Goal: Task Accomplishment & Management: Manage account settings

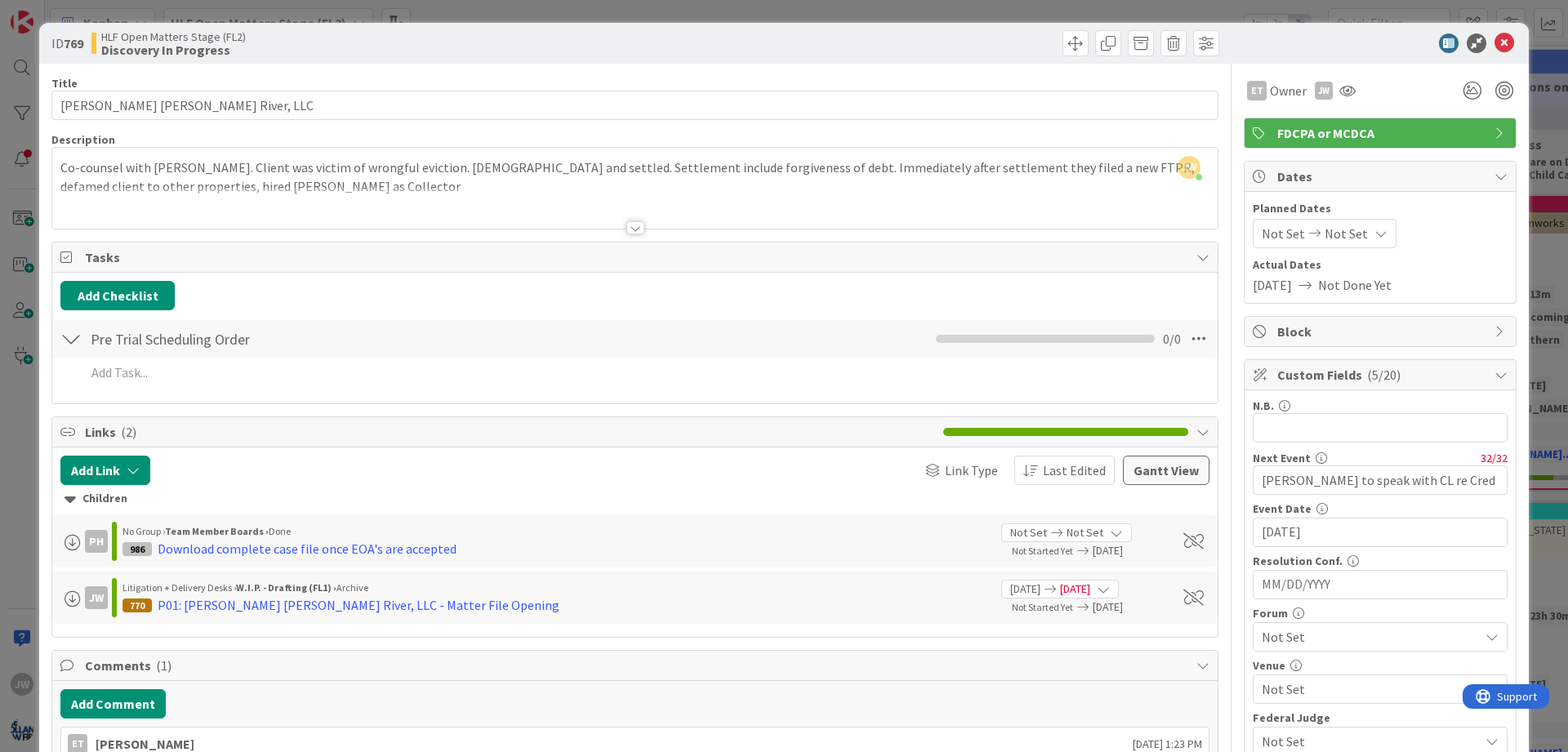
scroll to position [98, 0]
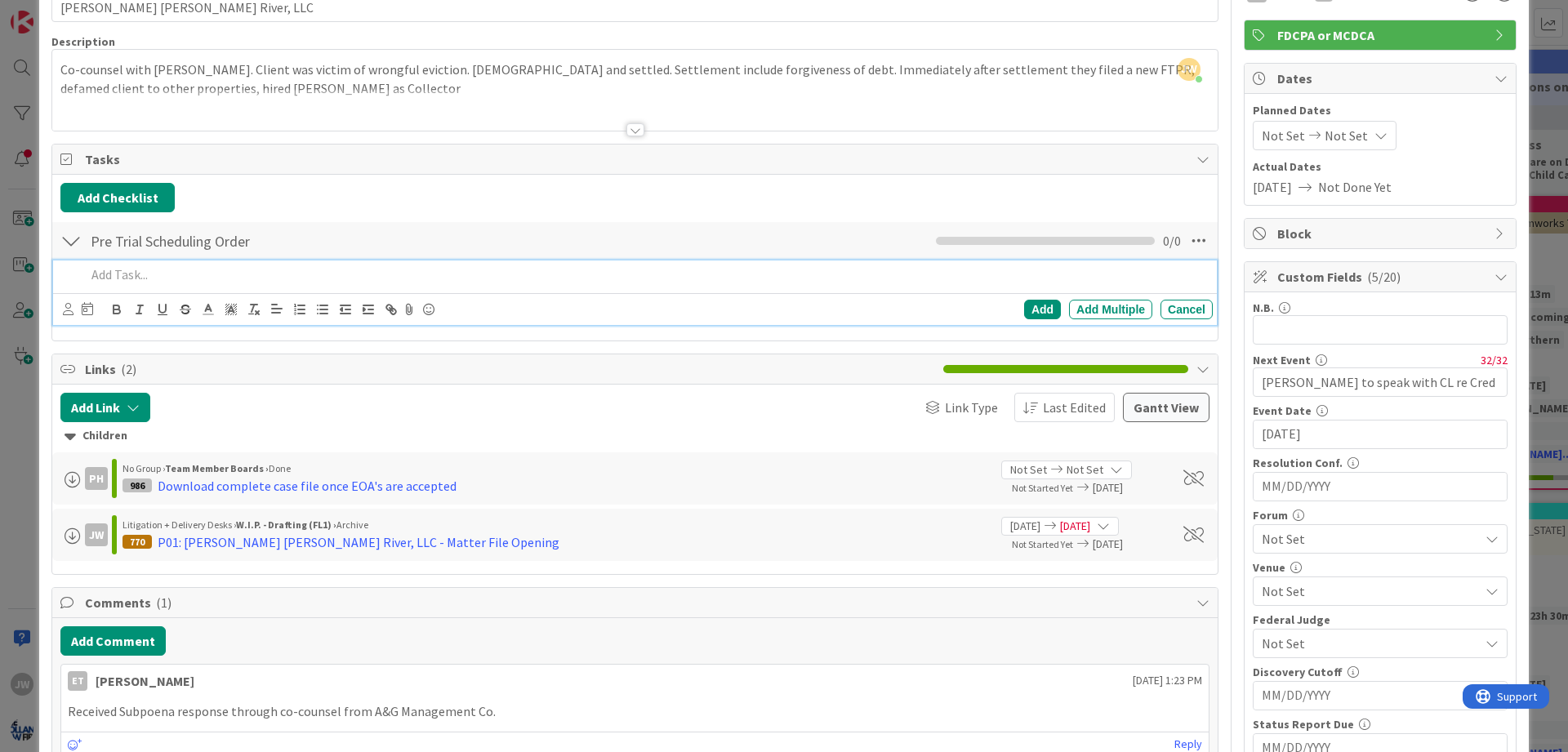
click at [127, 269] on p at bounding box center [646, 274] width 1121 height 19
click at [146, 279] on p "DEADLINE: Plaintiff shall identify expert witnesses, including all info specifi…" at bounding box center [646, 274] width 1121 height 19
drag, startPoint x: 147, startPoint y: 276, endPoint x: 63, endPoint y: 284, distance: 84.4
click at [79, 284] on div "DEADLINE: Plaintiff shall identify expert witnesses, including all info specifi…" at bounding box center [646, 274] width 1133 height 28
click at [138, 279] on p "DEADLINE: Plaintiff shall identify expert witnesses, including all info specifi…" at bounding box center [646, 274] width 1121 height 19
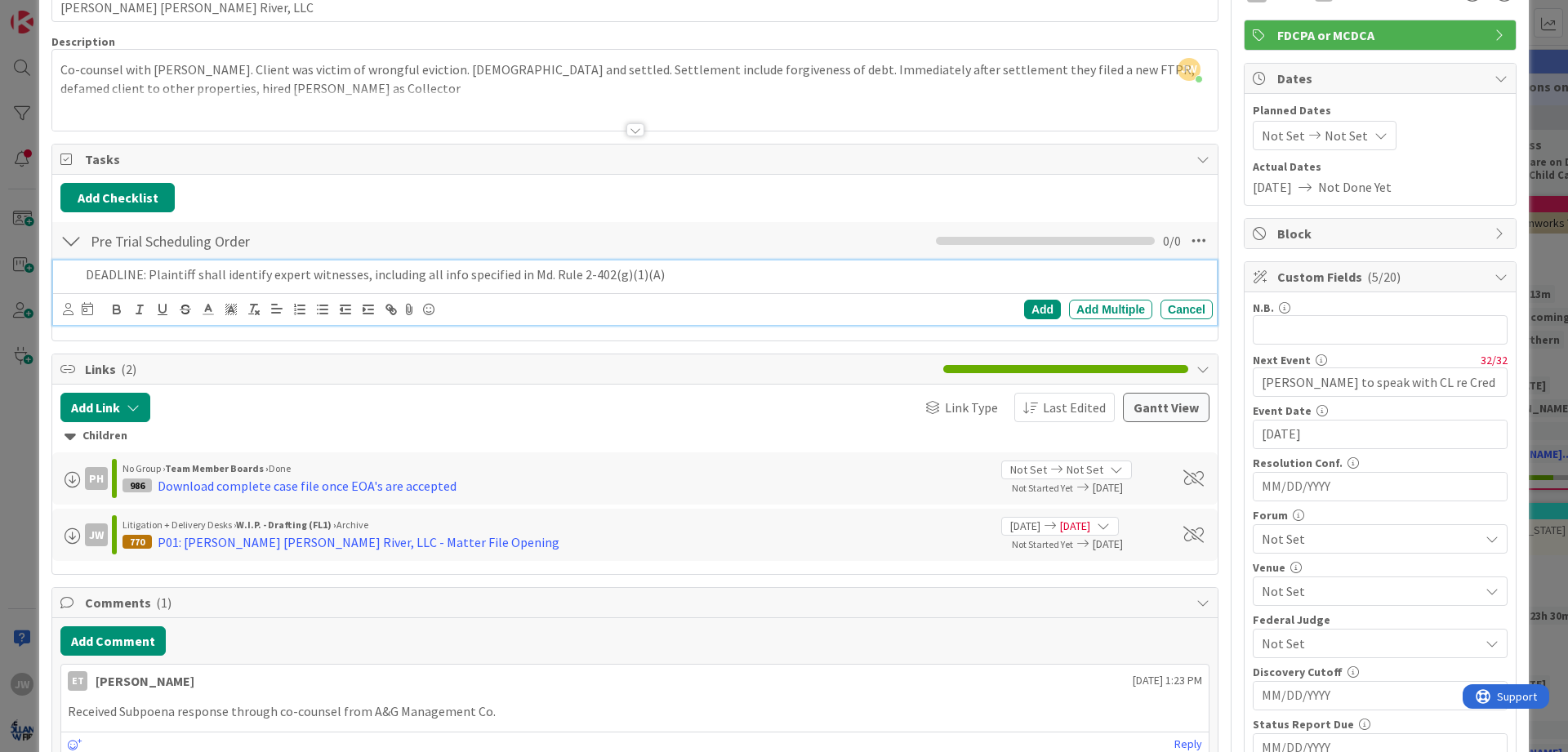
click at [148, 275] on p "DEADLINE: Plaintiff shall identify expert witnesses, including all info specifi…" at bounding box center [646, 274] width 1121 height 19
click at [604, 275] on p "Plaintiff shall identify expert witnesses, including all info specified in Md. …" at bounding box center [646, 274] width 1121 height 19
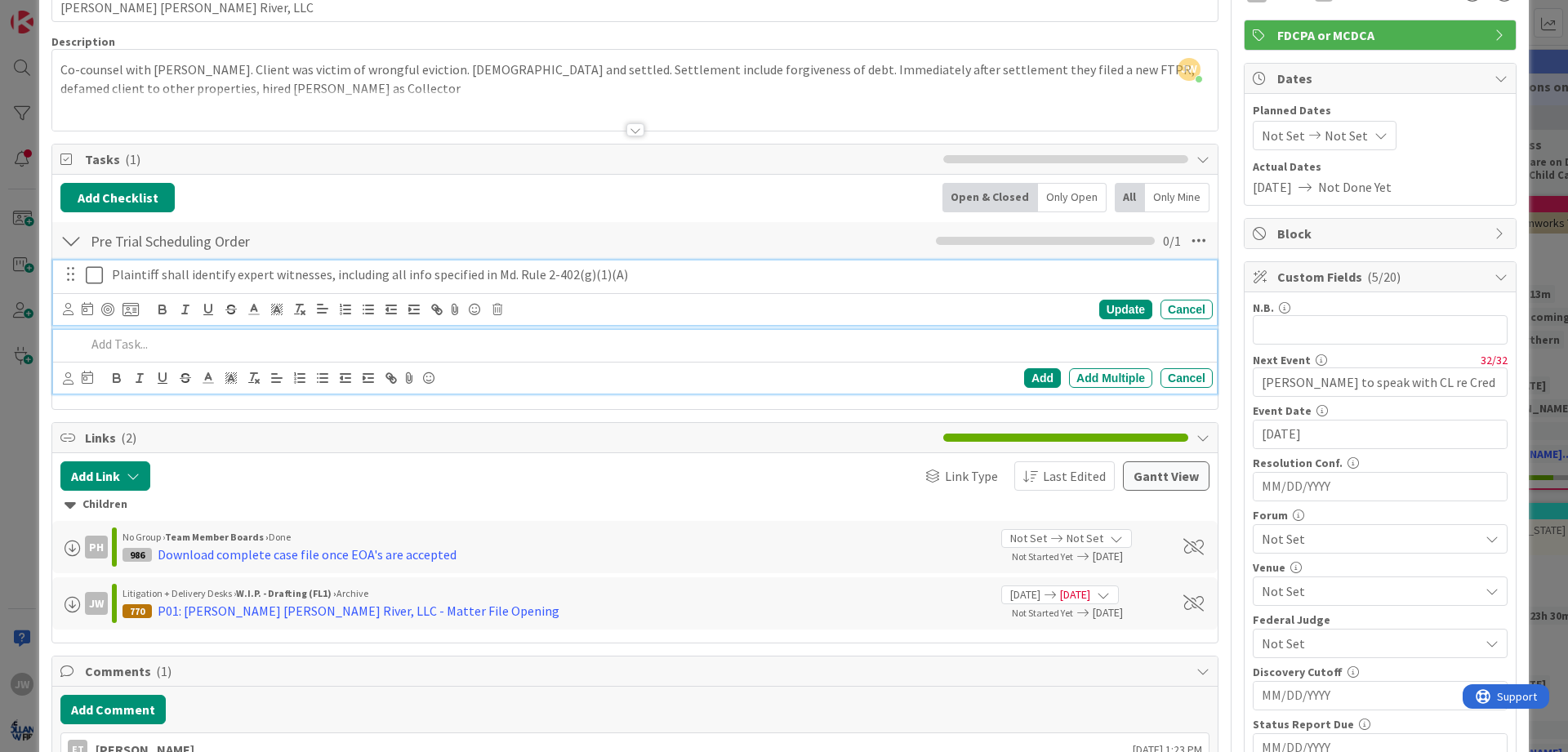
click at [192, 273] on p "Plaintiff shall identify expert witnesses, including all info specified in Md. …" at bounding box center [659, 274] width 1094 height 19
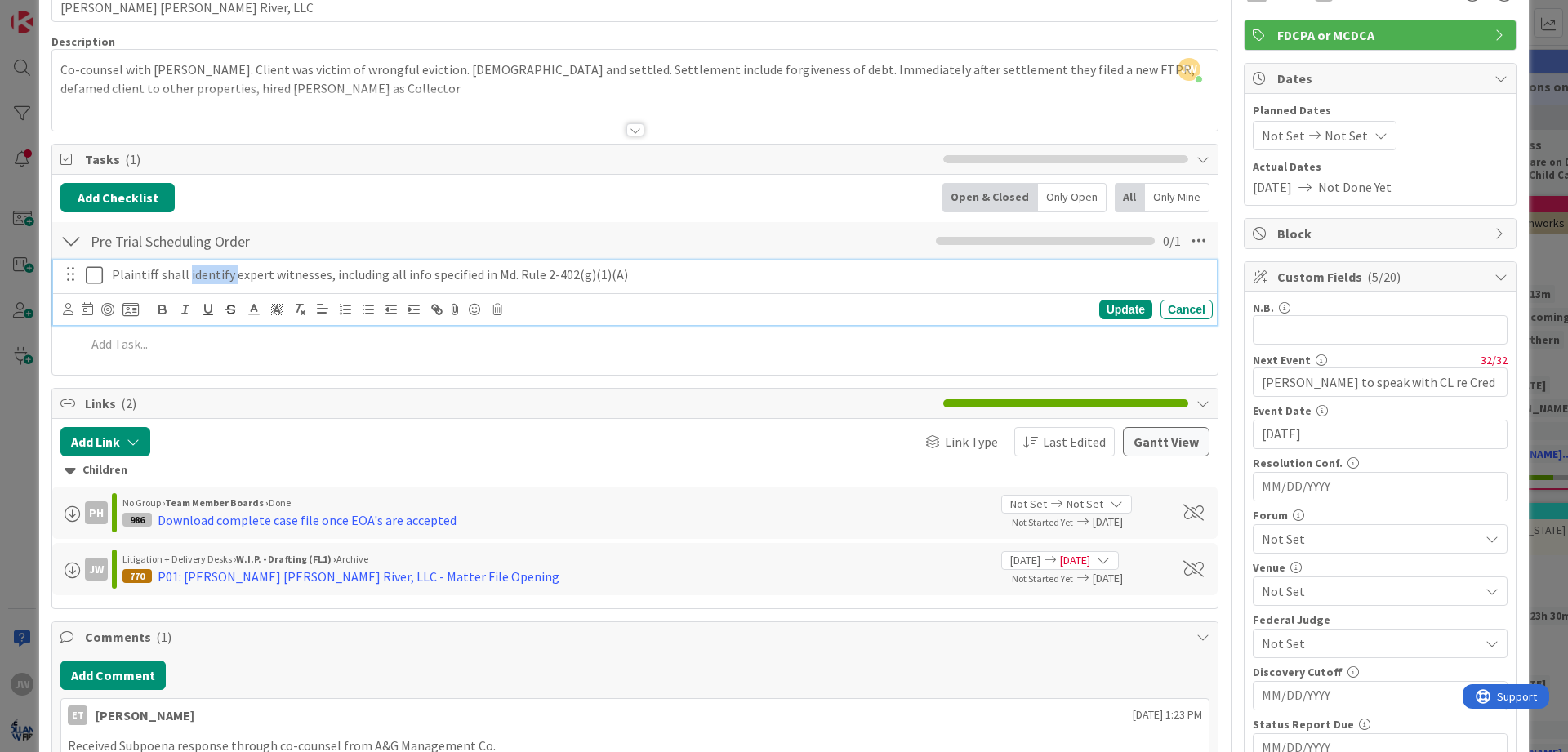
click at [192, 273] on p "Plaintiff shall identify expert witnesses, including all info specified in Md. …" at bounding box center [659, 274] width 1094 height 19
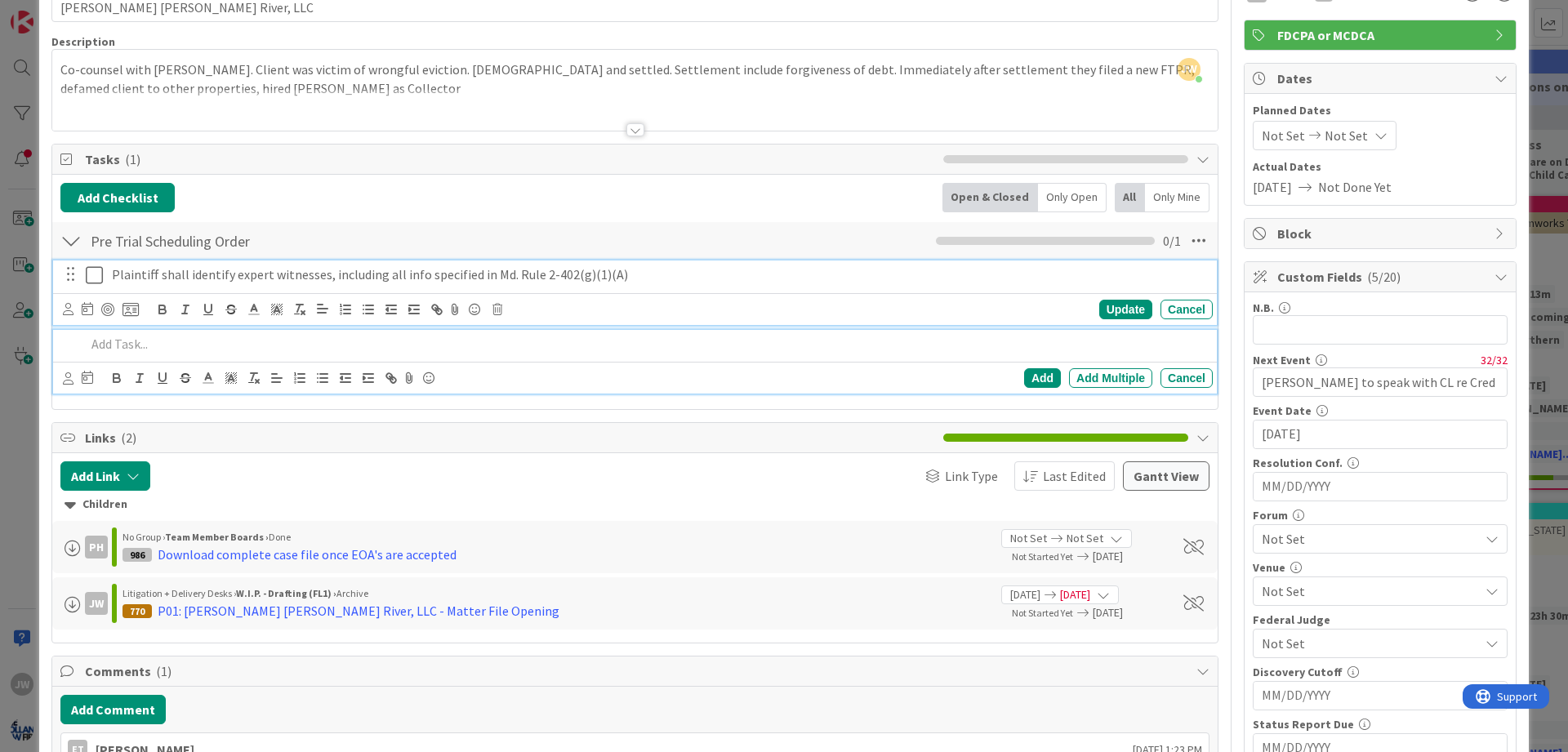
click at [254, 338] on p at bounding box center [646, 344] width 1121 height 19
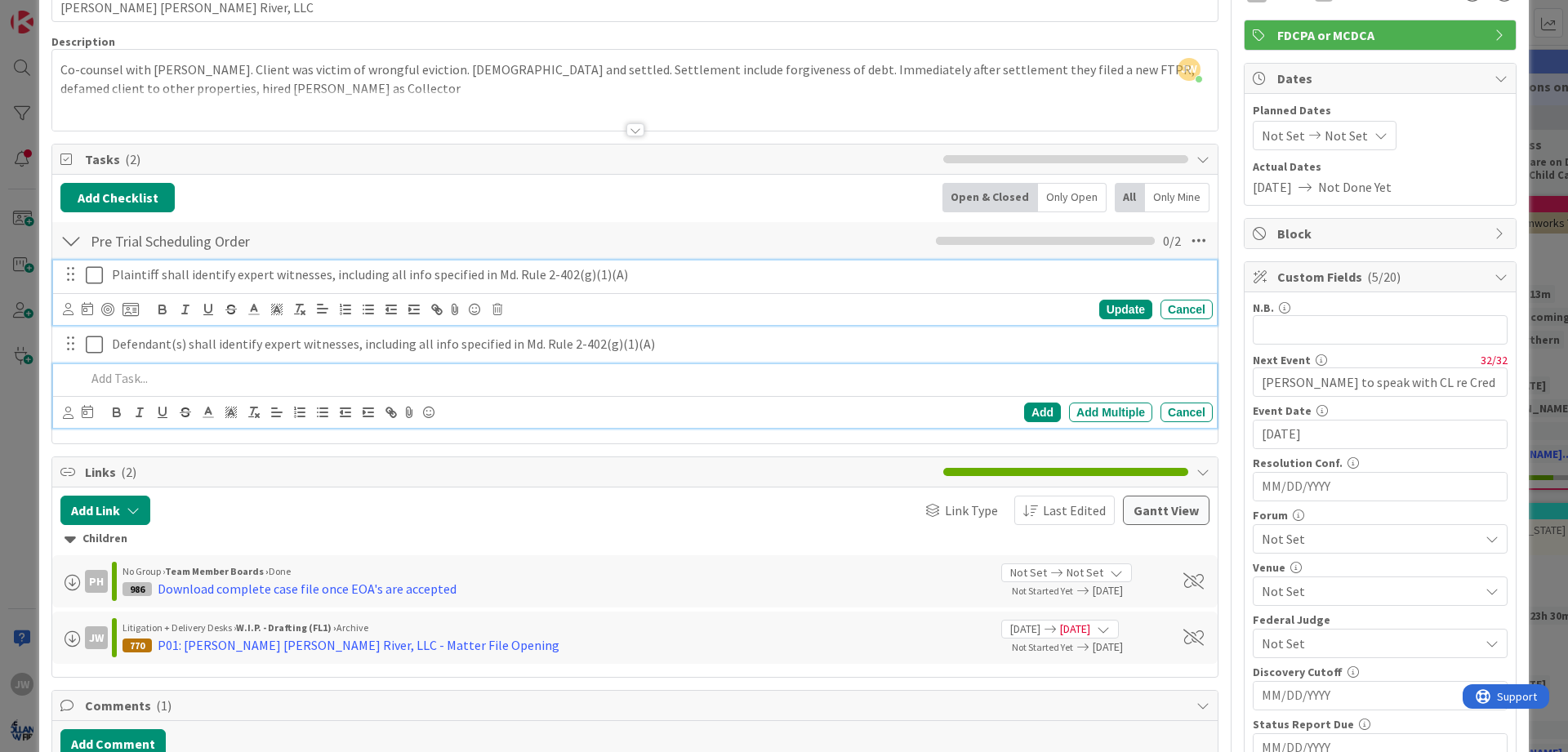
click at [223, 279] on p "Plaintiff shall identify expert witnesses, including all info specified in Md. …" at bounding box center [659, 274] width 1094 height 19
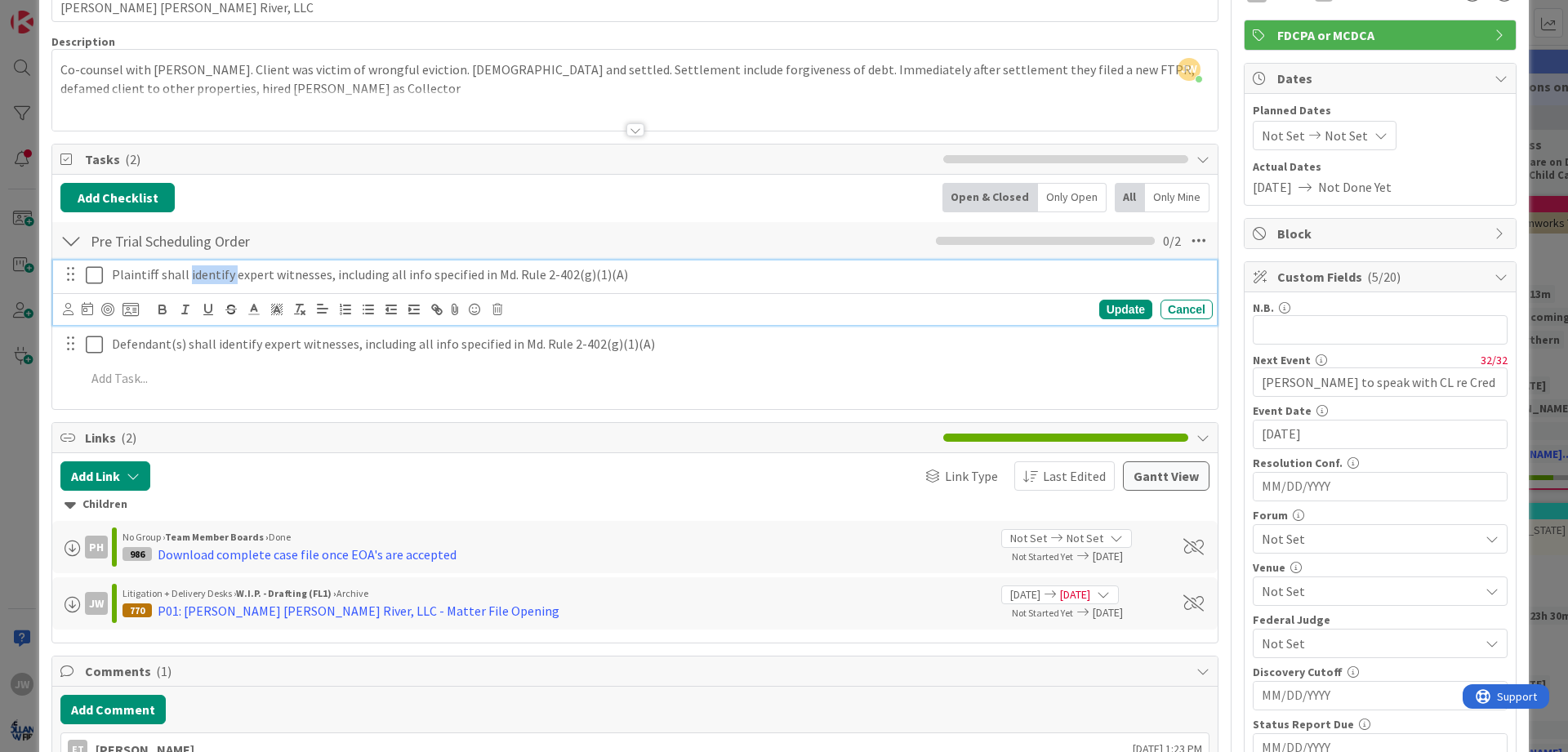
click at [223, 279] on p "Plaintiff shall identify expert witnesses, including all info specified in Md. …" at bounding box center [659, 274] width 1094 height 19
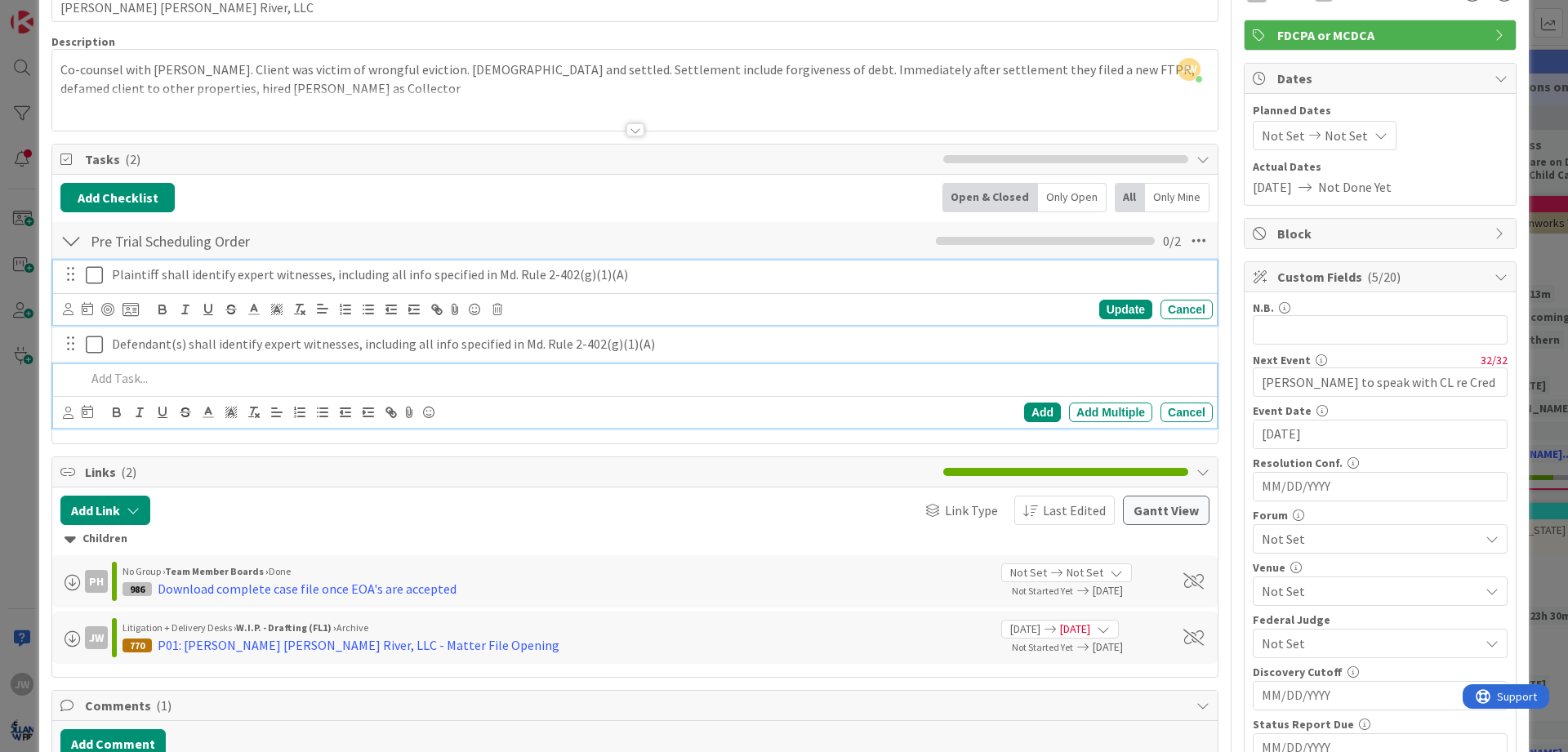
click at [203, 377] on p at bounding box center [646, 378] width 1121 height 19
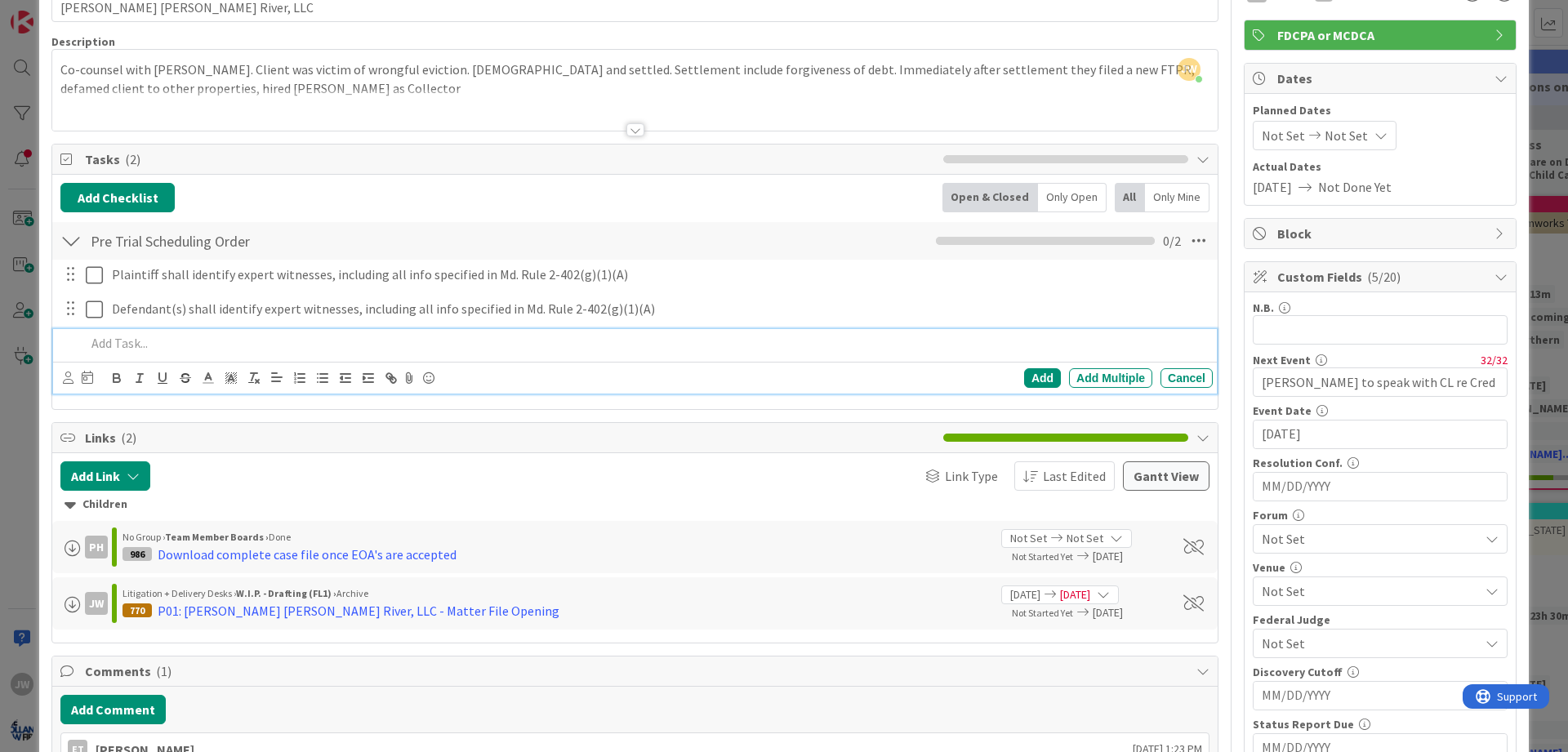
click at [198, 344] on p at bounding box center [646, 343] width 1121 height 19
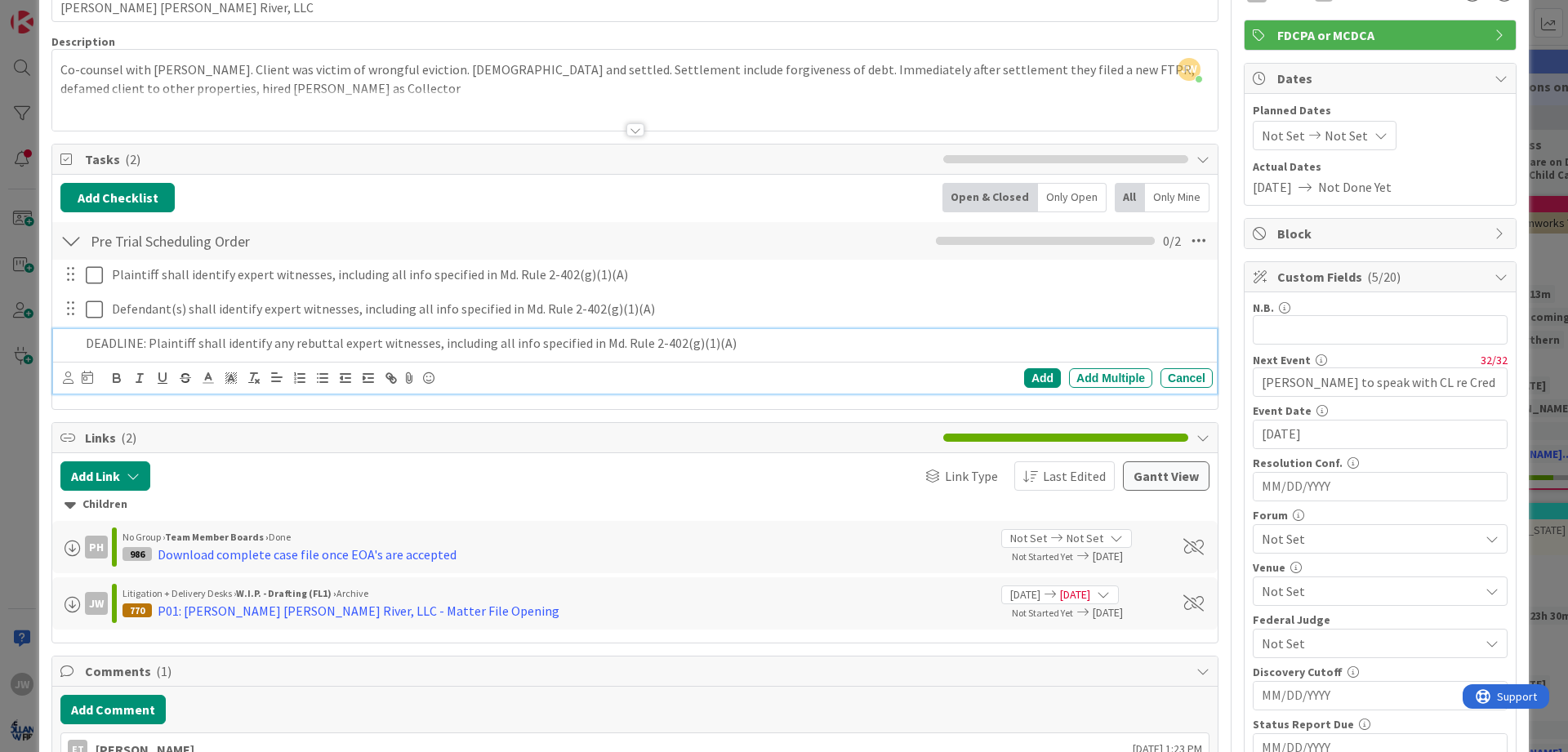
click at [150, 345] on p "DEADLINE: Plaintiff shall identify any rebuttal expert witnesses, including all…" at bounding box center [646, 343] width 1121 height 19
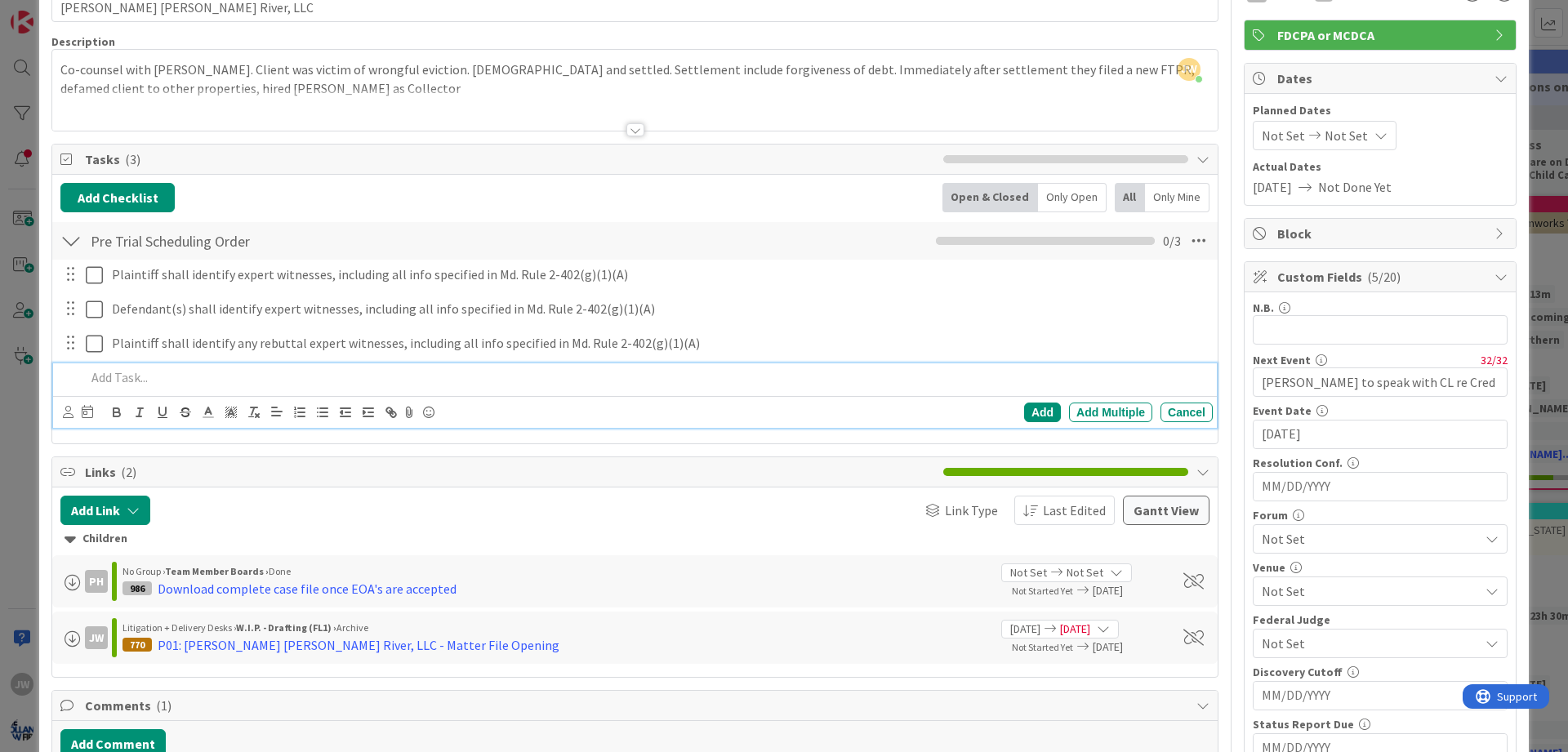
click at [182, 377] on p at bounding box center [646, 377] width 1121 height 19
click at [147, 380] on p "DEADLINE: Completion of all discovery, including full resolution of all discove…" at bounding box center [646, 377] width 1121 height 19
click at [1021, 410] on div "Add Add Multiple Cancel" at bounding box center [978, 412] width 470 height 20
click at [1026, 410] on div "Add" at bounding box center [1042, 412] width 37 height 20
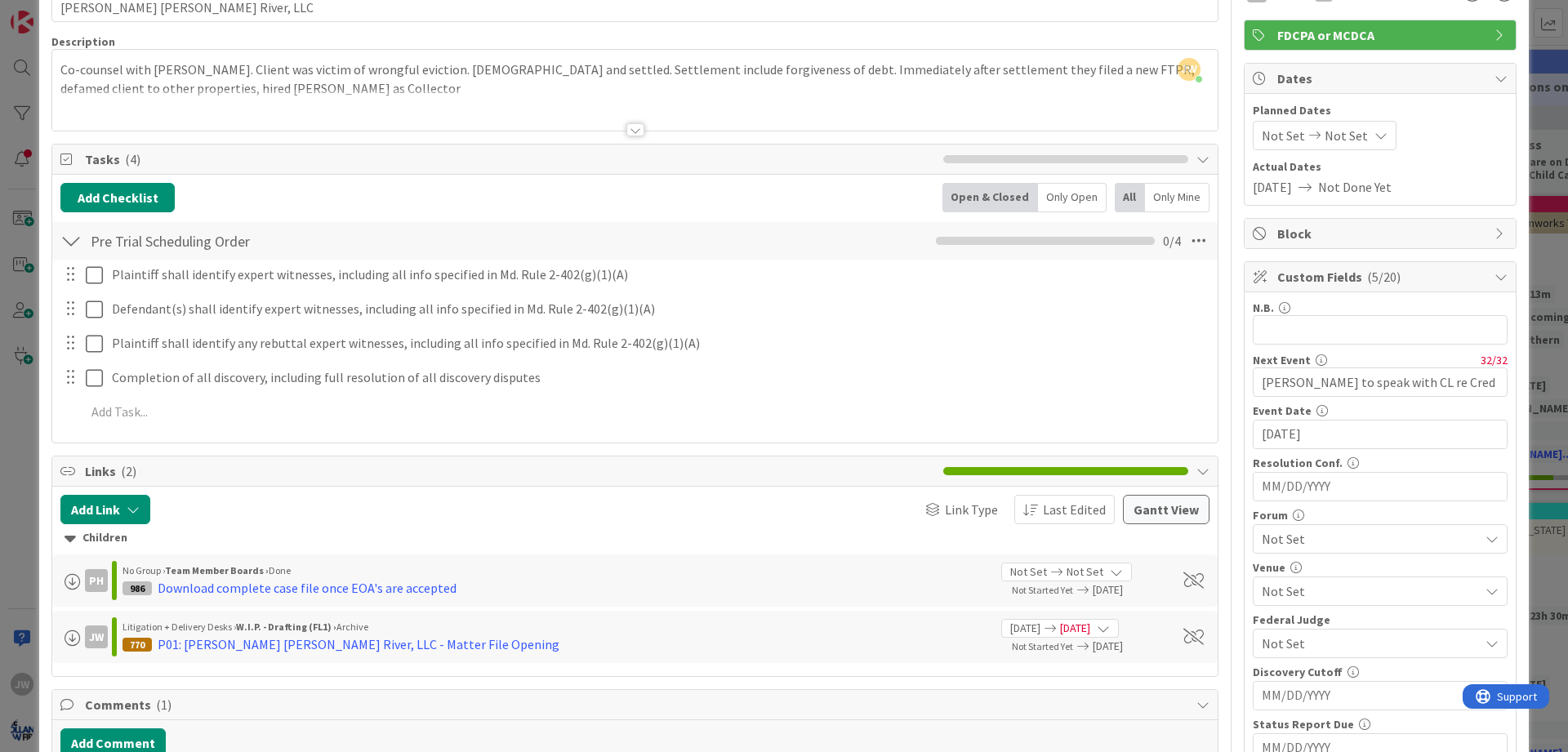
click at [394, 397] on div "Plaintiff shall identify expert witnesses, including all info specified in Md. …" at bounding box center [635, 346] width 1149 height 173
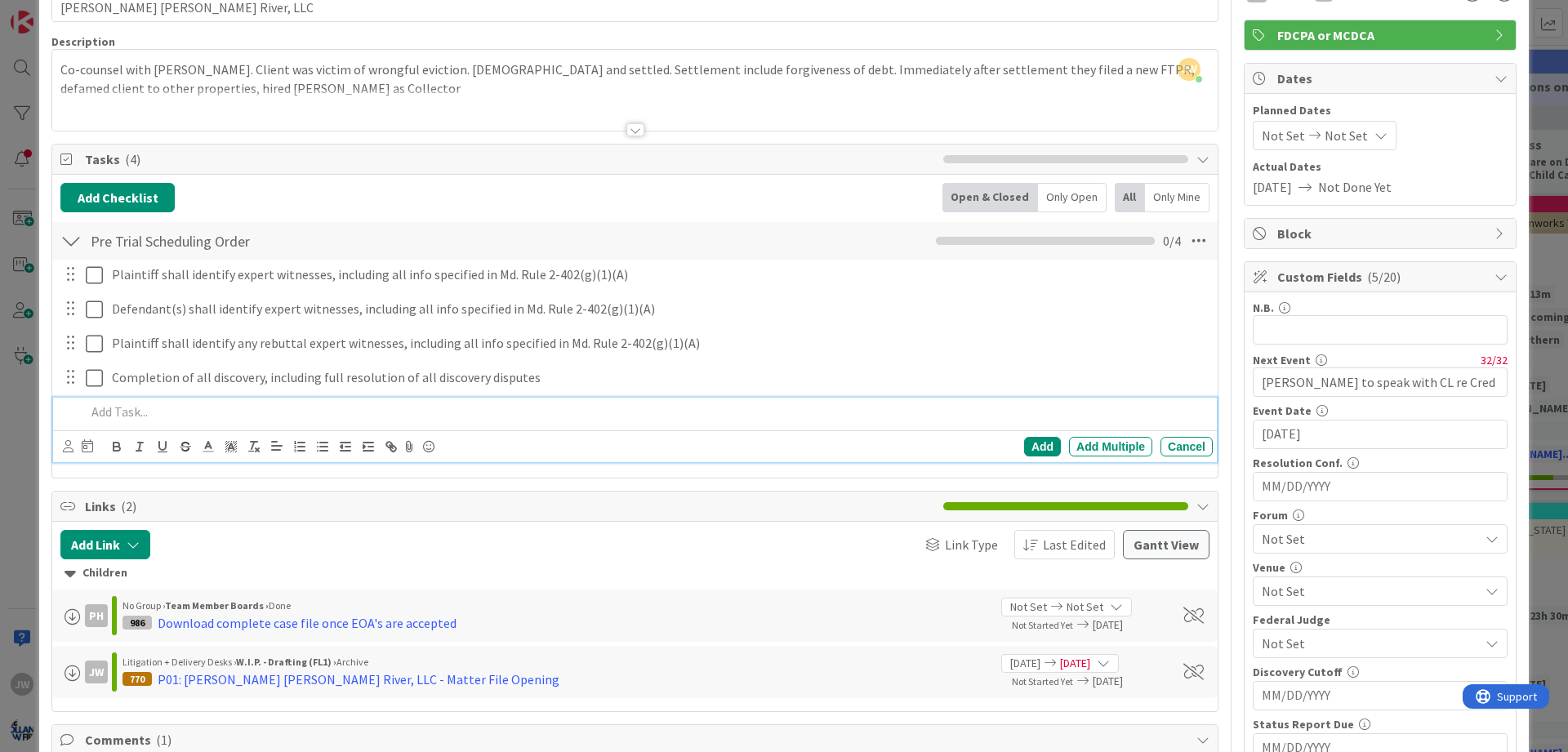
click at [382, 402] on p at bounding box center [646, 411] width 1121 height 19
drag, startPoint x: 149, startPoint y: 409, endPoint x: 47, endPoint y: 412, distance: 102.0
click at [79, 412] on div "DEADLINE: Completion of any alternative dispute resolution proceeding" at bounding box center [646, 411] width 1133 height 28
click at [1029, 449] on div "Add" at bounding box center [1042, 446] width 37 height 20
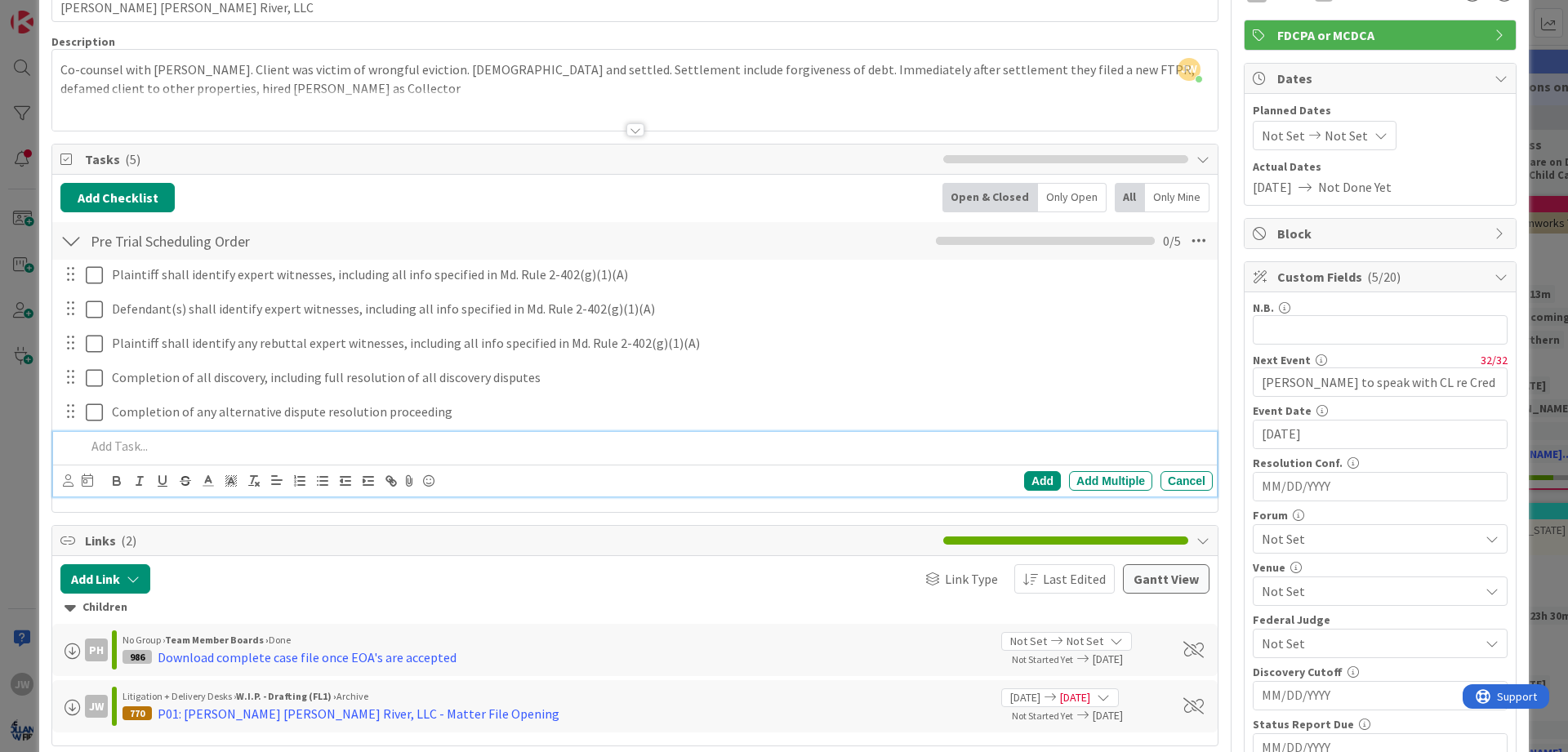
click at [260, 442] on p at bounding box center [646, 446] width 1121 height 19
drag, startPoint x: 151, startPoint y: 443, endPoint x: 67, endPoint y: 443, distance: 84.0
click at [79, 443] on div "DEADLINE: Any additional motions in limine shall be filed no later than 20 days…" at bounding box center [646, 446] width 1133 height 28
click at [1025, 483] on div "Add" at bounding box center [1042, 481] width 37 height 20
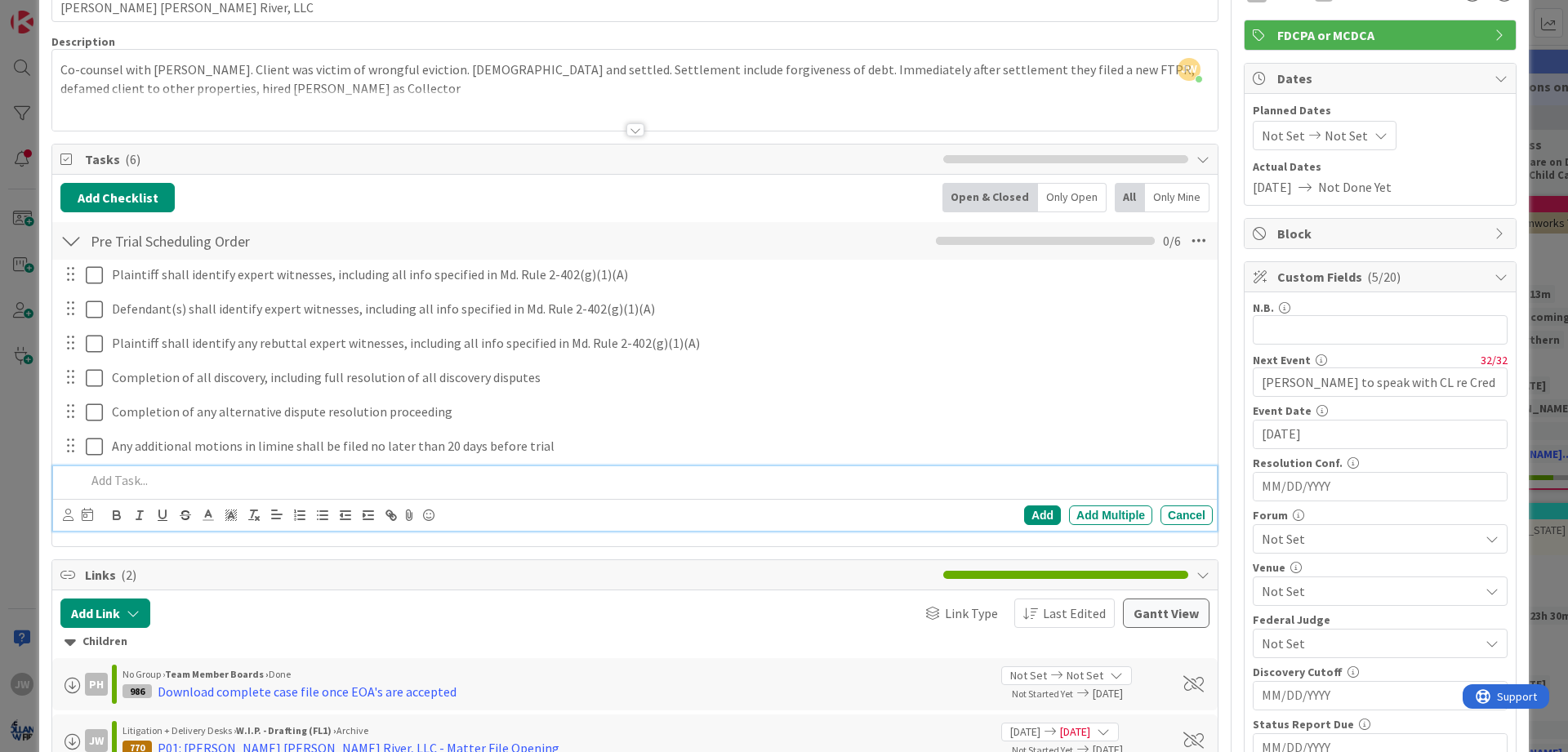
click at [413, 474] on p at bounding box center [646, 480] width 1121 height 19
click at [201, 485] on p "Pretrial and Settlemet Conference" at bounding box center [646, 480] width 1121 height 19
click at [1035, 512] on div "Add" at bounding box center [1042, 515] width 37 height 20
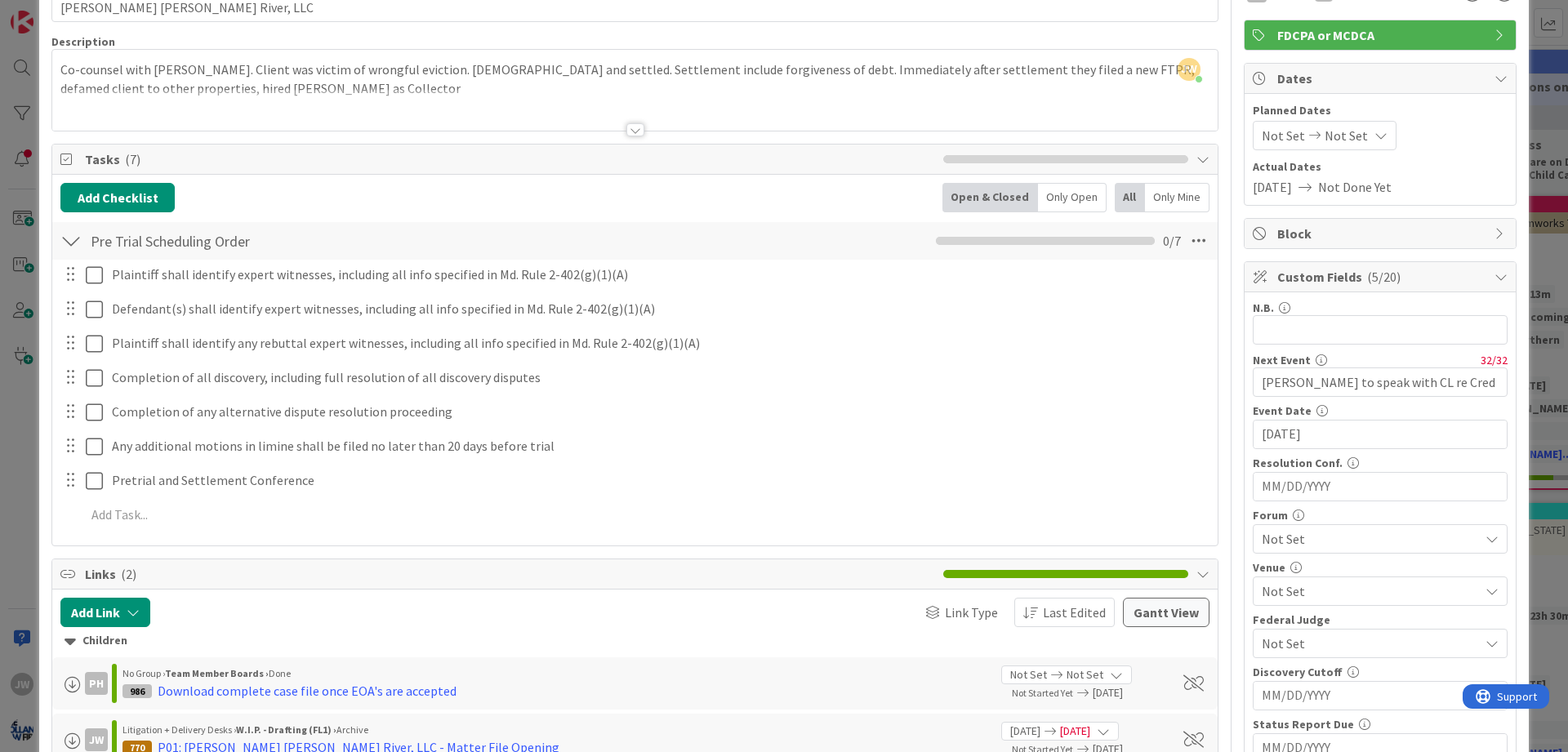
click at [69, 449] on div at bounding box center [70, 446] width 22 height 24
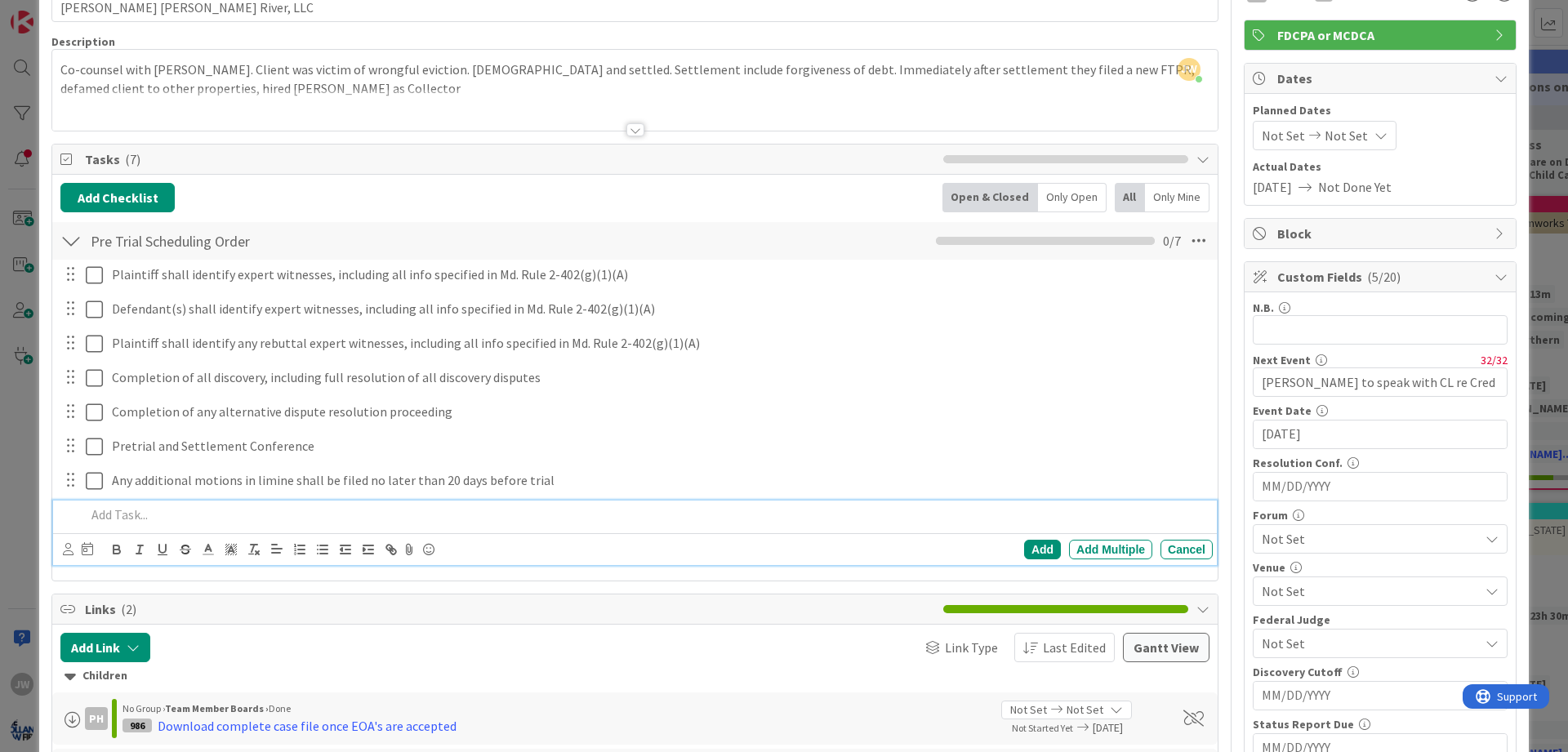
click at [125, 509] on p at bounding box center [646, 514] width 1121 height 19
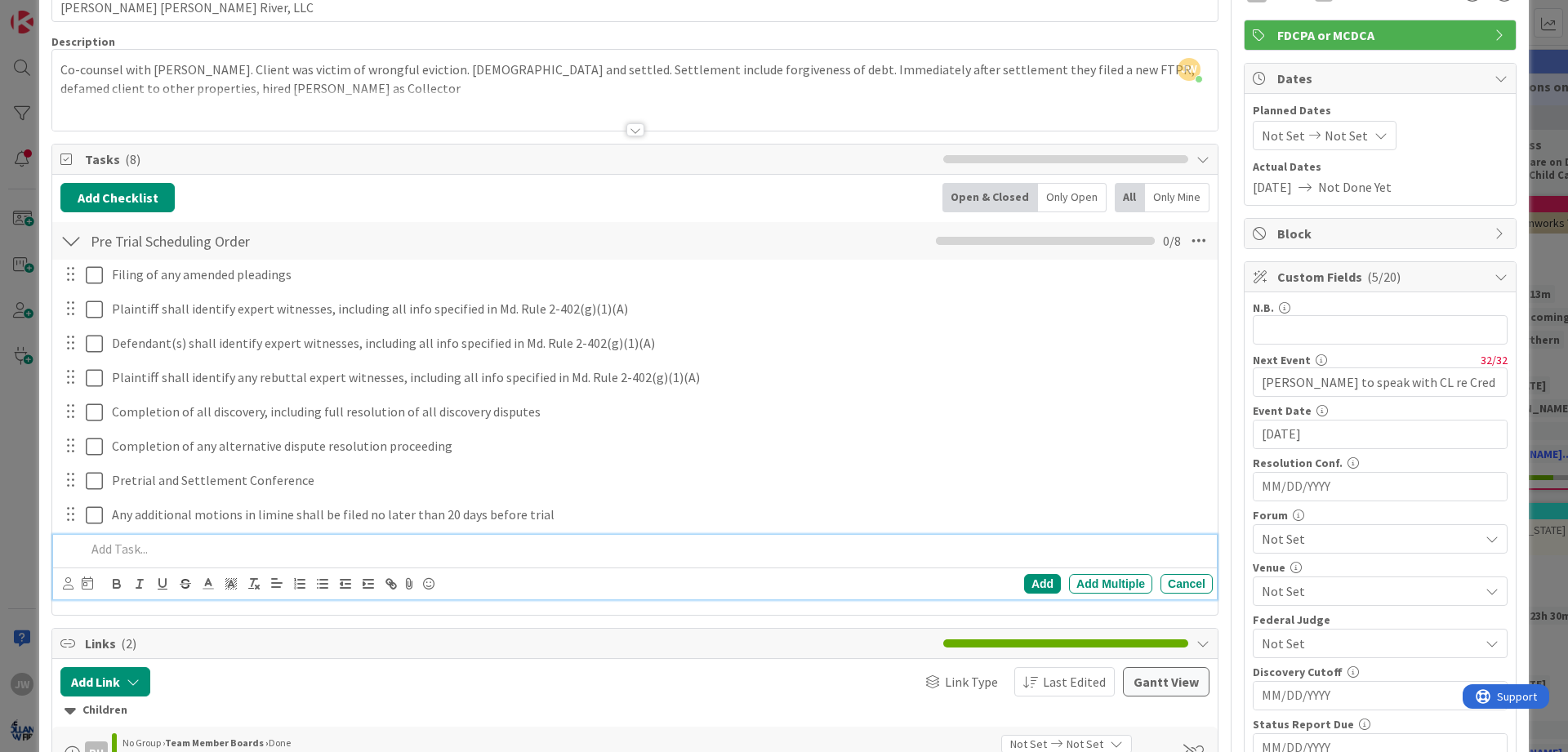
click at [169, 555] on p at bounding box center [646, 549] width 1121 height 19
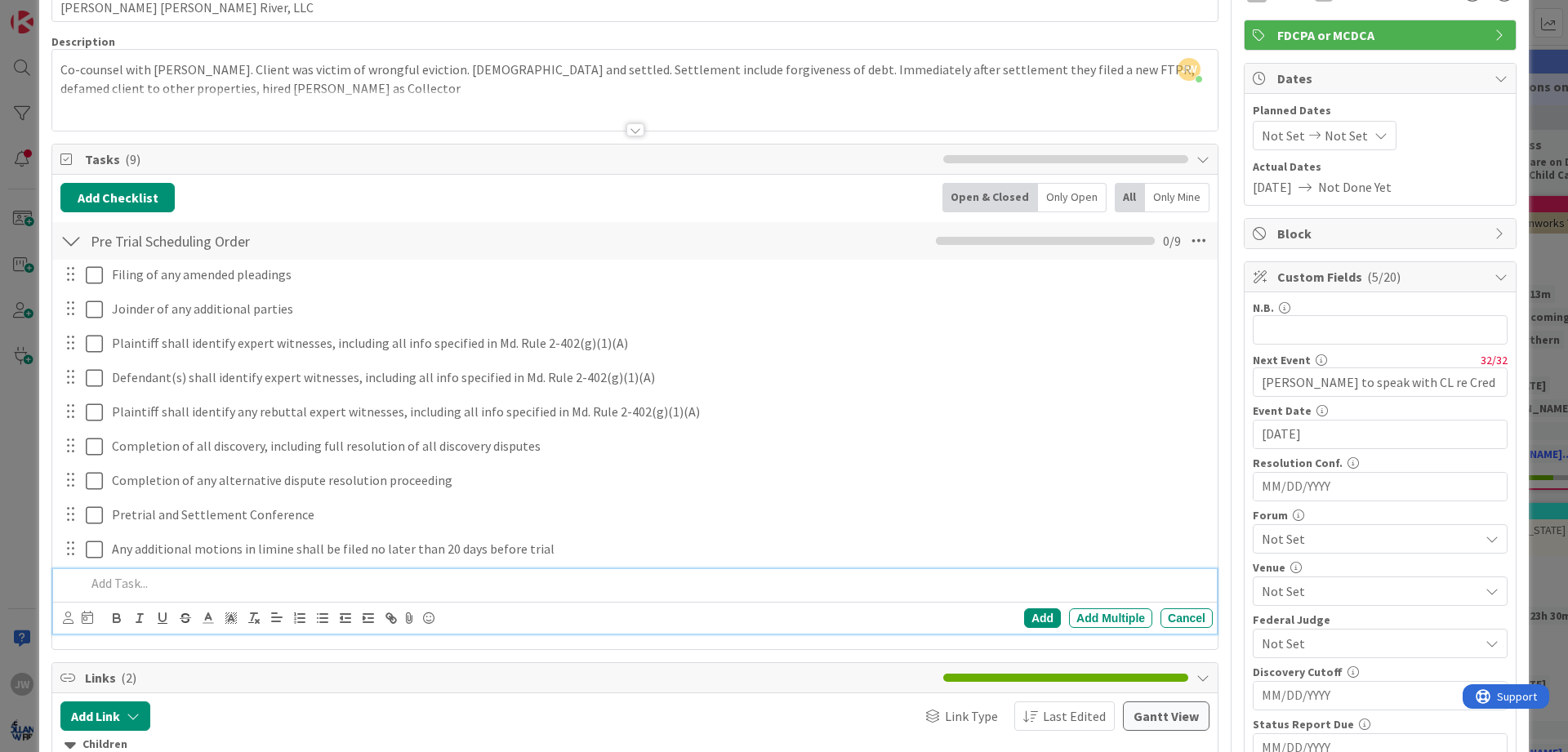
click at [136, 583] on p at bounding box center [646, 584] width 1121 height 19
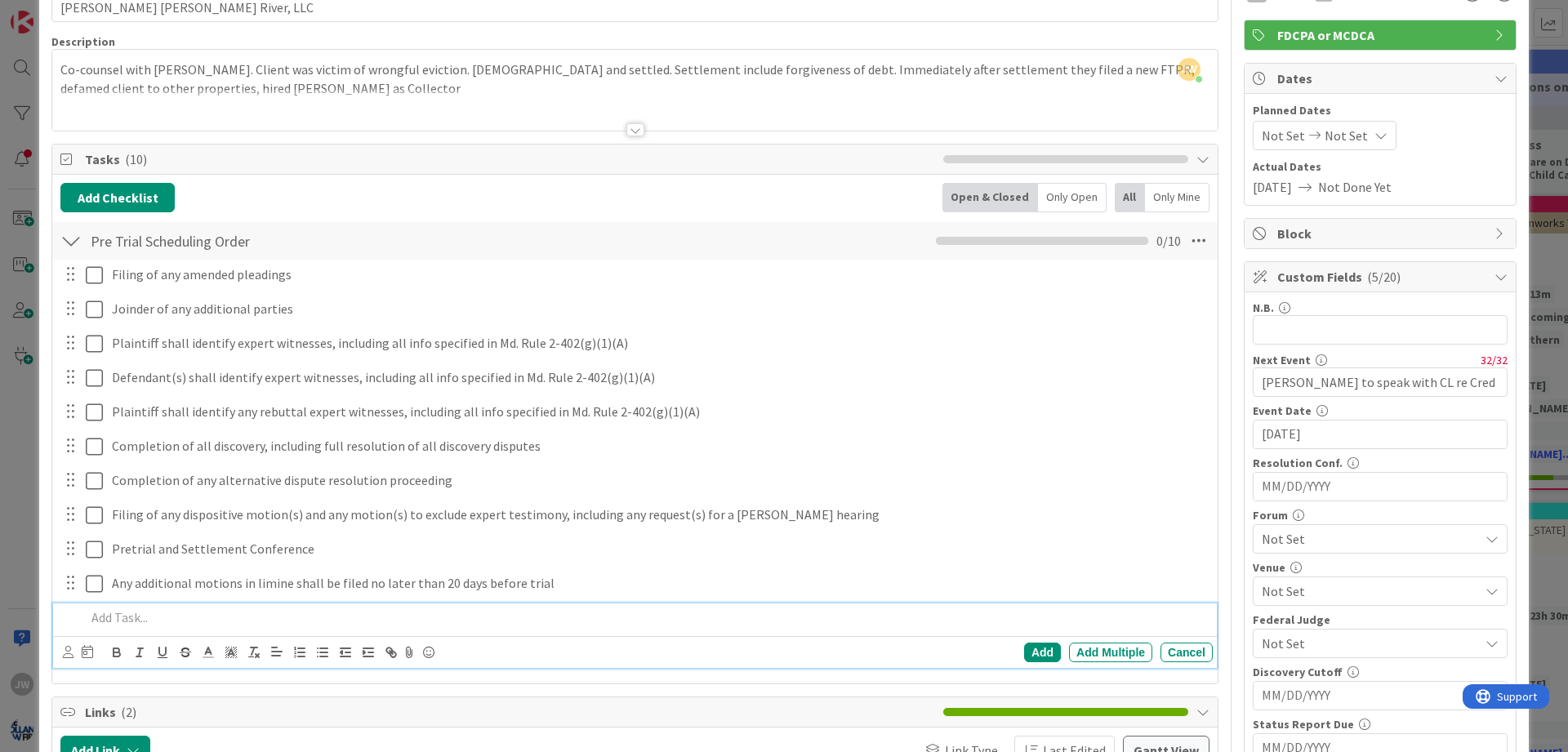
click at [146, 615] on p at bounding box center [646, 618] width 1121 height 19
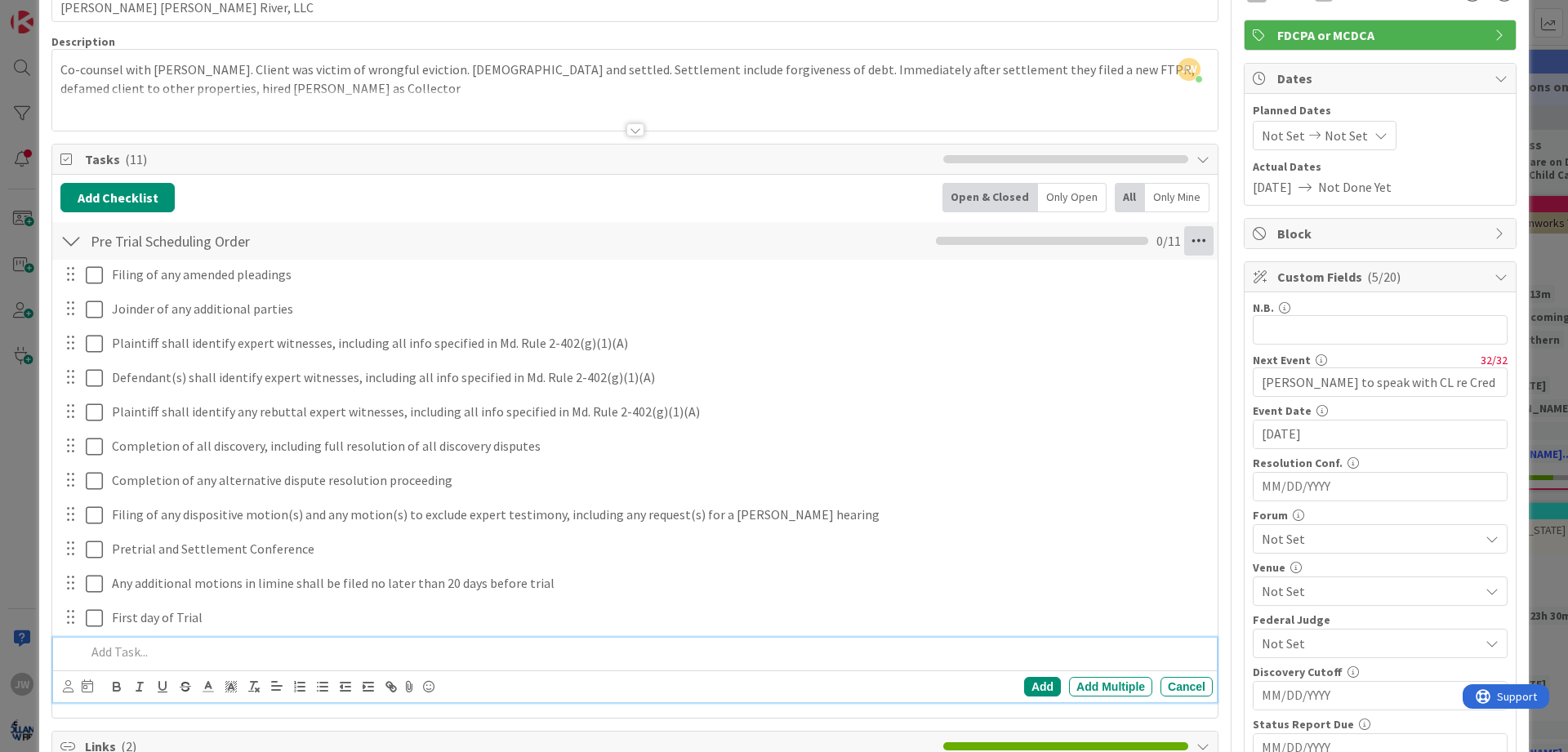
click at [1197, 244] on icon at bounding box center [1199, 241] width 29 height 29
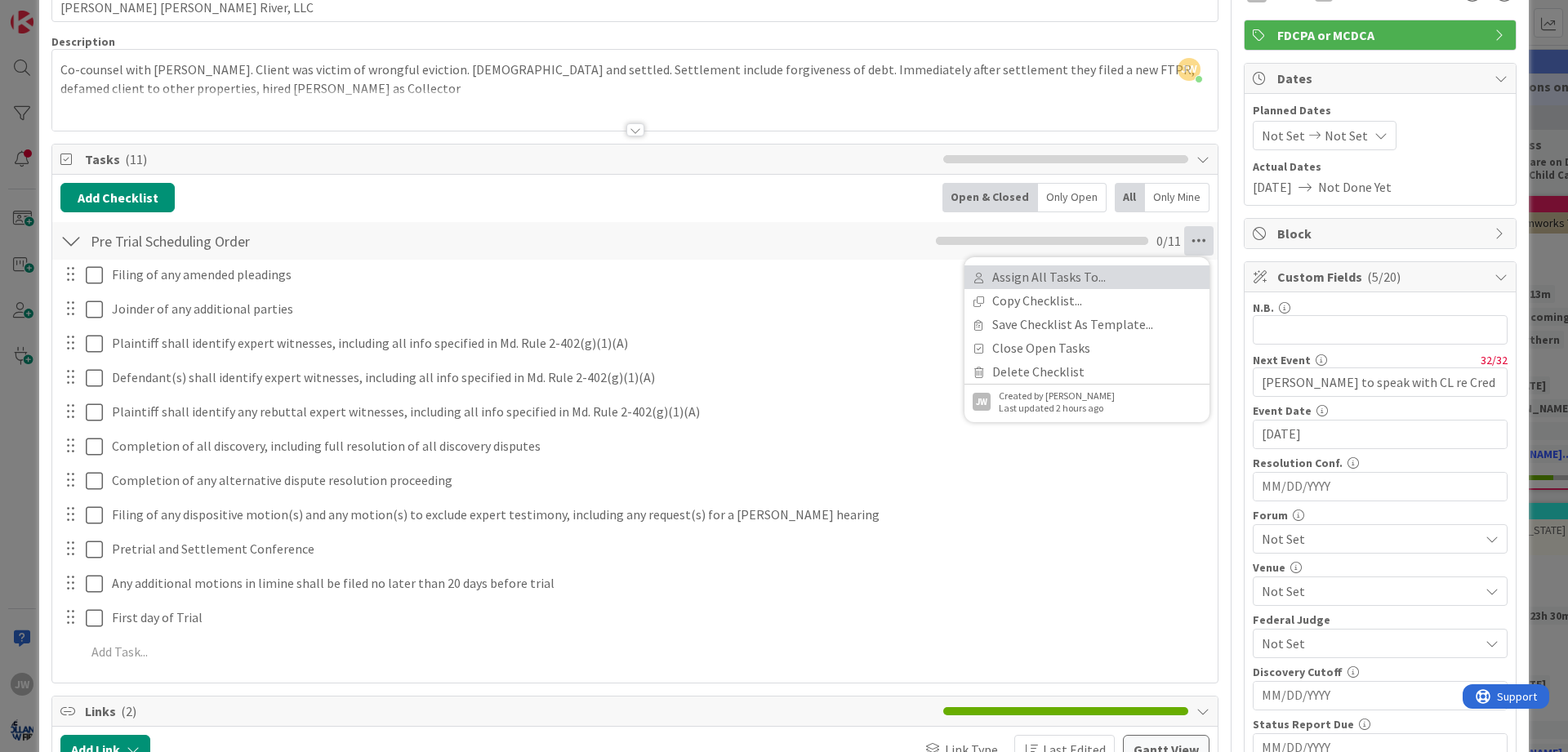
click at [1109, 287] on link "Assign All Tasks To..." at bounding box center [1086, 277] width 245 height 24
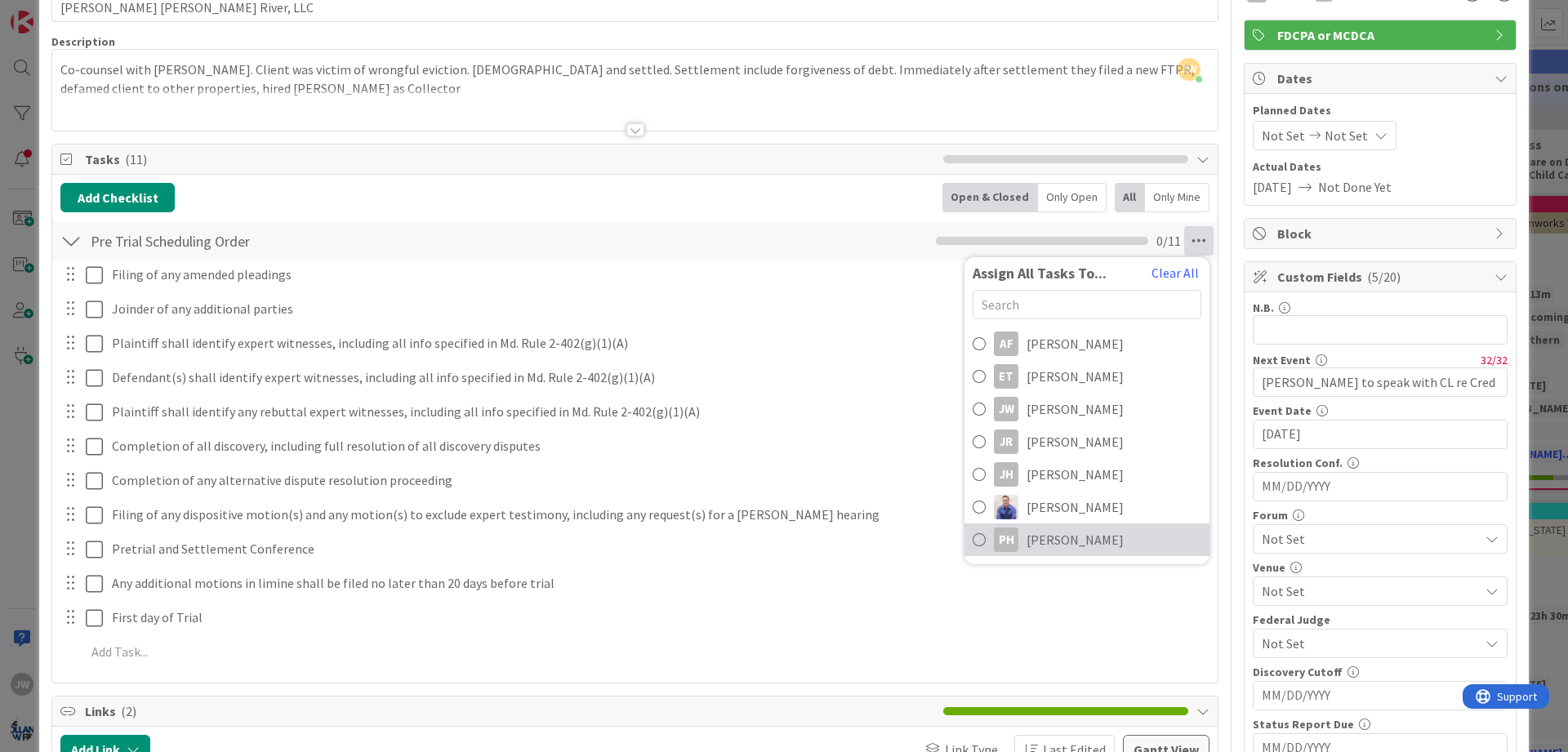
click at [1074, 532] on span "[PERSON_NAME]" at bounding box center [1075, 540] width 97 height 20
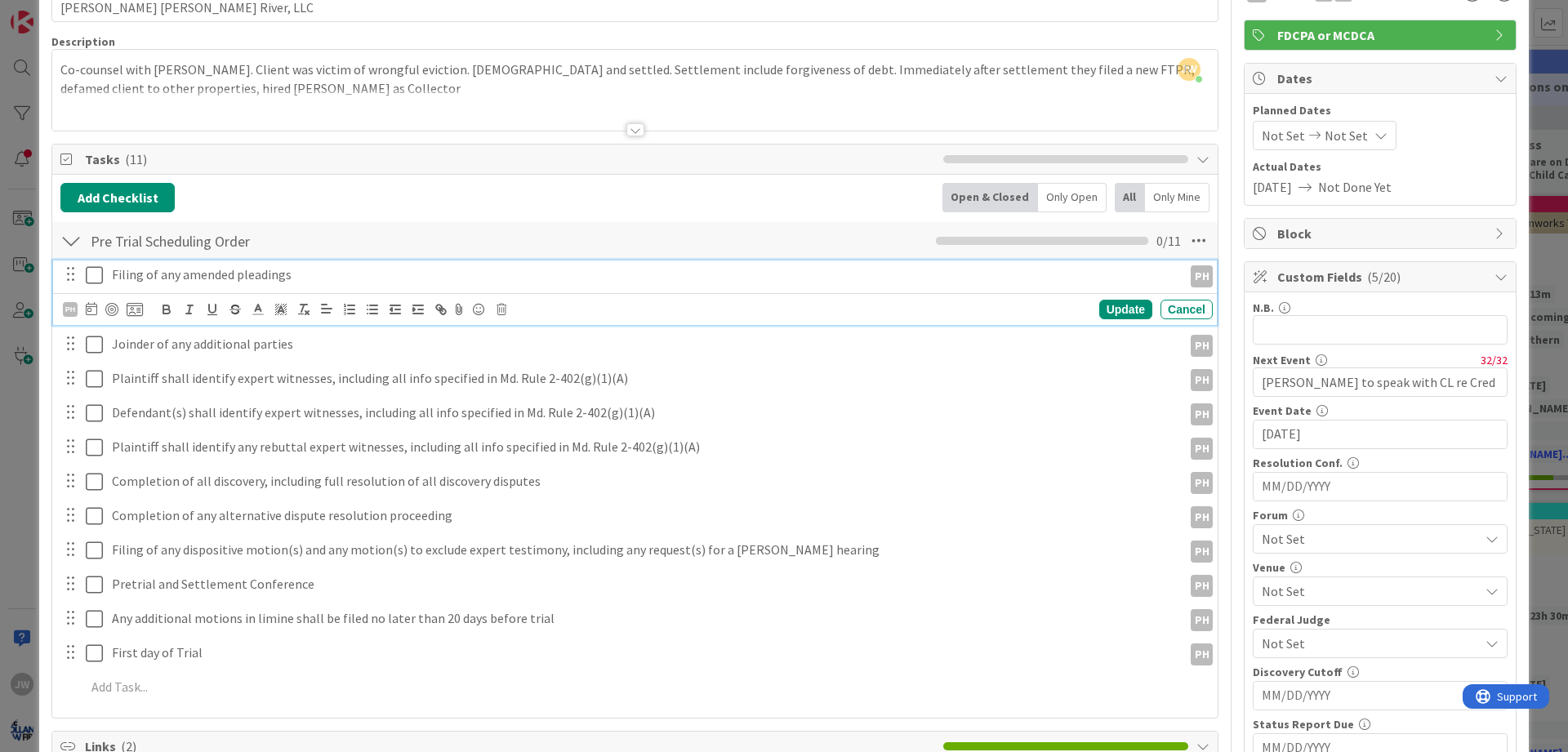
click at [236, 279] on p "Filing of any amended pleadings" at bounding box center [643, 274] width 1064 height 19
click at [94, 310] on icon at bounding box center [92, 308] width 12 height 13
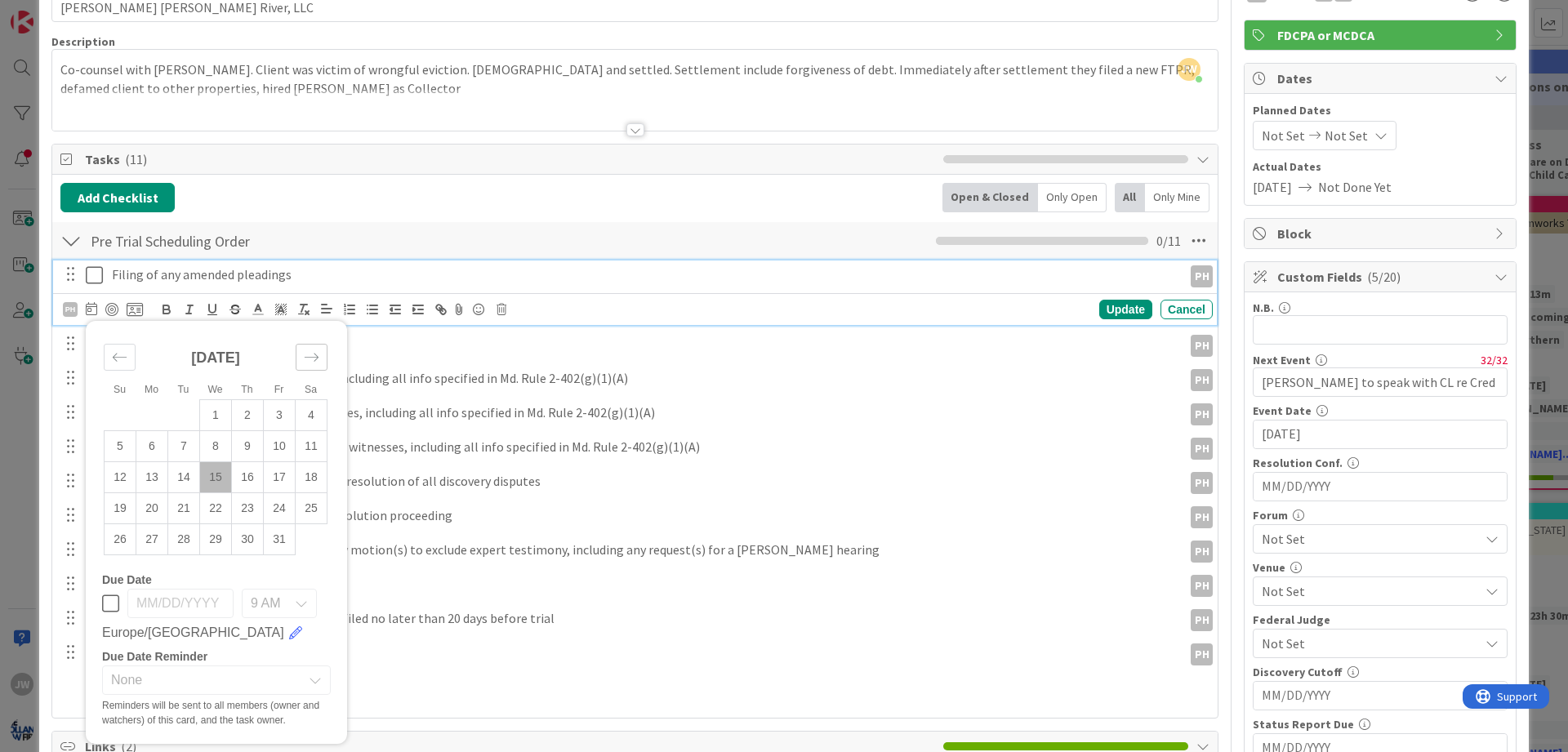
click at [300, 358] on div "Move forward to switch to the next month." at bounding box center [311, 357] width 32 height 27
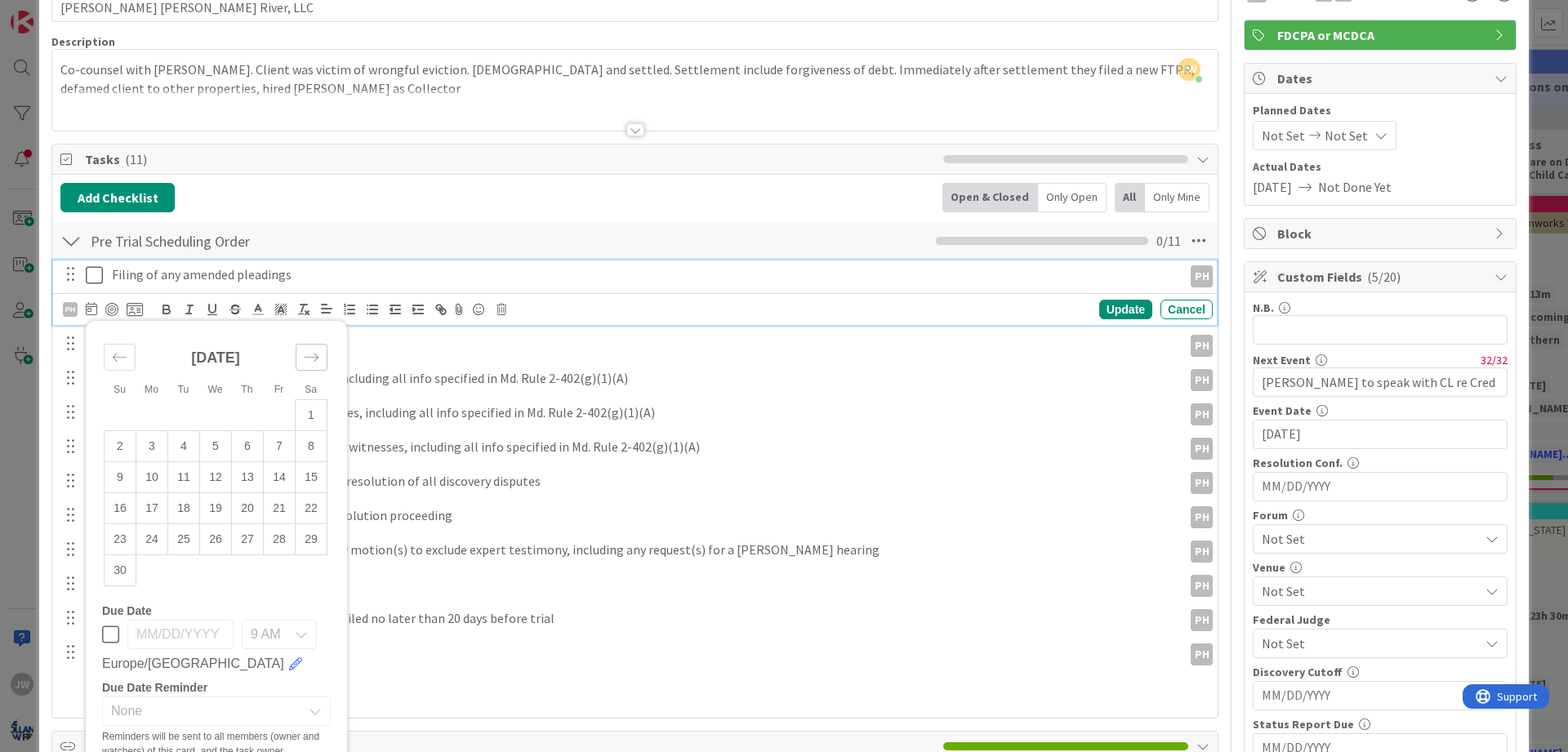
click at [300, 358] on div "Move forward to switch to the next month." at bounding box center [311, 357] width 32 height 27
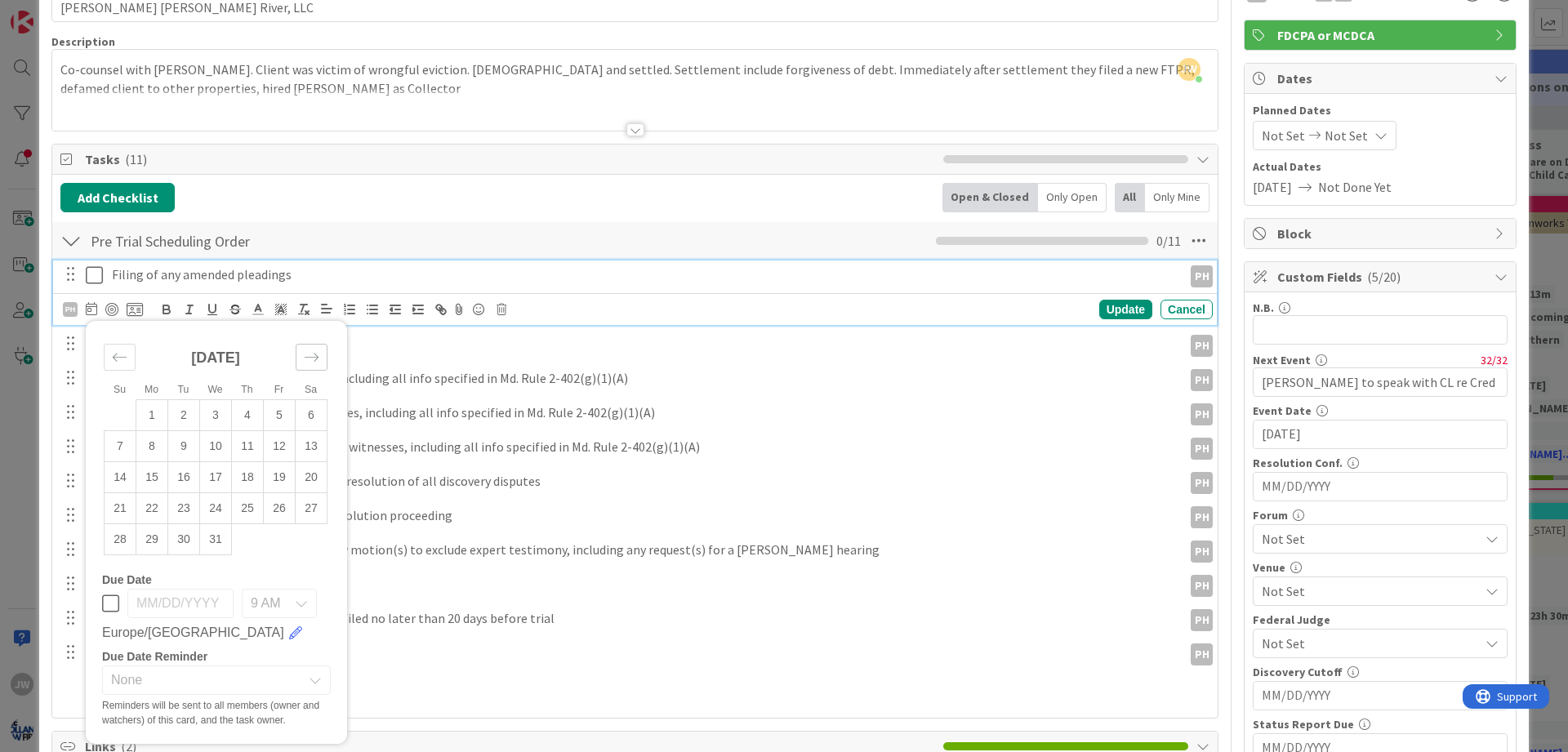
click at [300, 358] on div "Move forward to switch to the next month." at bounding box center [311, 357] width 32 height 27
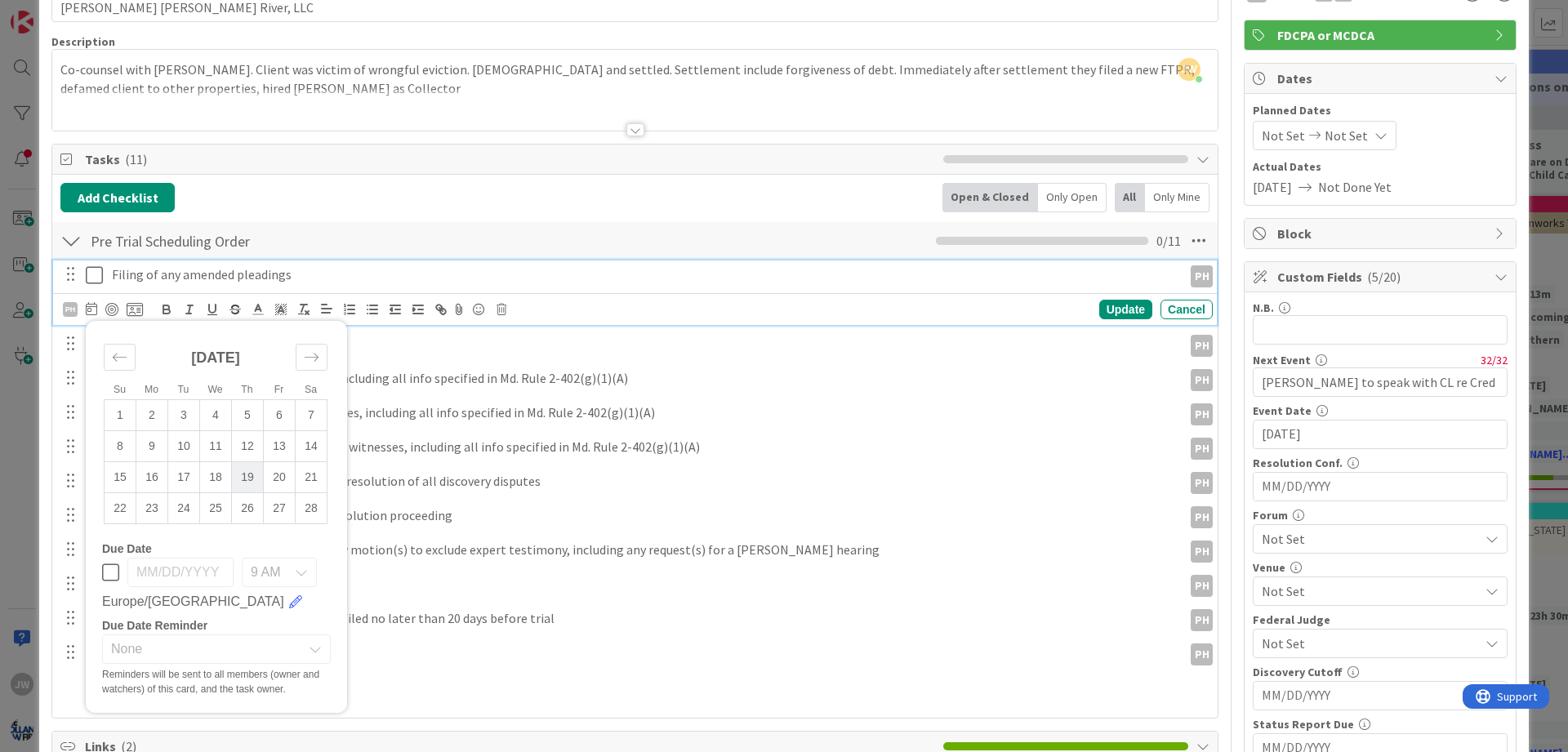
click at [237, 475] on td "19" at bounding box center [248, 477] width 32 height 31
type input "[DATE]"
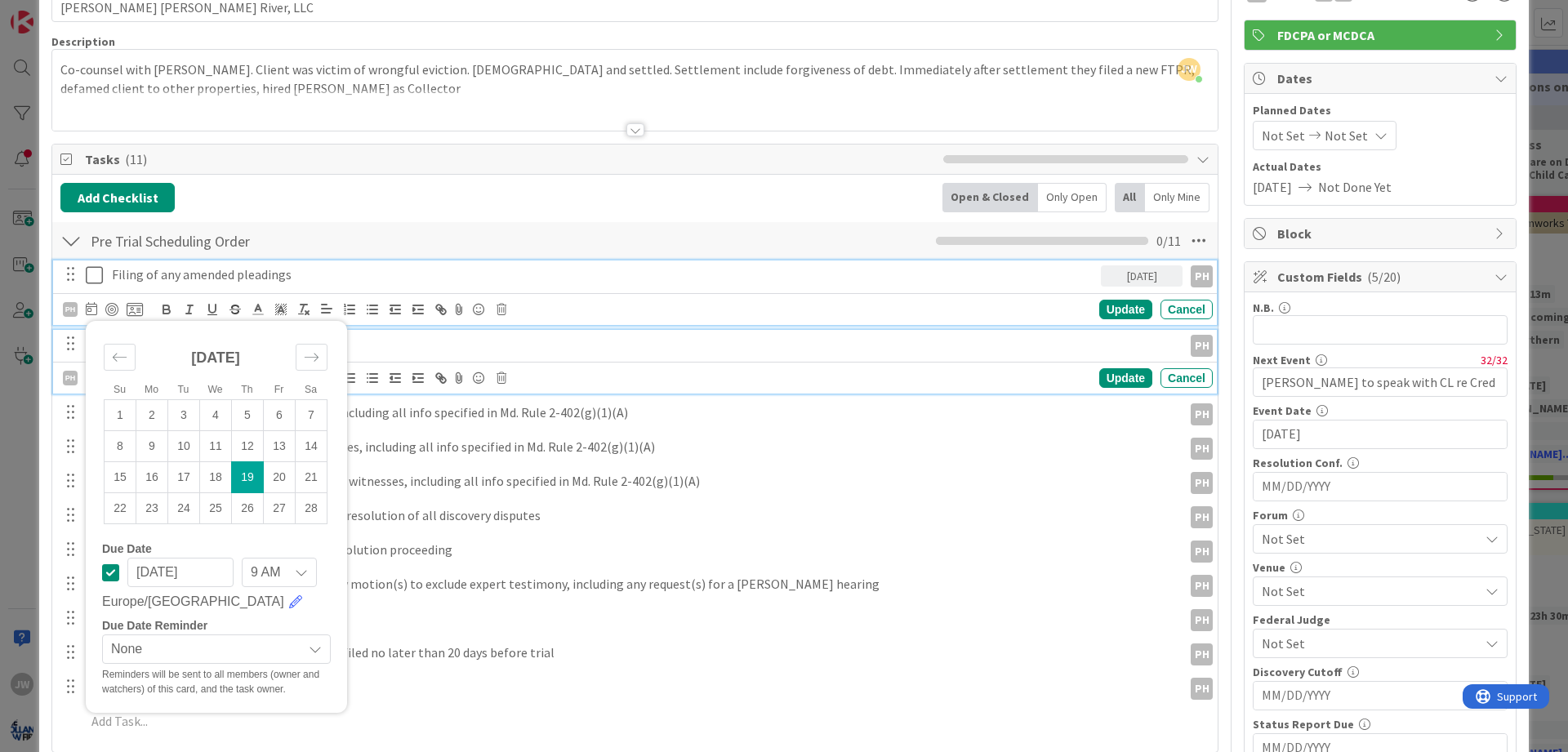
click at [442, 348] on p "Joinder of any additional parties" at bounding box center [643, 344] width 1064 height 19
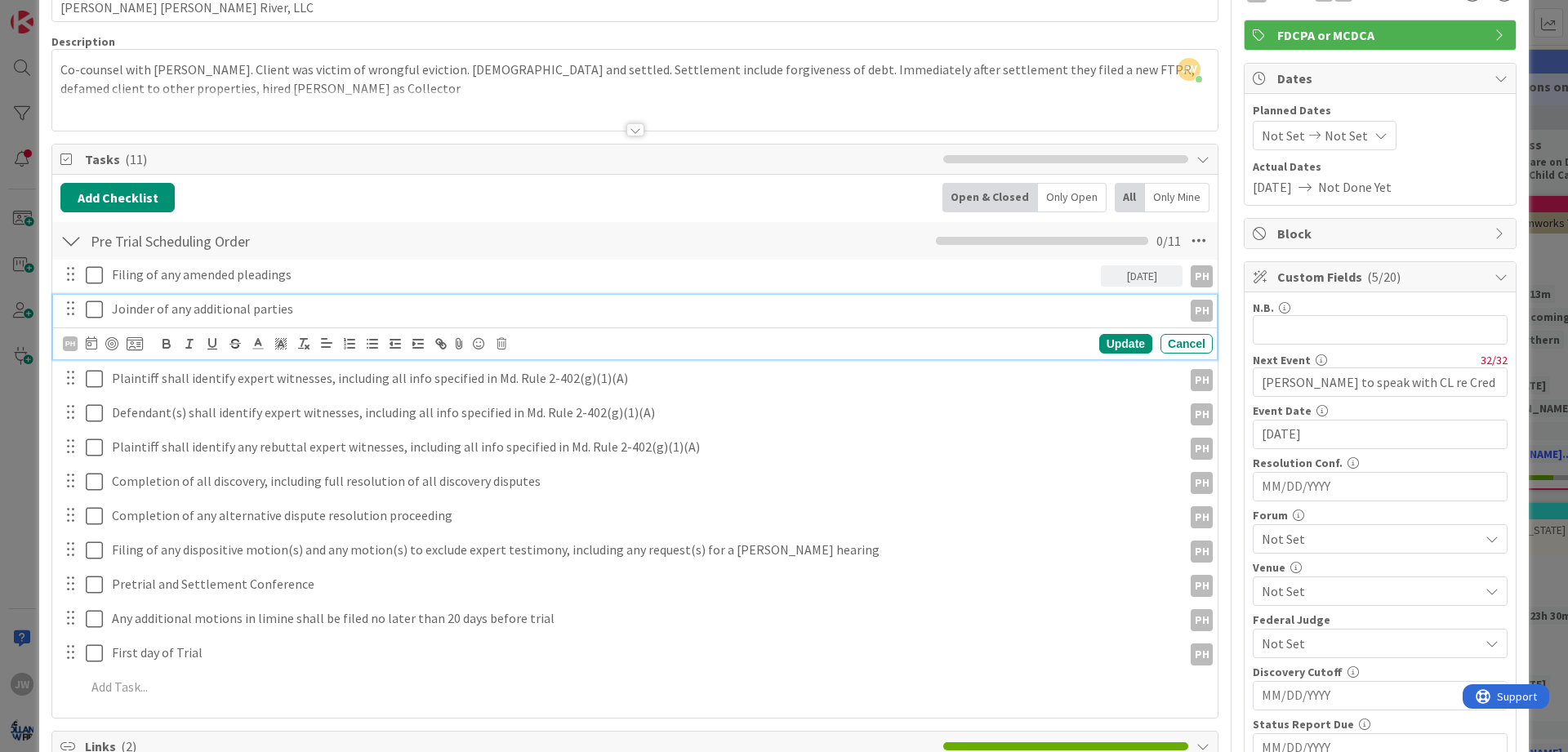
click at [151, 304] on p "Joinder of any additional parties" at bounding box center [643, 308] width 1064 height 19
click at [91, 341] on icon at bounding box center [92, 343] width 12 height 13
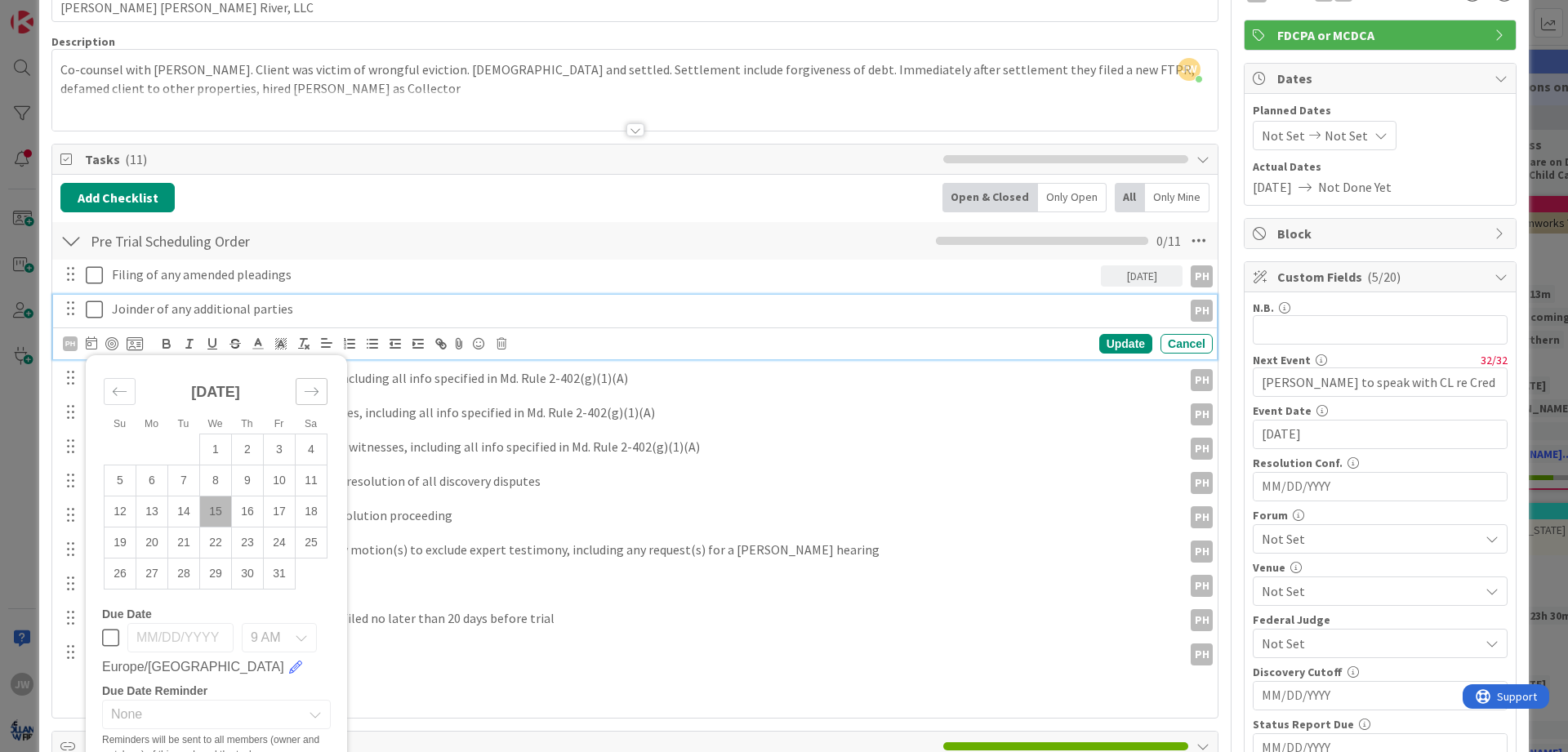
click at [308, 395] on icon "Move forward to switch to the next month." at bounding box center [311, 392] width 16 height 16
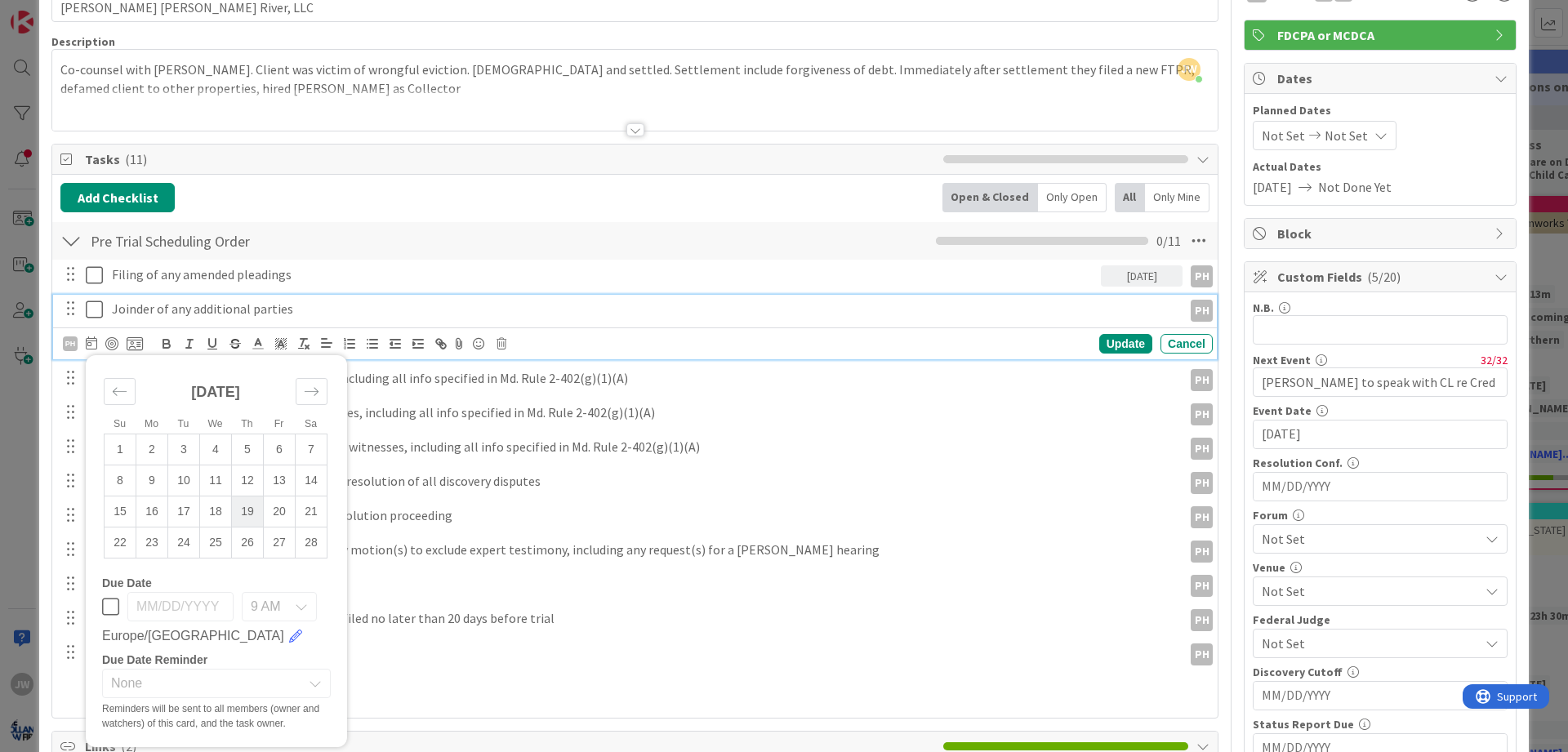
click at [238, 510] on td "19" at bounding box center [248, 511] width 32 height 31
type input "[DATE]"
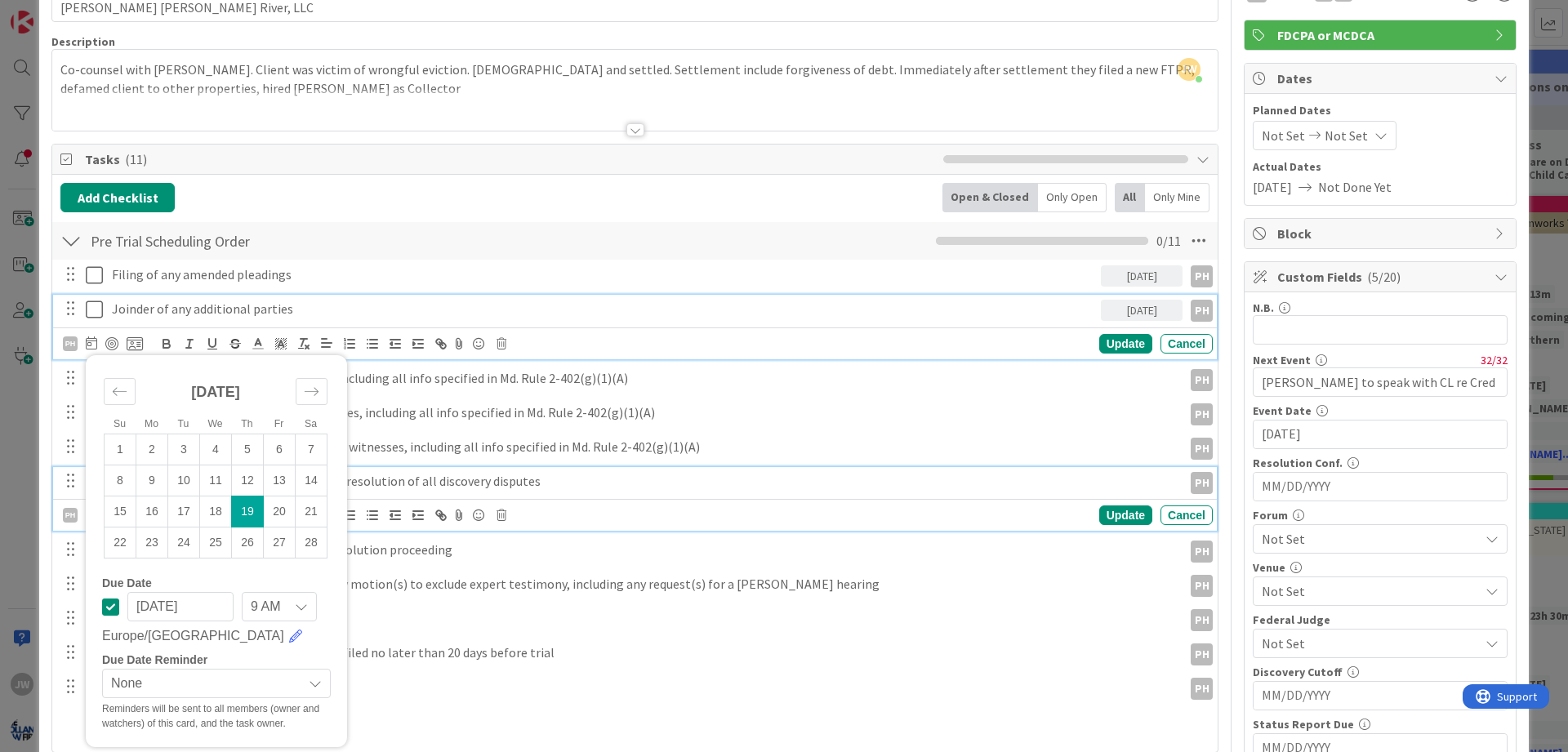
click at [453, 471] on div "Completion of all discovery, including full resolution of all discovery disputes" at bounding box center [644, 481] width 1078 height 28
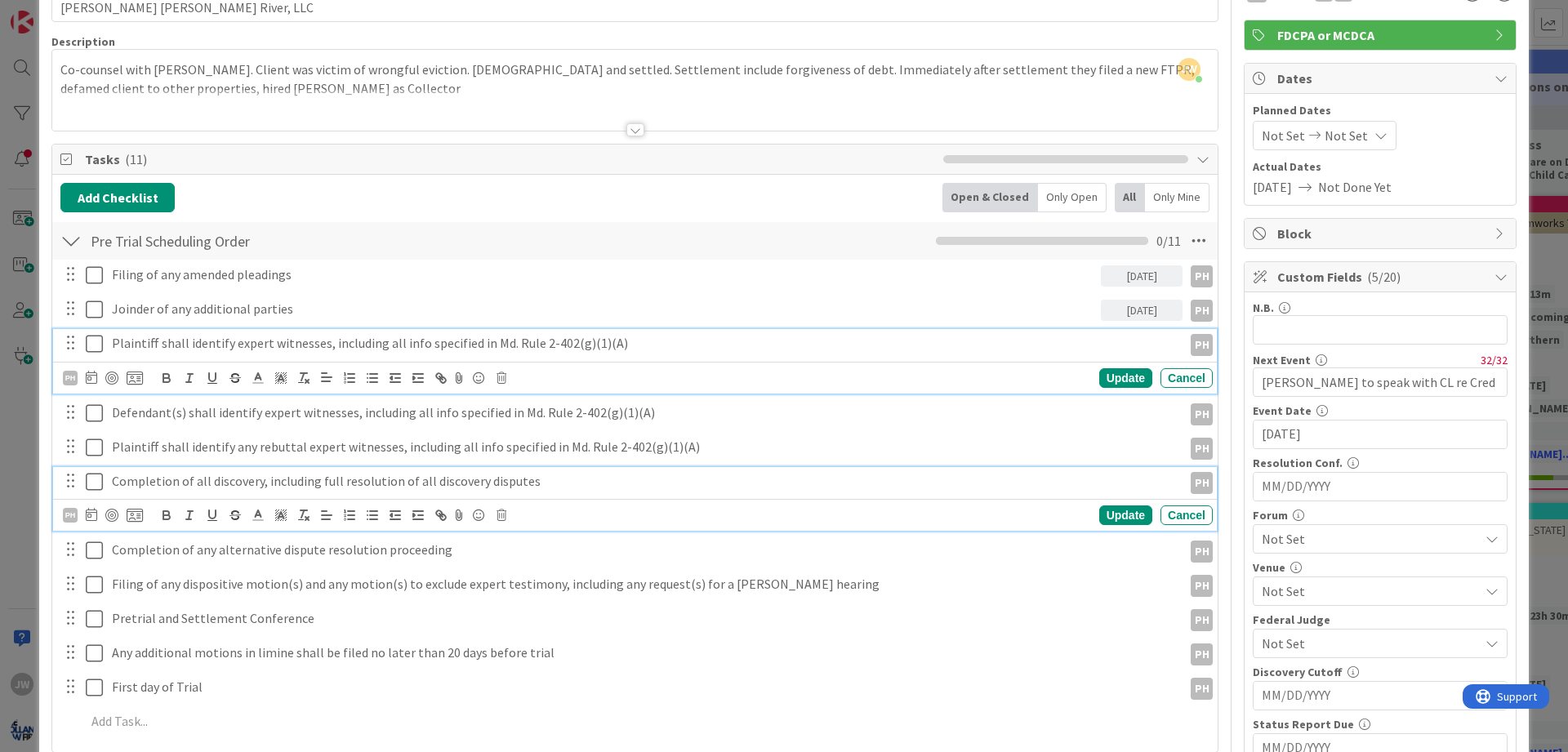
click at [158, 350] on p "Plaintiff shall identify expert witnesses, including all info specified in Md. …" at bounding box center [643, 343] width 1064 height 19
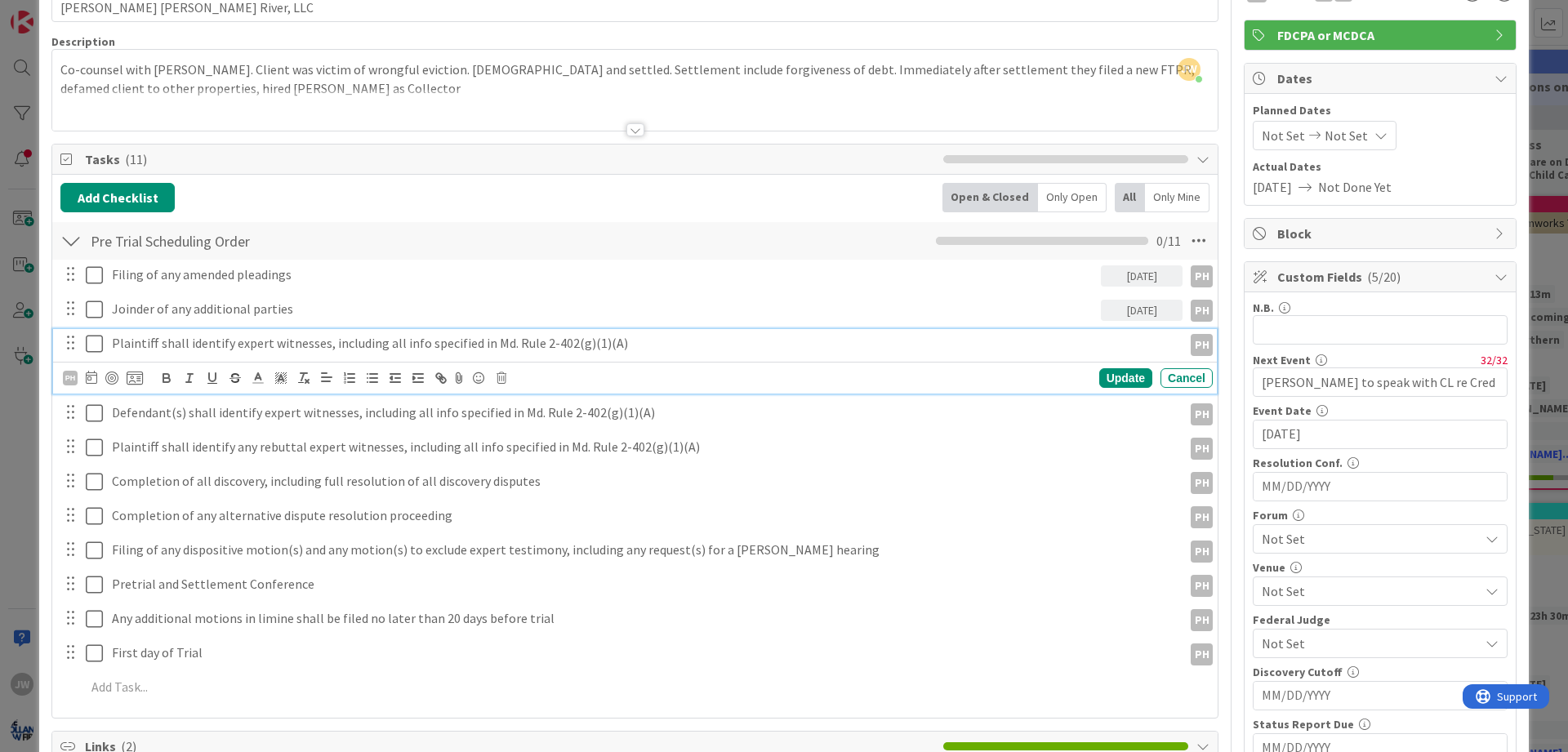
click at [99, 380] on div "PH" at bounding box center [103, 378] width 80 height 20
click at [99, 377] on div "PH" at bounding box center [103, 378] width 80 height 20
click at [95, 375] on icon at bounding box center [92, 377] width 12 height 13
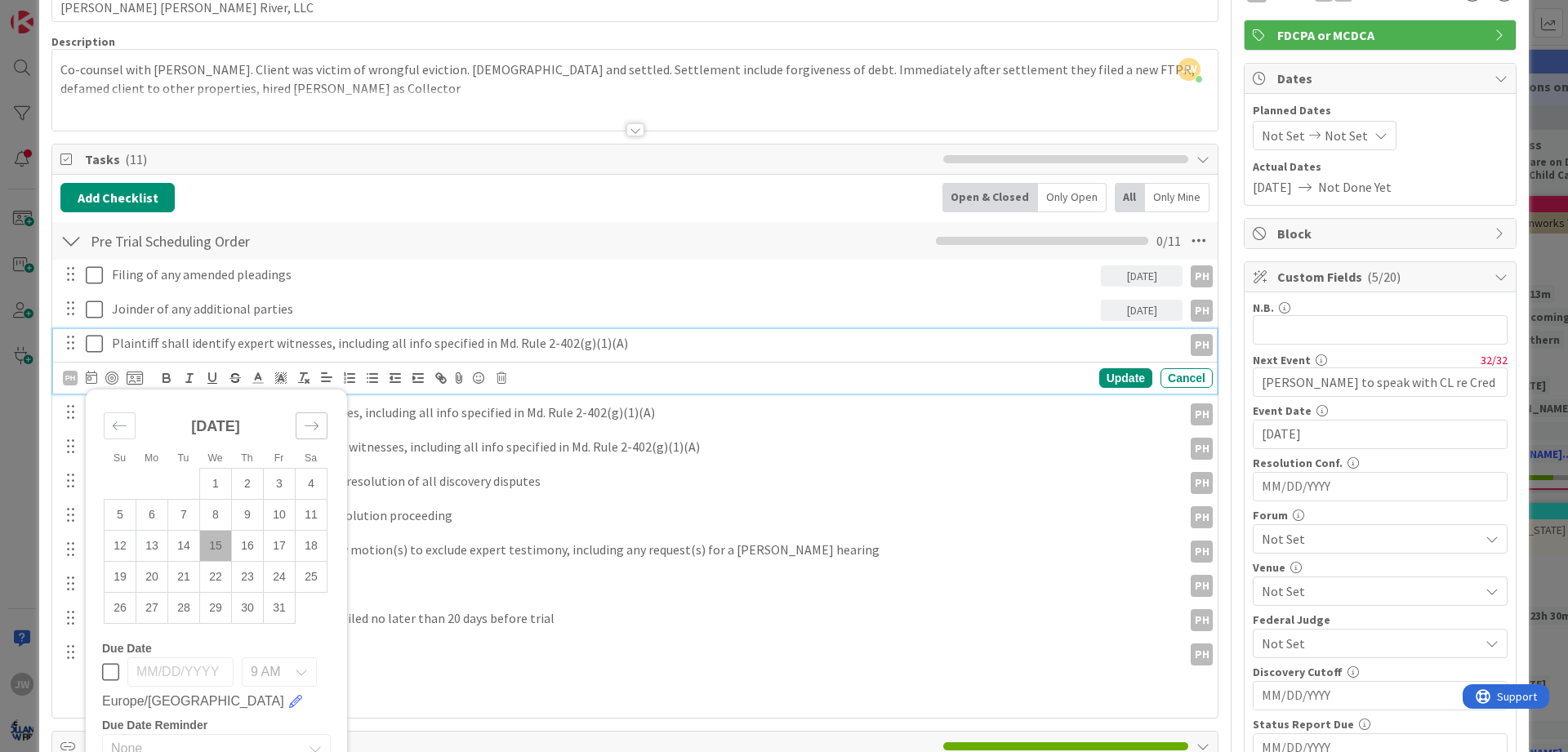
click at [308, 429] on icon "Move forward to switch to the next month." at bounding box center [311, 426] width 16 height 16
click at [161, 573] on td "22" at bounding box center [152, 577] width 32 height 31
type input "[DATE]"
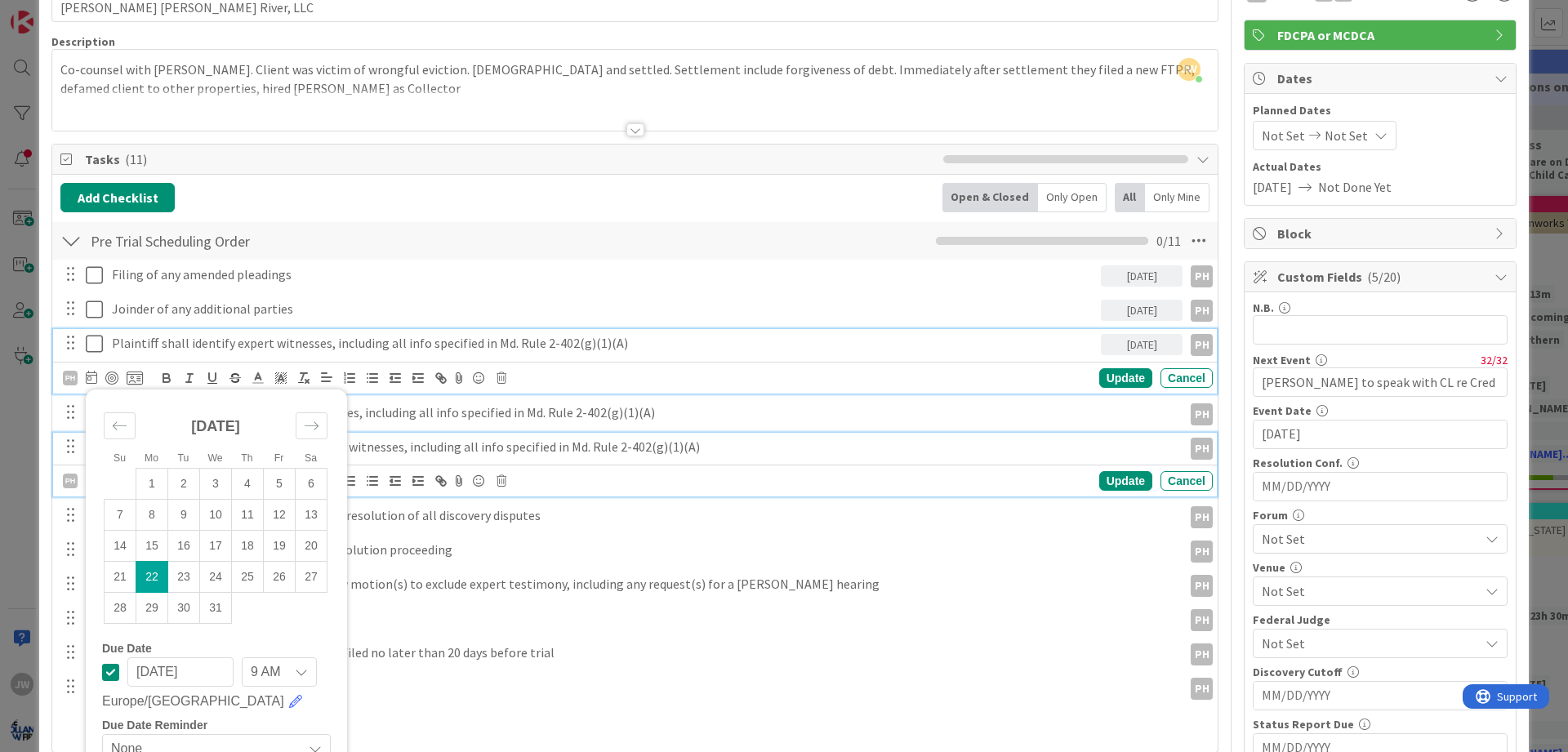
click at [421, 447] on p "Plaintiff shall identify any rebuttal expert witnesses, including all info spec…" at bounding box center [643, 446] width 1064 height 19
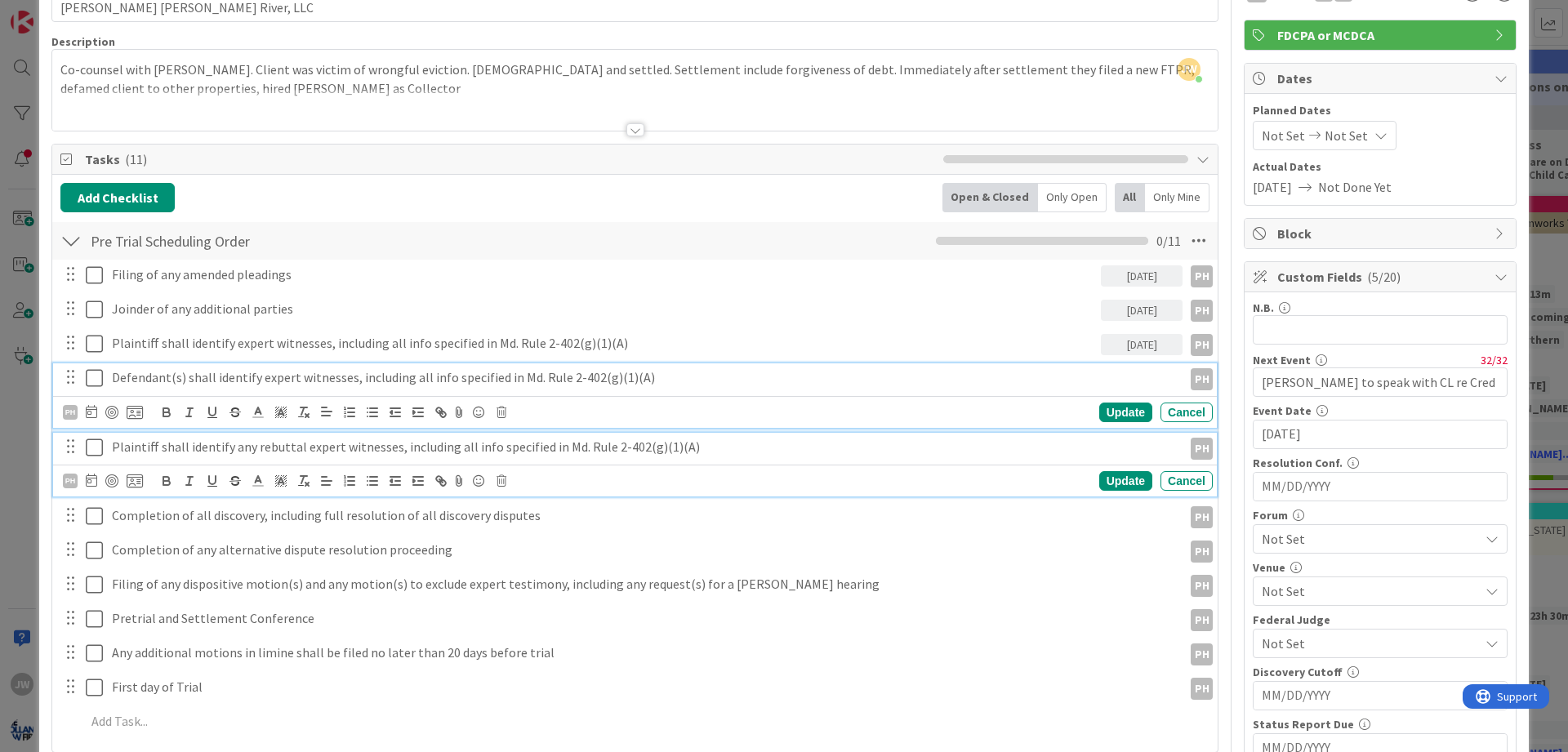
click at [136, 377] on p "Defendant(s) shall identify expert witnesses, including all info specified in M…" at bounding box center [643, 377] width 1064 height 19
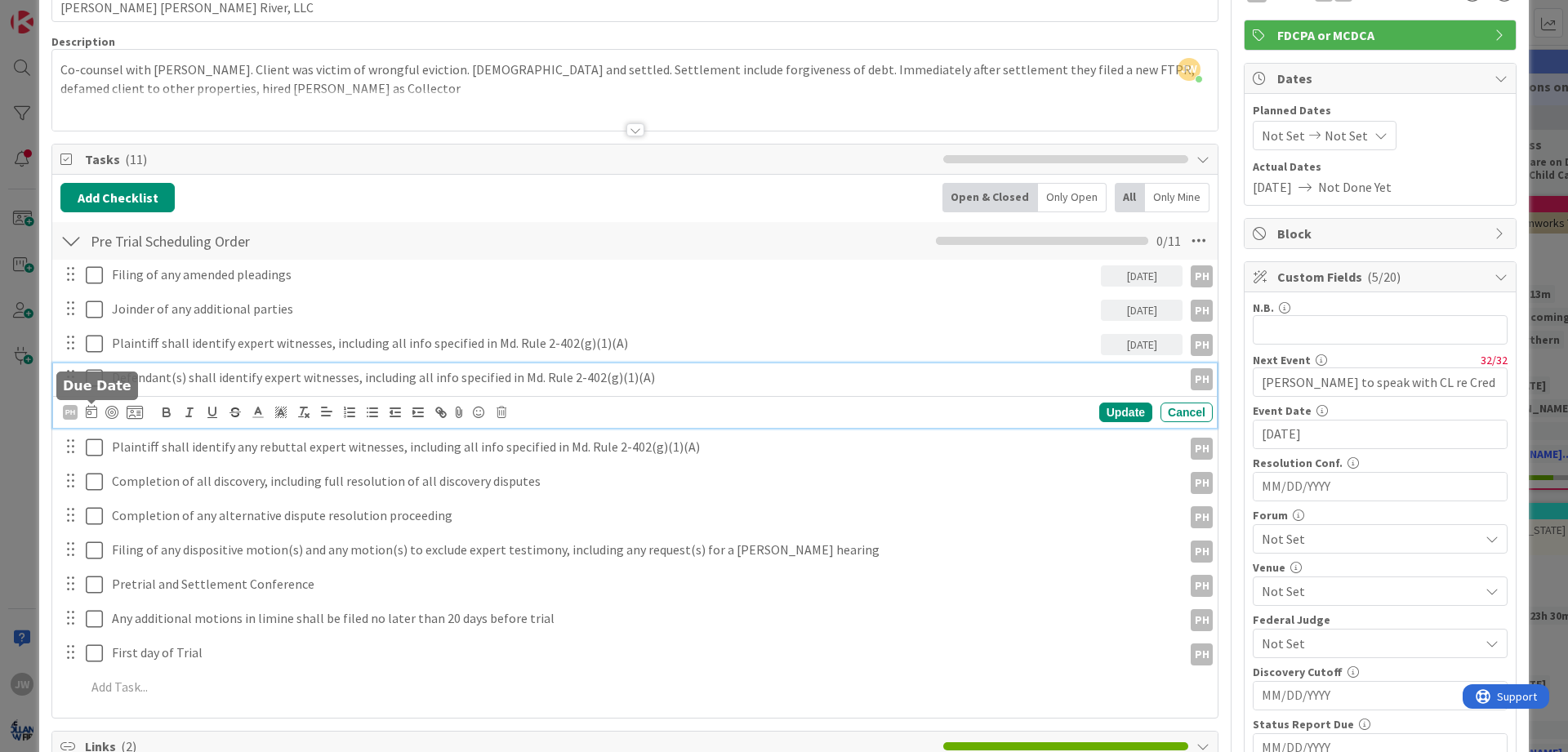
click at [96, 408] on icon at bounding box center [92, 411] width 12 height 13
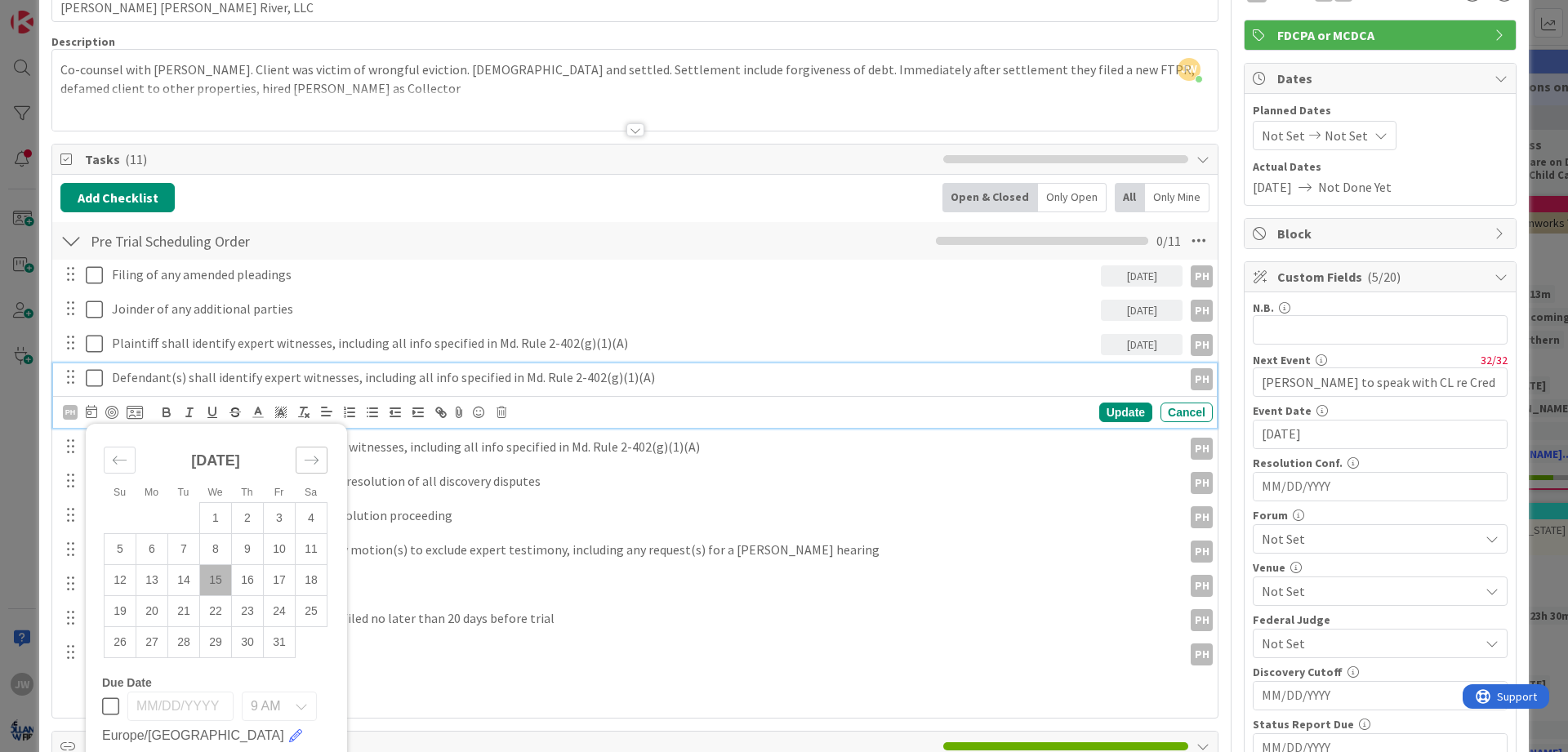
click at [307, 459] on icon "Move forward to switch to the next month." at bounding box center [311, 460] width 16 height 16
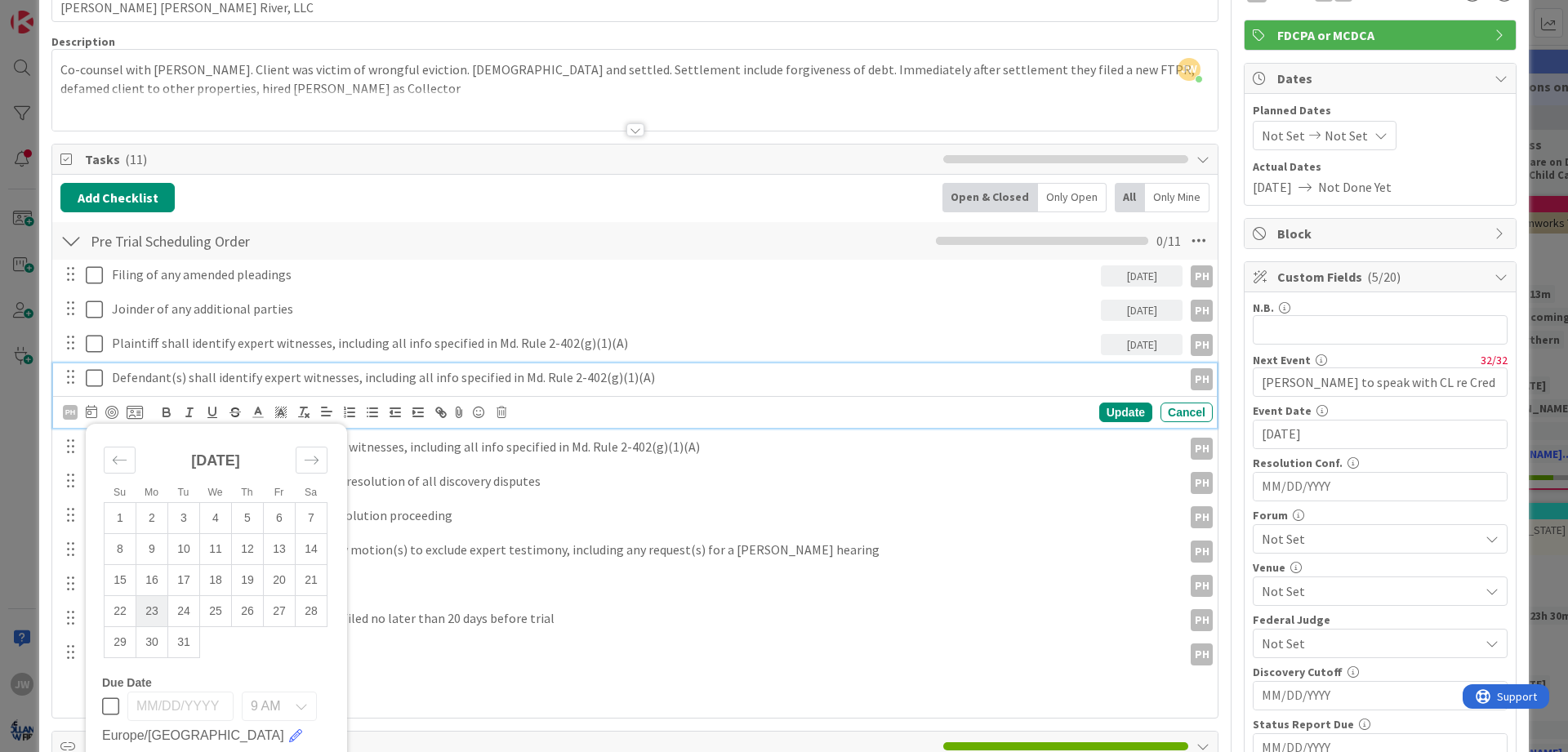
click at [162, 612] on td "23" at bounding box center [152, 611] width 32 height 31
type input "[DATE]"
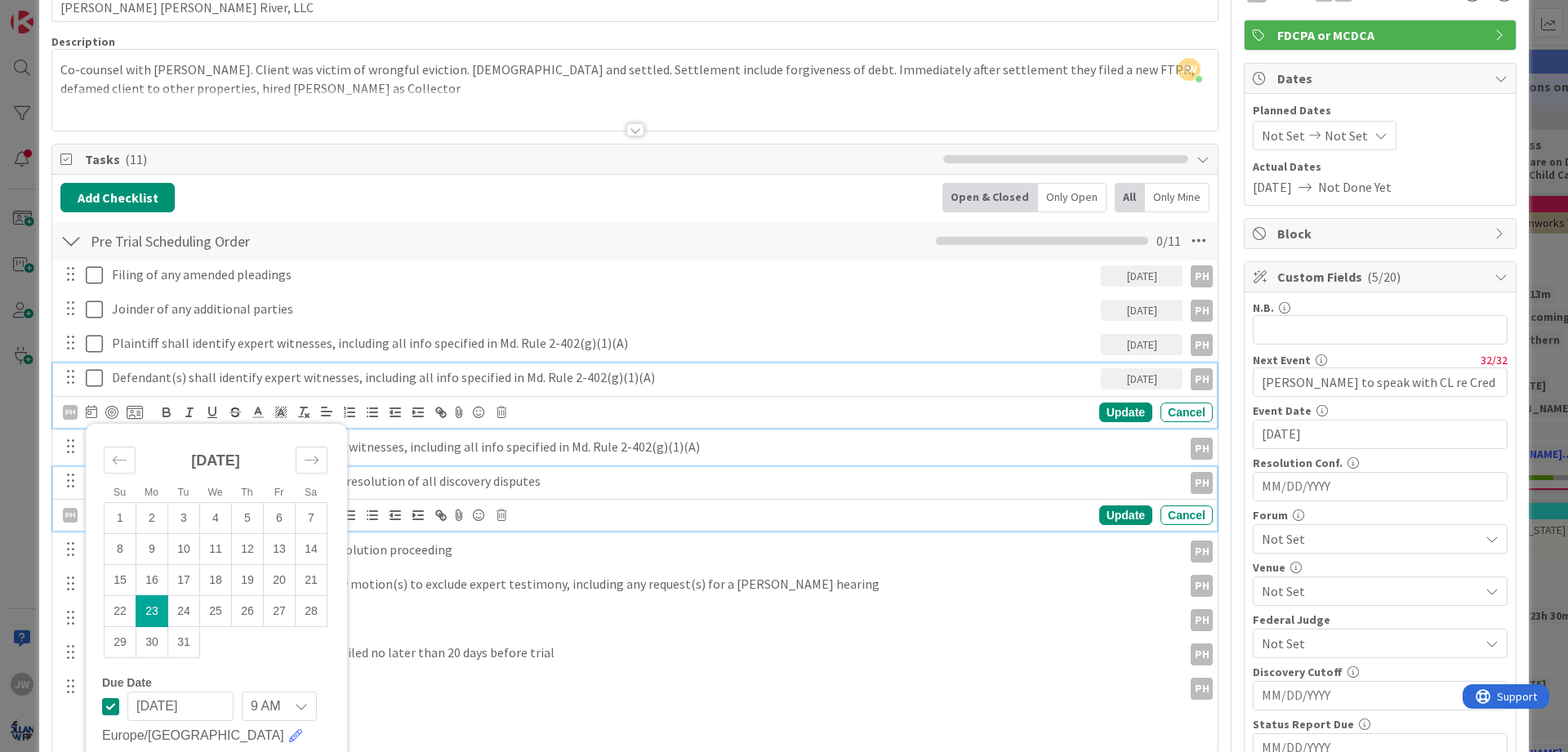
click at [443, 494] on div "Completion of all discovery, including full resolution of all discovery disputes" at bounding box center [644, 481] width 1078 height 28
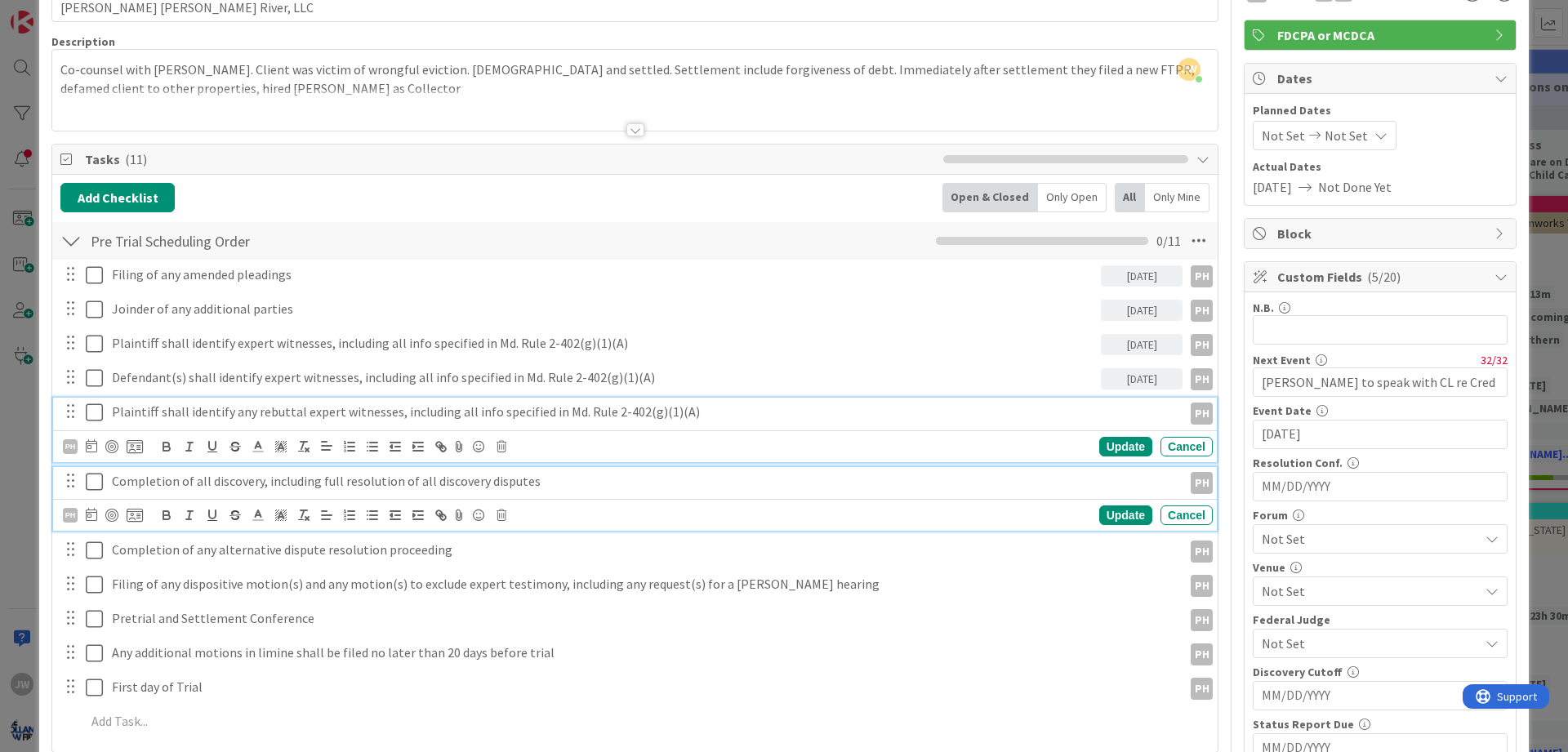
click at [135, 412] on p "Plaintiff shall identify any rebuttal expert witnesses, including all info spec…" at bounding box center [643, 411] width 1064 height 19
click at [193, 484] on p "Completion of all discovery, including full resolution of all discovery disputes" at bounding box center [643, 481] width 1064 height 19
click at [180, 416] on p "Plaintiff shall identify any rebuttal expert witnesses, including all info spec…" at bounding box center [643, 411] width 1064 height 19
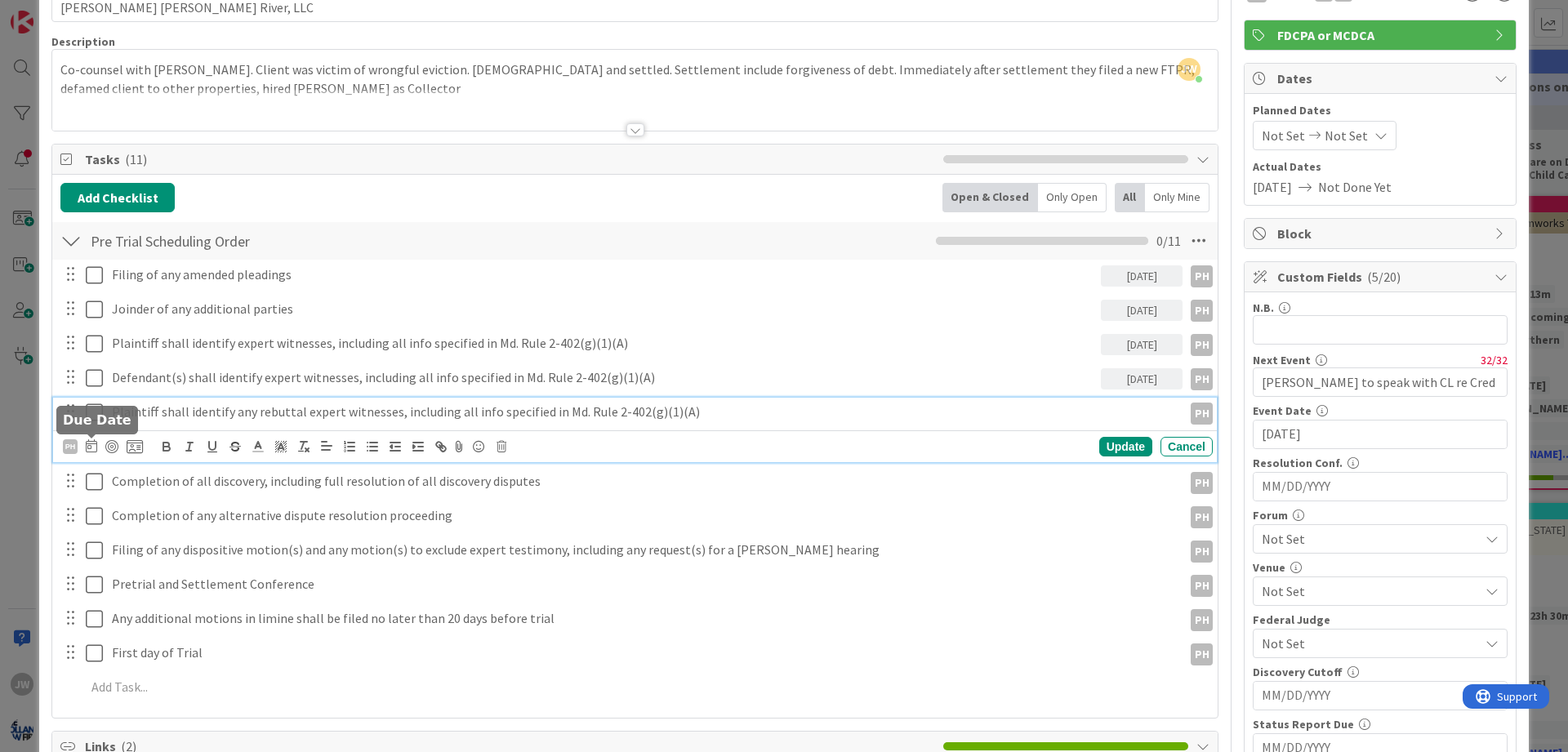
click at [90, 444] on icon at bounding box center [92, 446] width 12 height 13
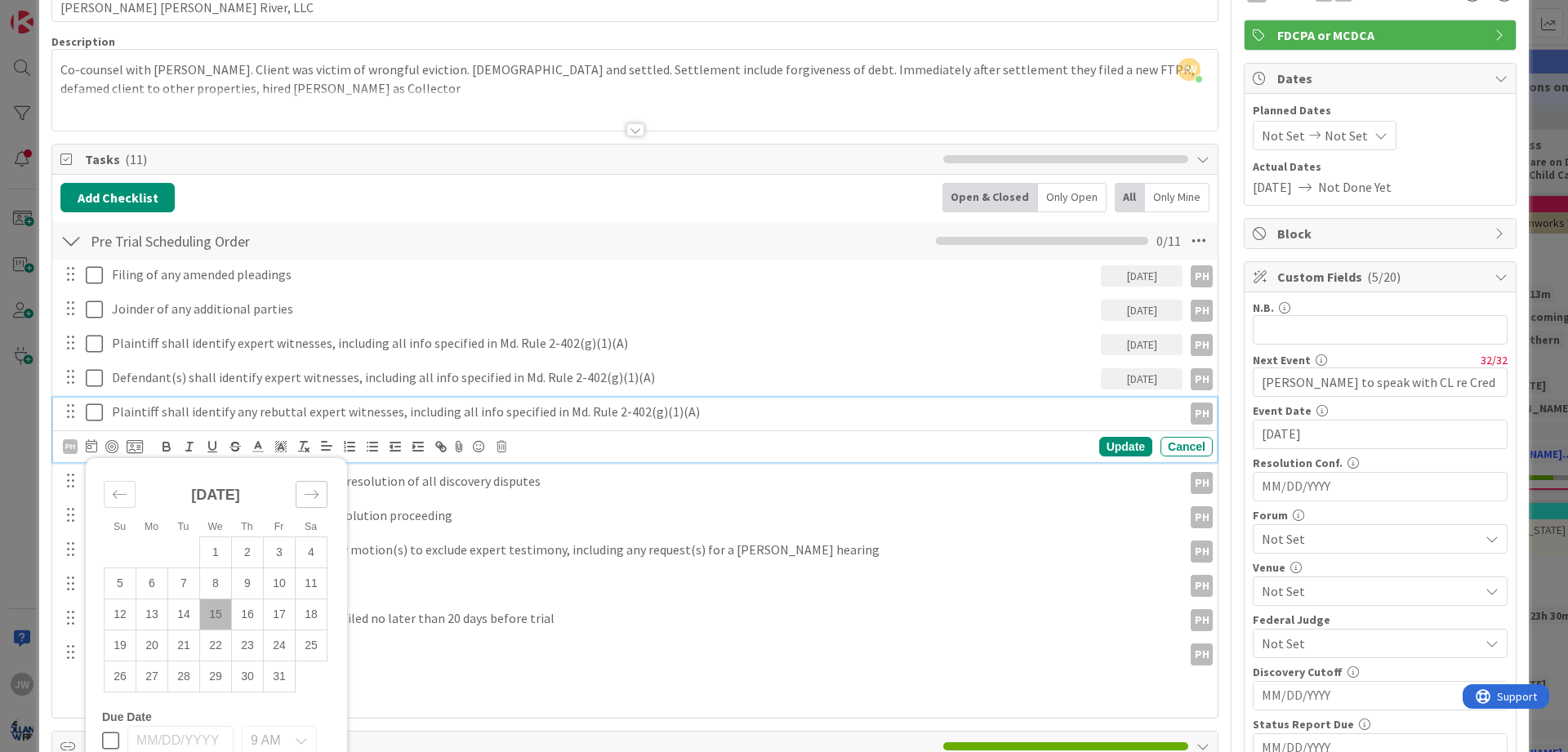
click at [302, 489] on div "Move forward to switch to the next month." at bounding box center [311, 494] width 32 height 27
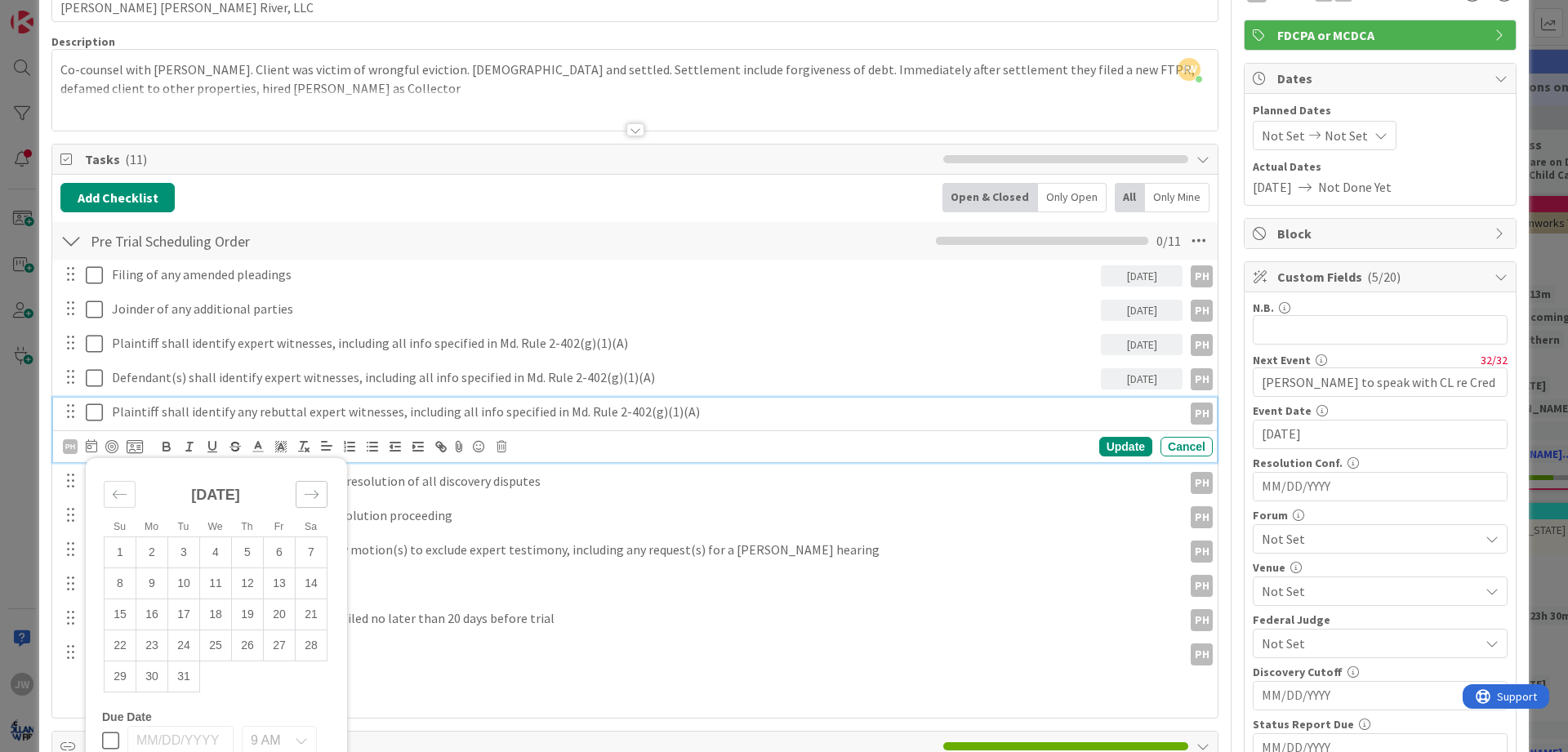
click at [302, 489] on div "Move forward to switch to the next month." at bounding box center [311, 494] width 32 height 27
click at [155, 644] on td "20" at bounding box center [152, 645] width 32 height 31
type input "[DATE]"
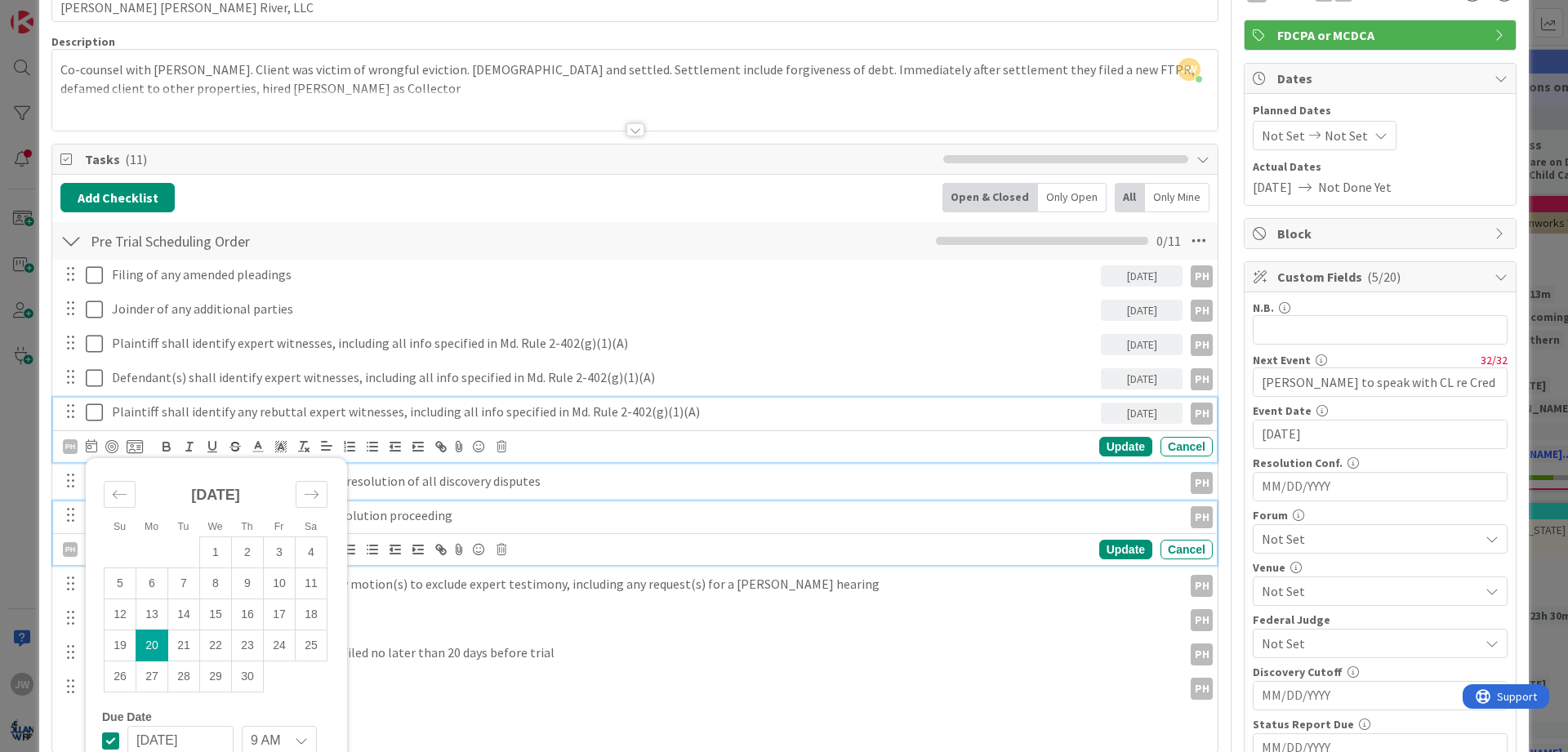
click at [417, 524] on p "Completion of any alternative dispute resolution proceeding" at bounding box center [643, 515] width 1064 height 19
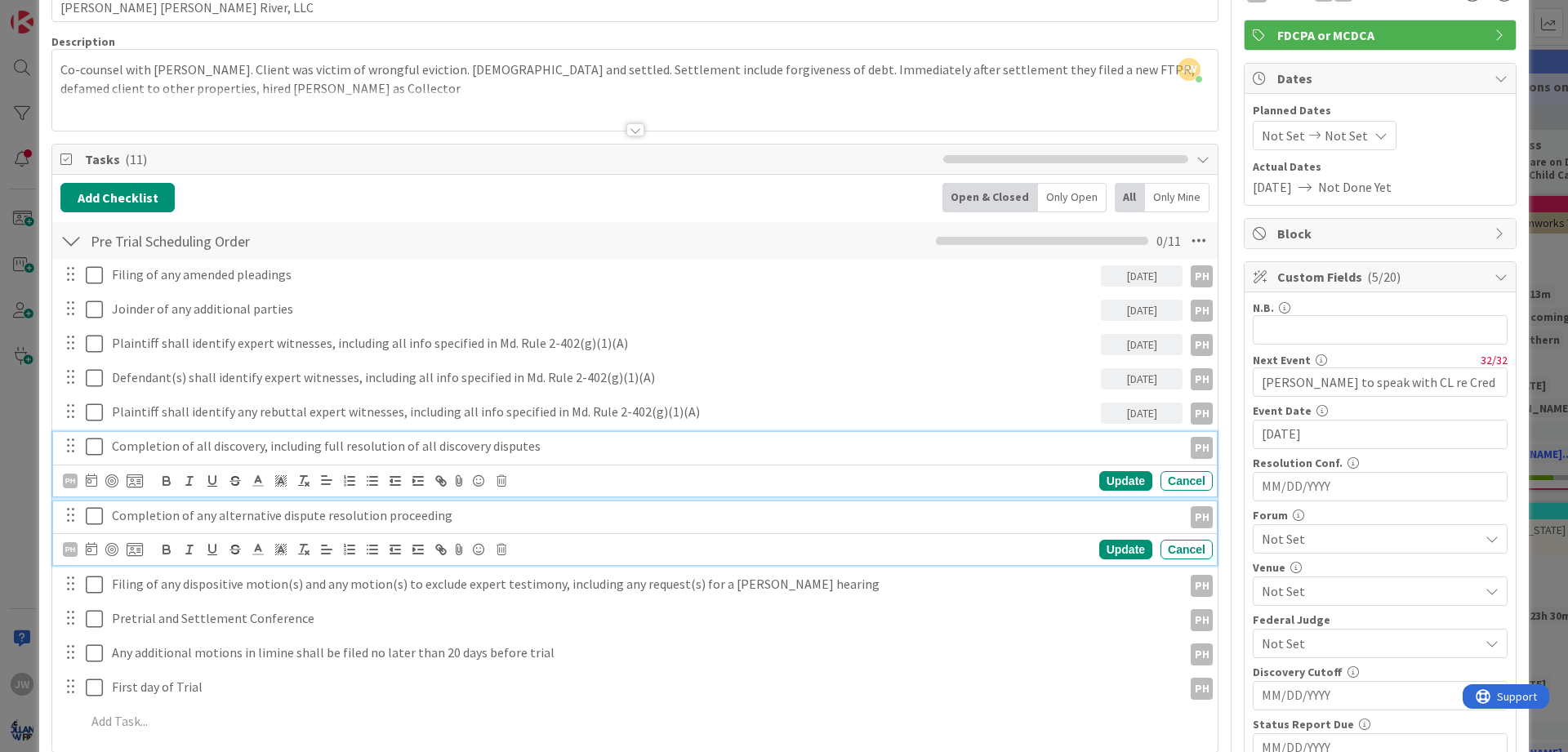
click at [201, 455] on p "Completion of all discovery, including full resolution of all discovery disputes" at bounding box center [643, 446] width 1064 height 19
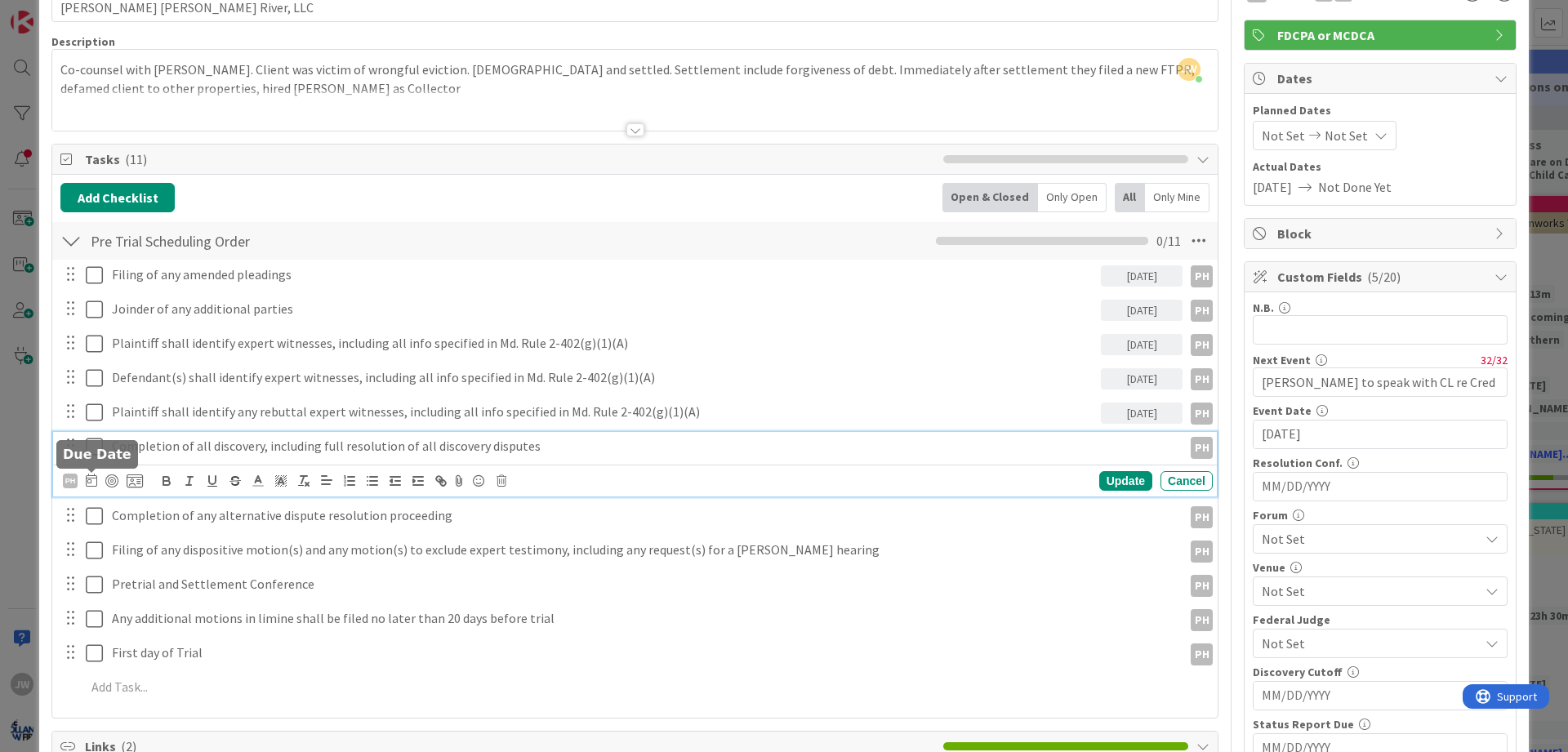
click at [93, 481] on icon at bounding box center [92, 480] width 12 height 13
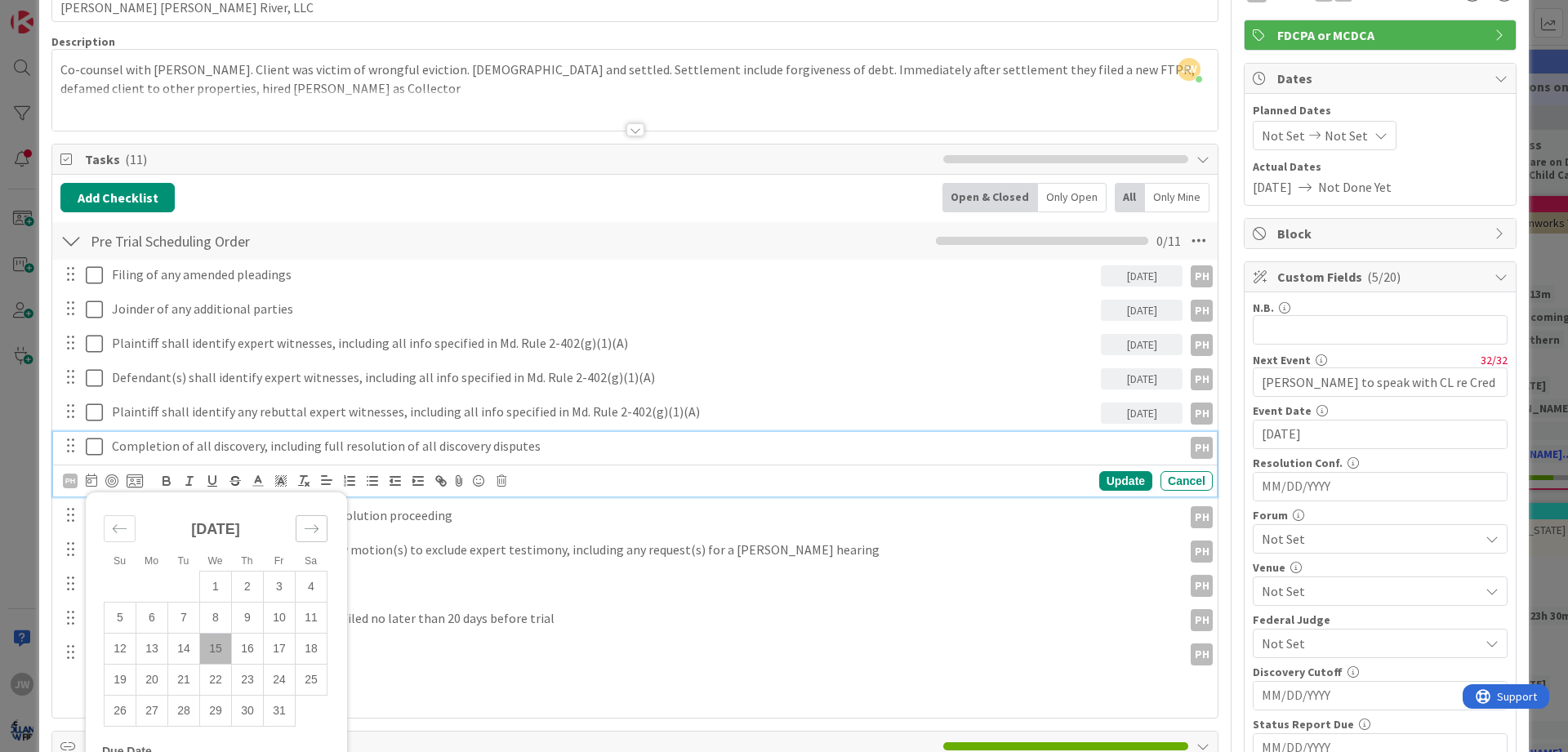
click at [306, 529] on icon "Move forward to switch to the next month." at bounding box center [311, 529] width 16 height 16
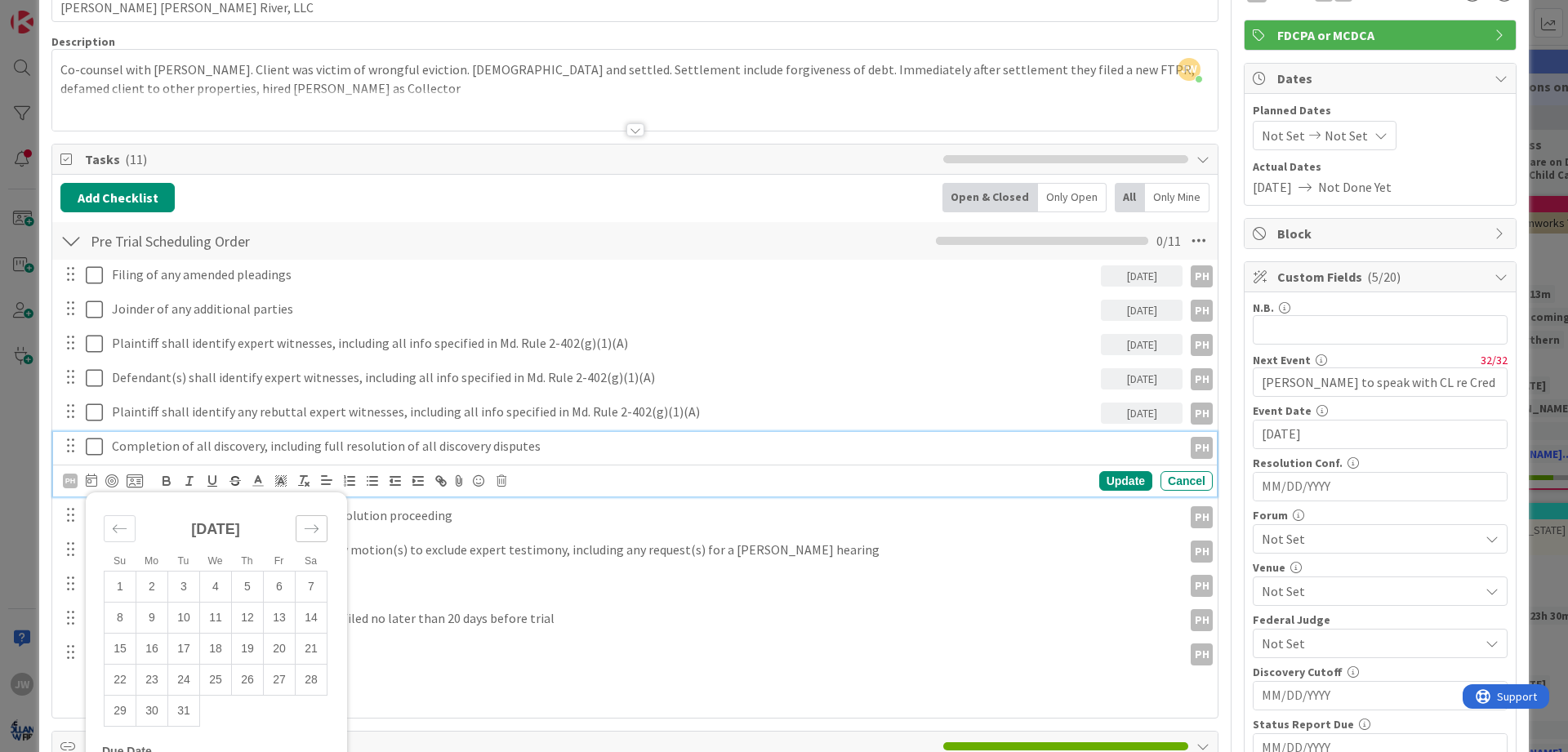
click at [306, 529] on icon "Move forward to switch to the next month." at bounding box center [311, 529] width 16 height 16
click at [224, 674] on td "20" at bounding box center [215, 680] width 32 height 31
type input "[DATE]"
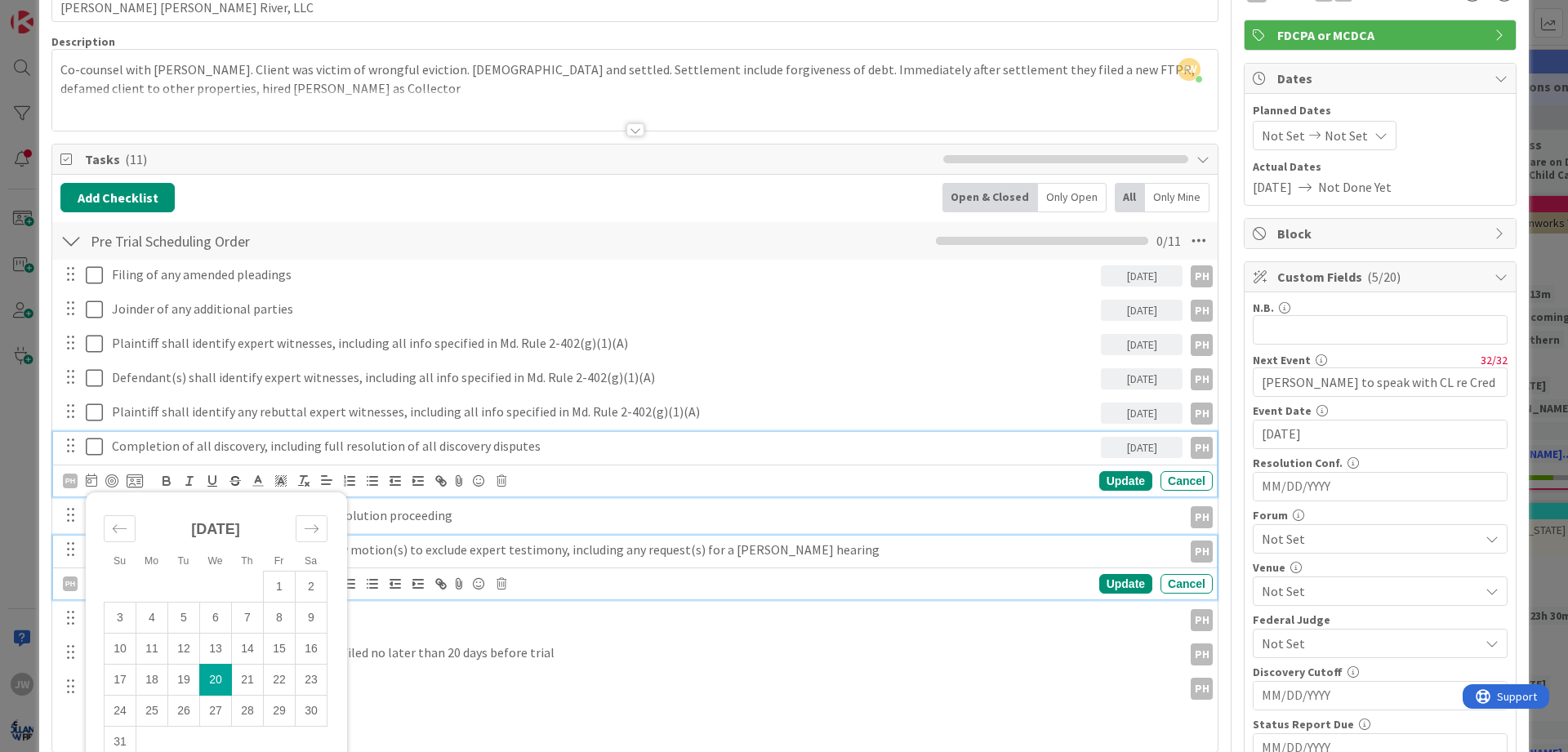
click at [397, 564] on div "Filing of any dispositive motion(s) and any motion(s) to exclude expert testimo…" at bounding box center [644, 549] width 1078 height 28
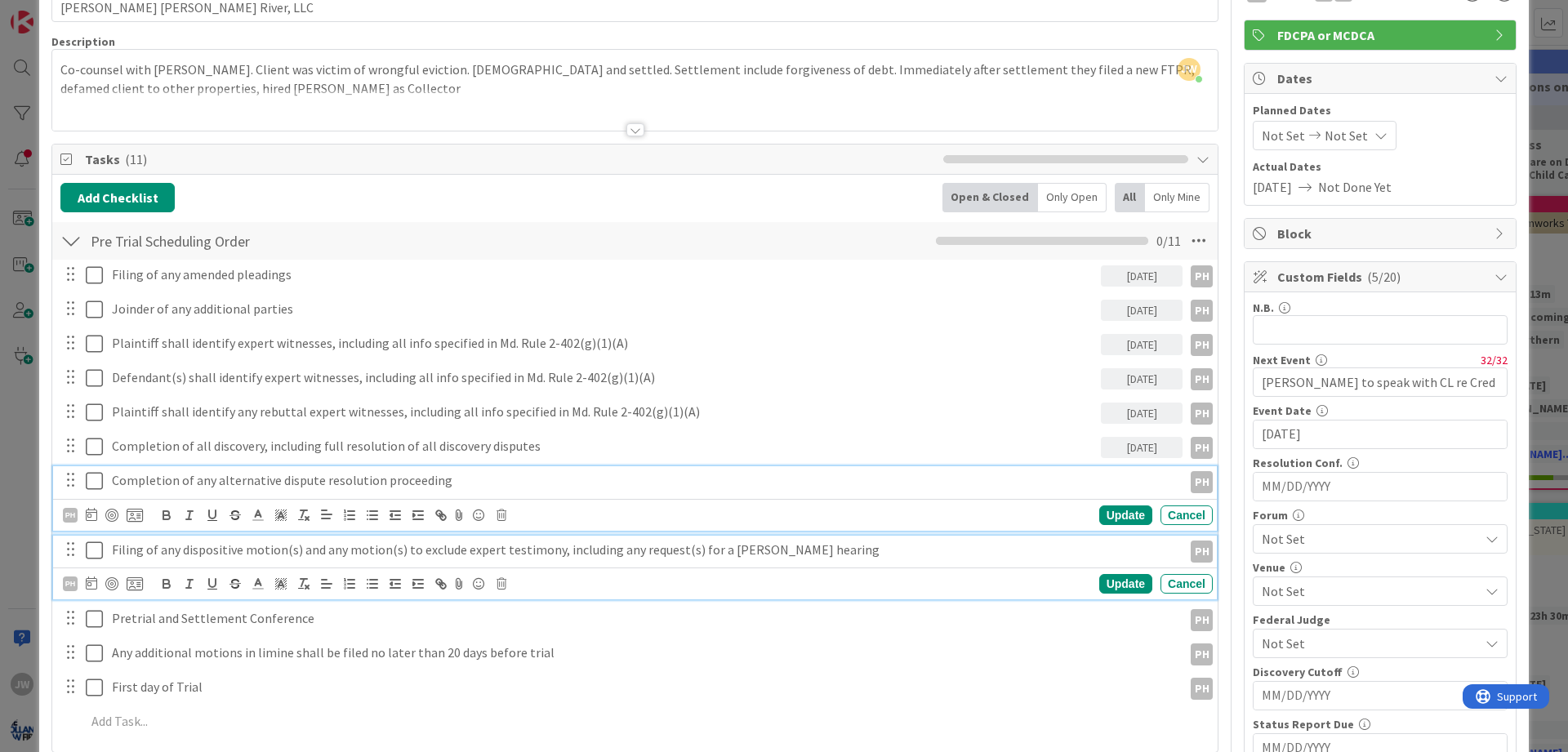
click at [247, 491] on div "Completion of any alternative dispute resolution proceeding" at bounding box center [644, 480] width 1078 height 28
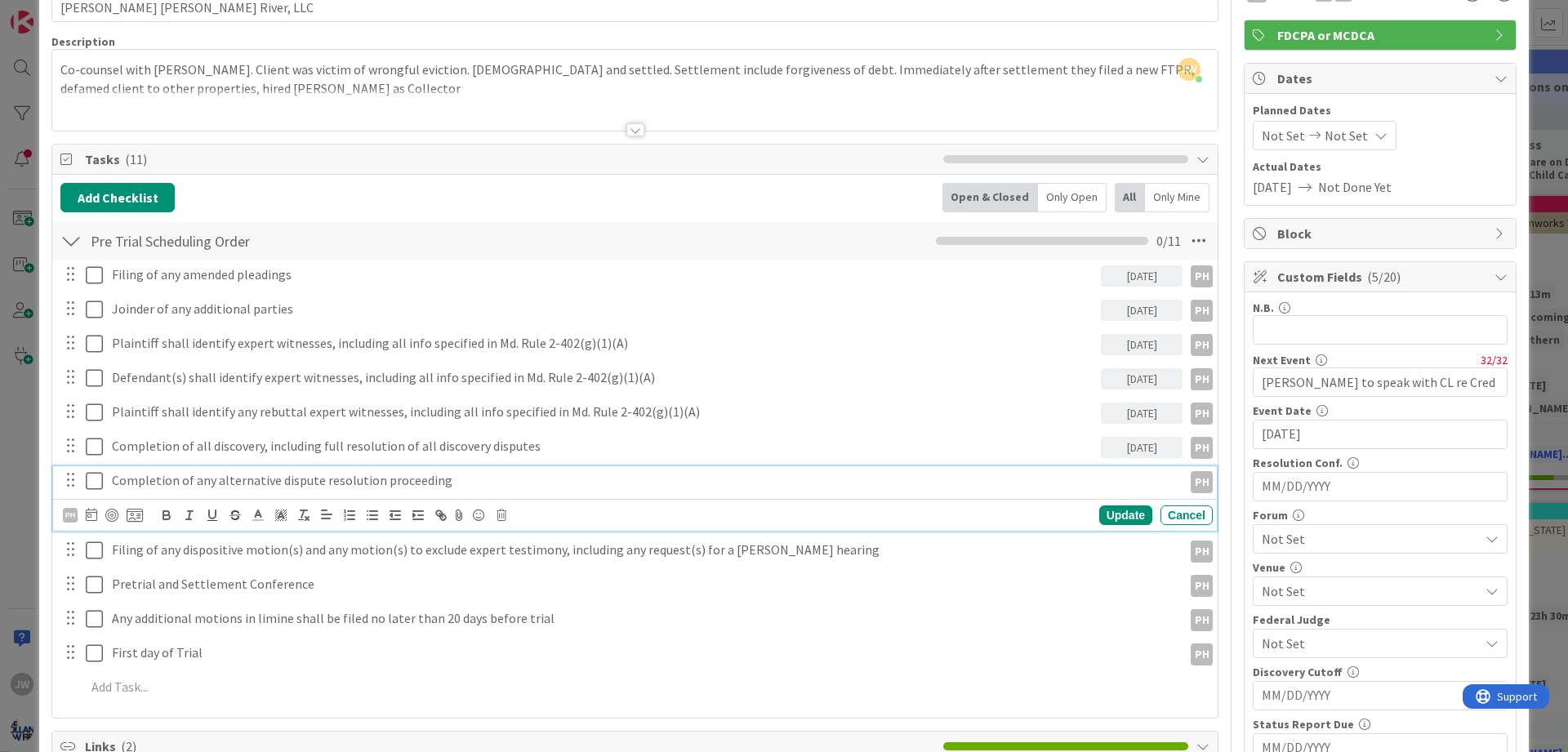
click at [93, 517] on icon at bounding box center [92, 514] width 12 height 13
click at [304, 556] on icon "Move forward to switch to the next month." at bounding box center [311, 563] width 16 height 16
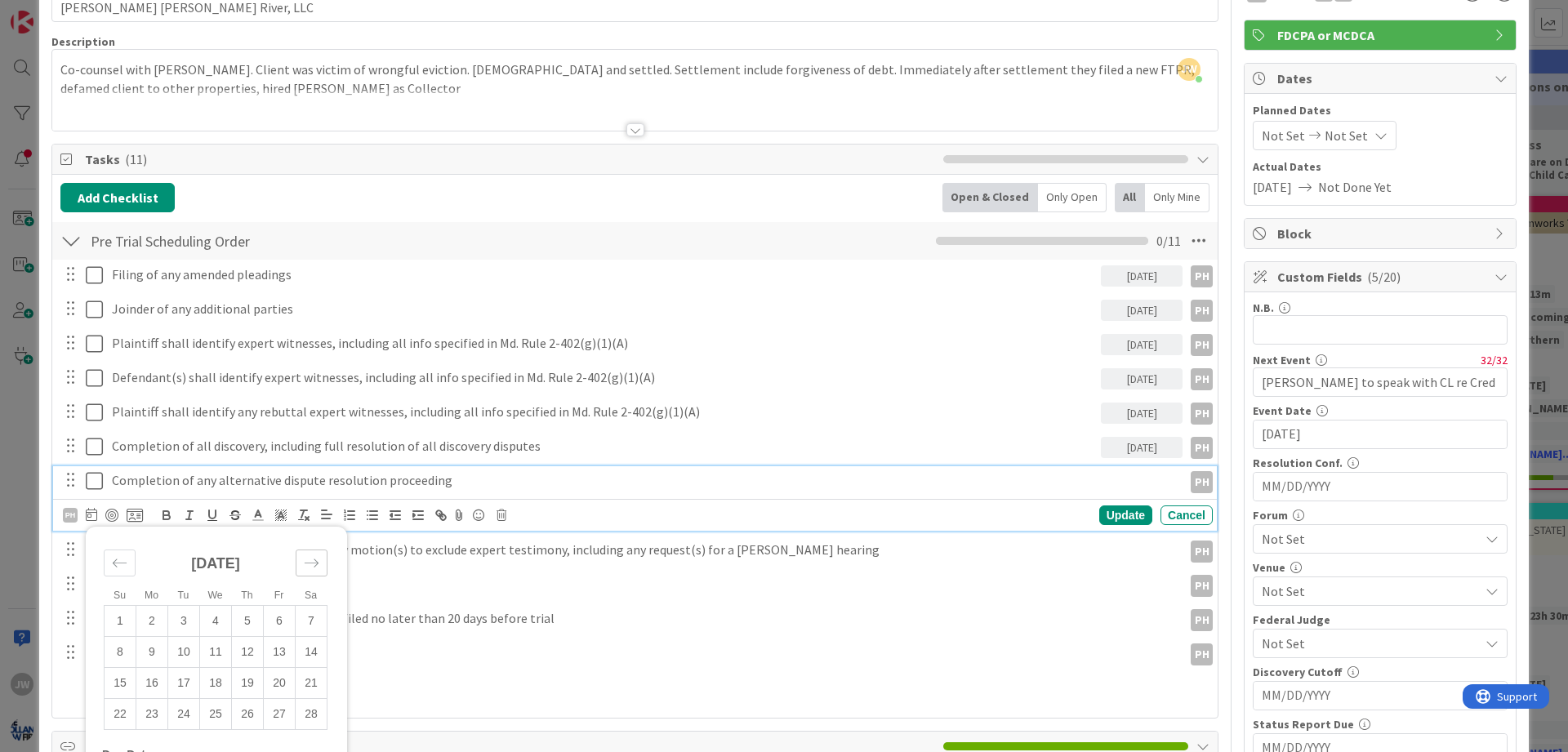
click at [304, 556] on icon "Move forward to switch to the next month." at bounding box center [311, 563] width 16 height 16
click at [270, 680] on td "19" at bounding box center [280, 683] width 32 height 31
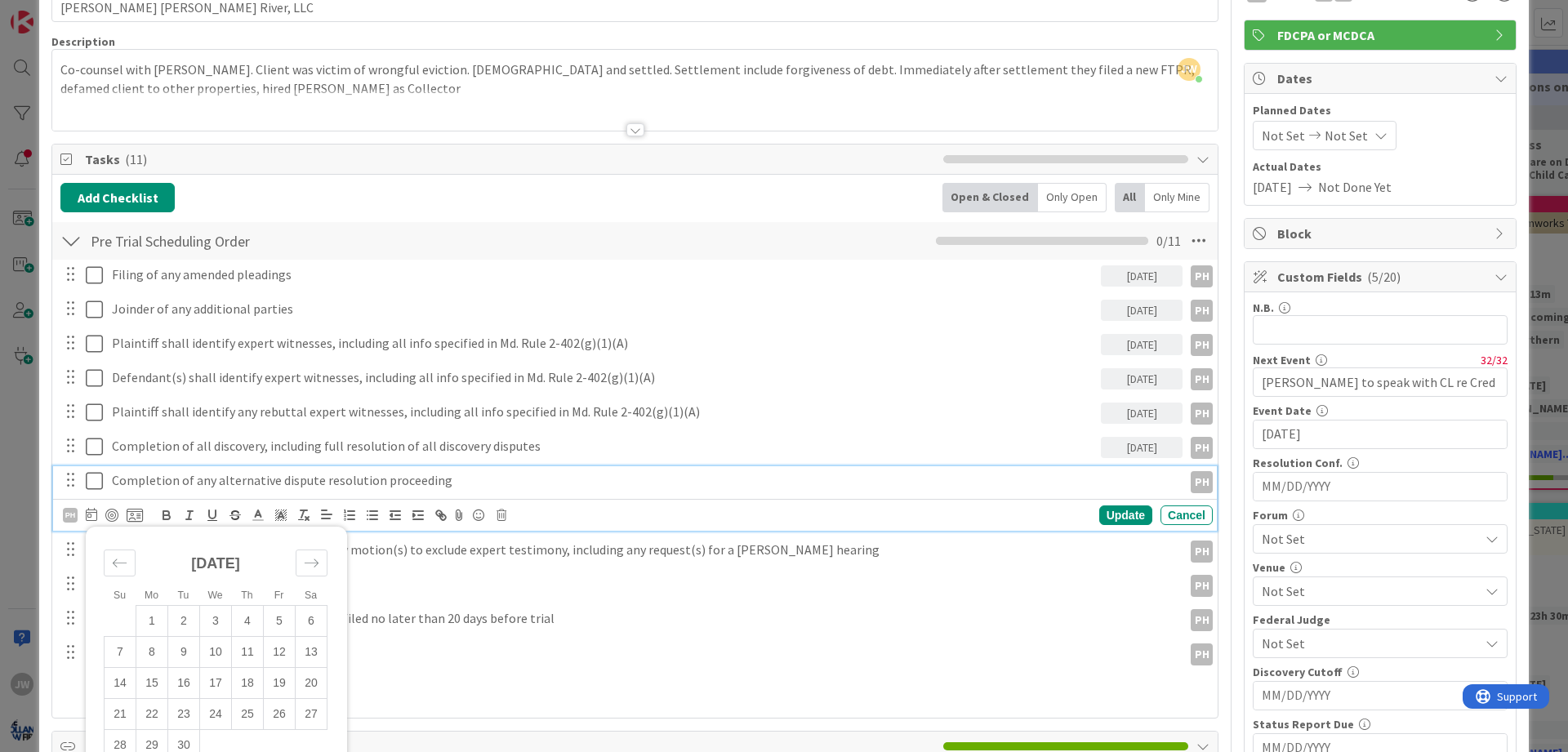
type input "[DATE]"
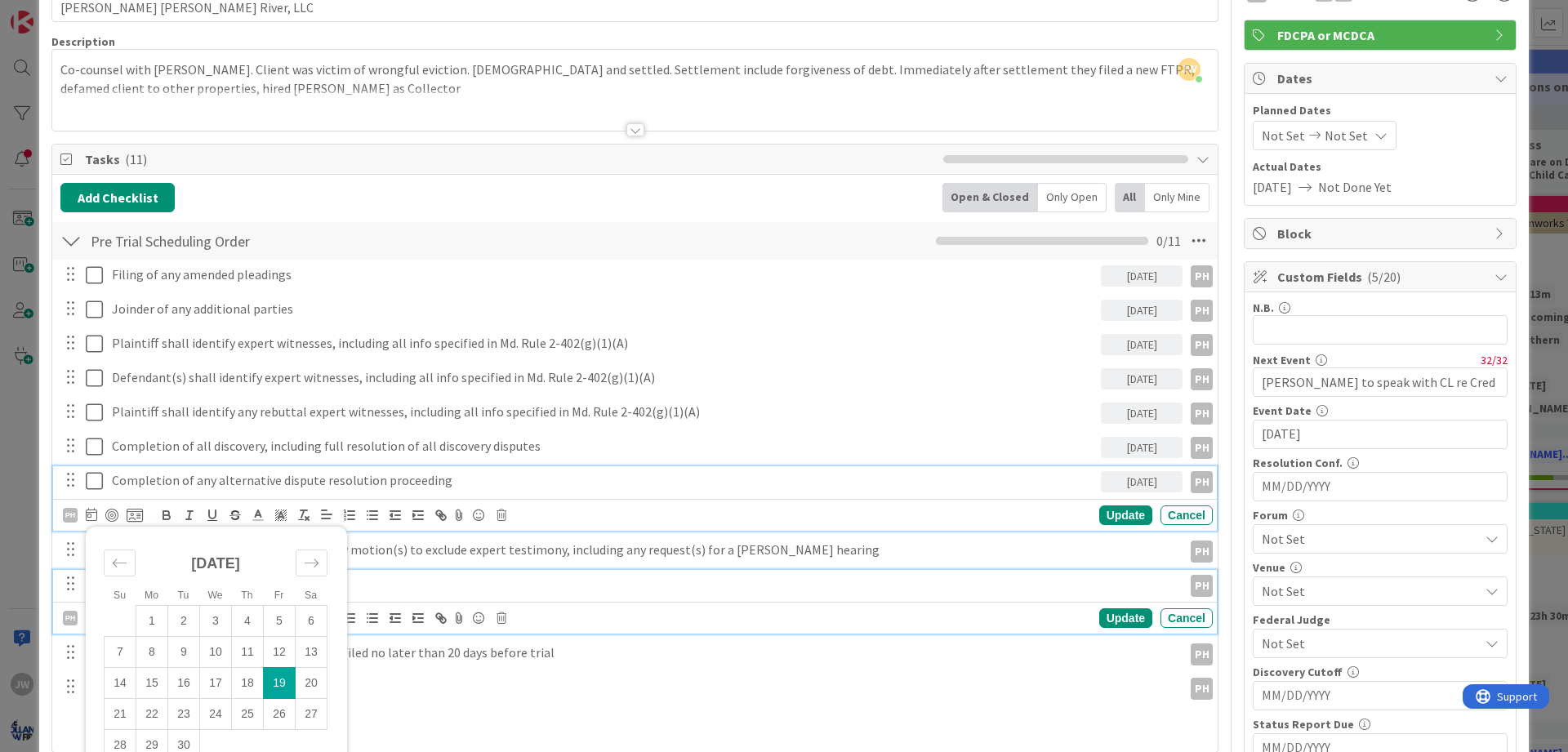
click at [391, 592] on p "Pretrial and Settlement Conference" at bounding box center [643, 584] width 1064 height 19
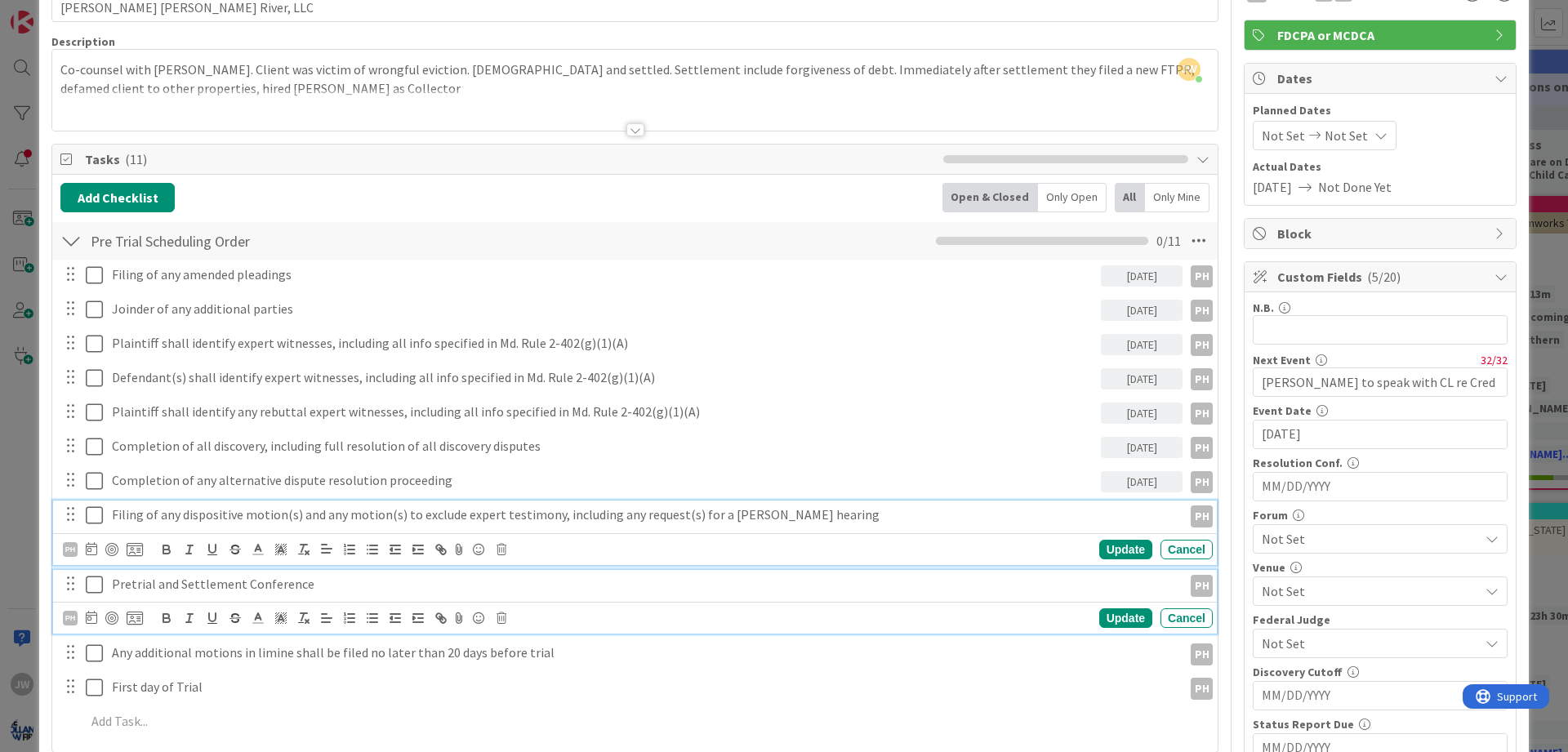
click at [196, 521] on p "Filing of any dispositive motion(s) and any motion(s) to exclude expert testimo…" at bounding box center [643, 514] width 1064 height 19
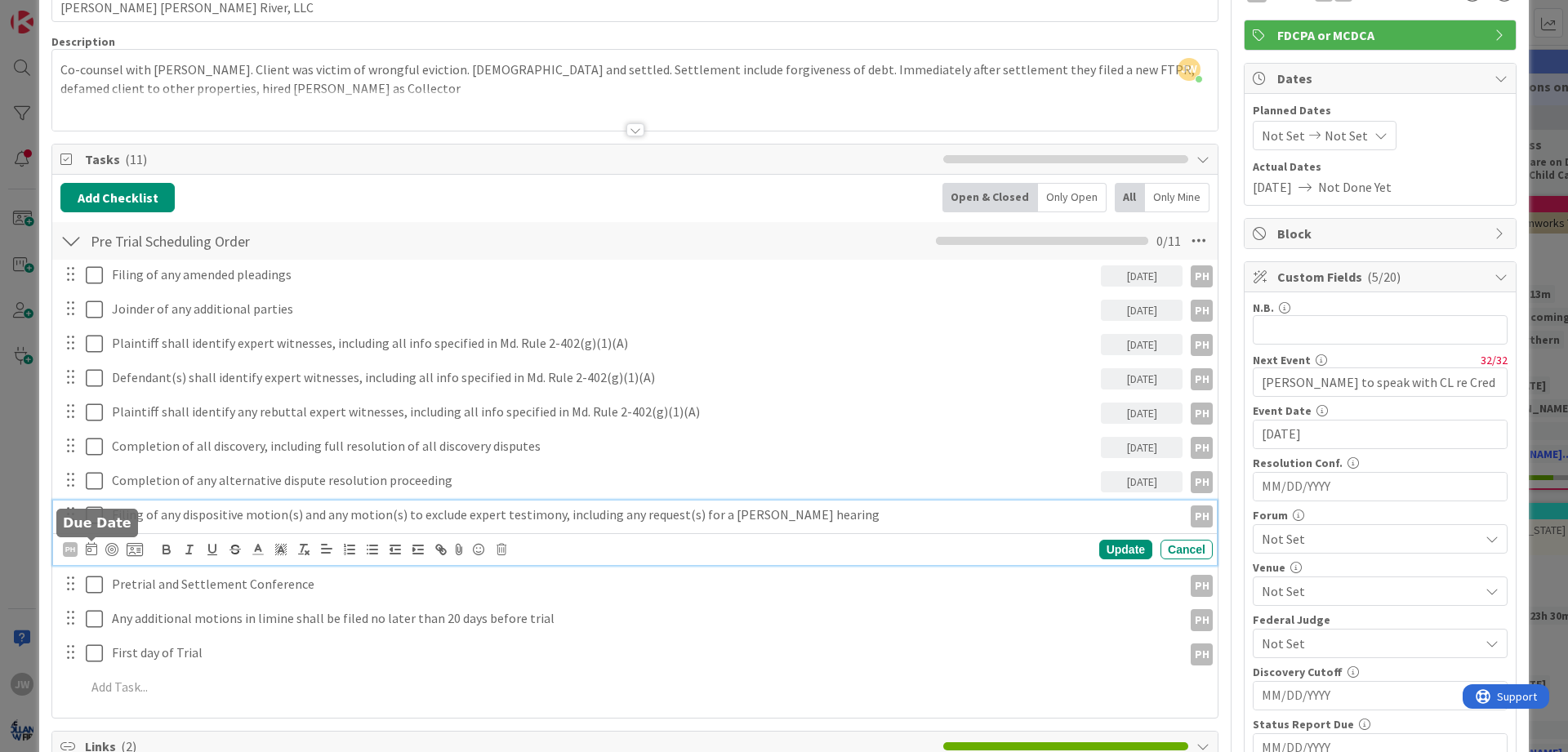
click at [93, 546] on icon at bounding box center [92, 548] width 12 height 13
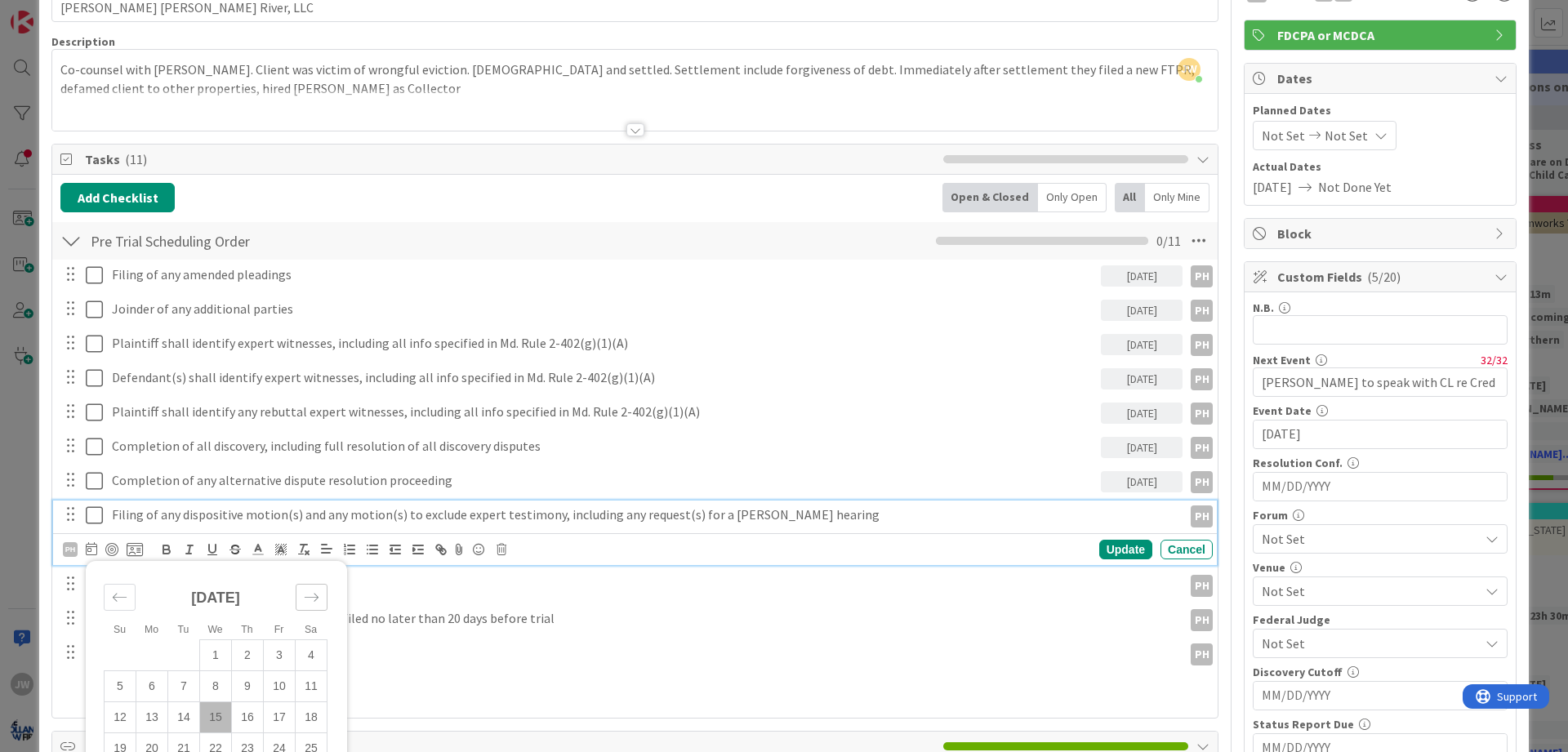
click at [307, 589] on icon "Move forward to switch to the next month." at bounding box center [311, 597] width 16 height 16
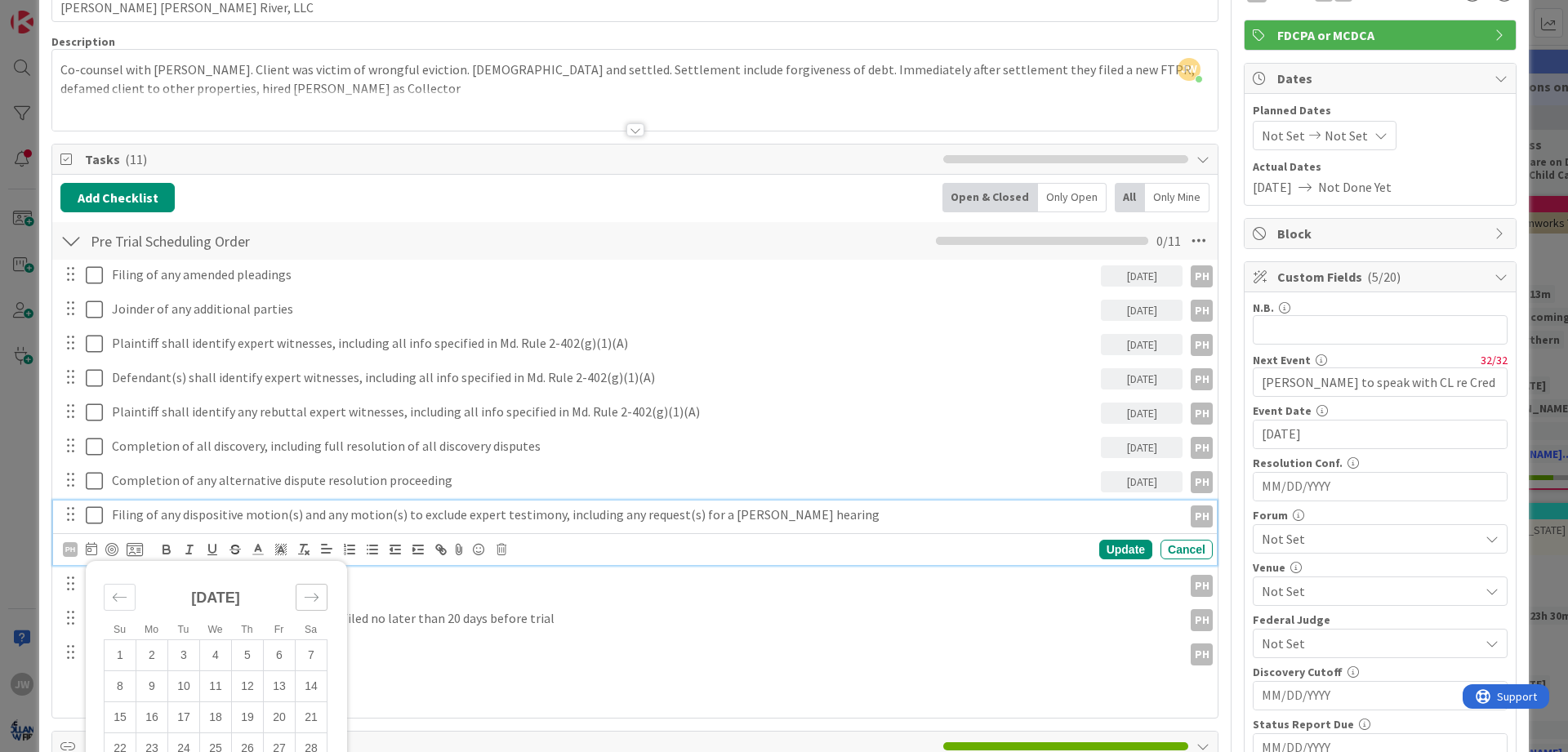
click at [307, 589] on icon "Move forward to switch to the next month." at bounding box center [311, 597] width 16 height 16
click at [275, 718] on td "19" at bounding box center [280, 718] width 32 height 31
type input "[DATE]"
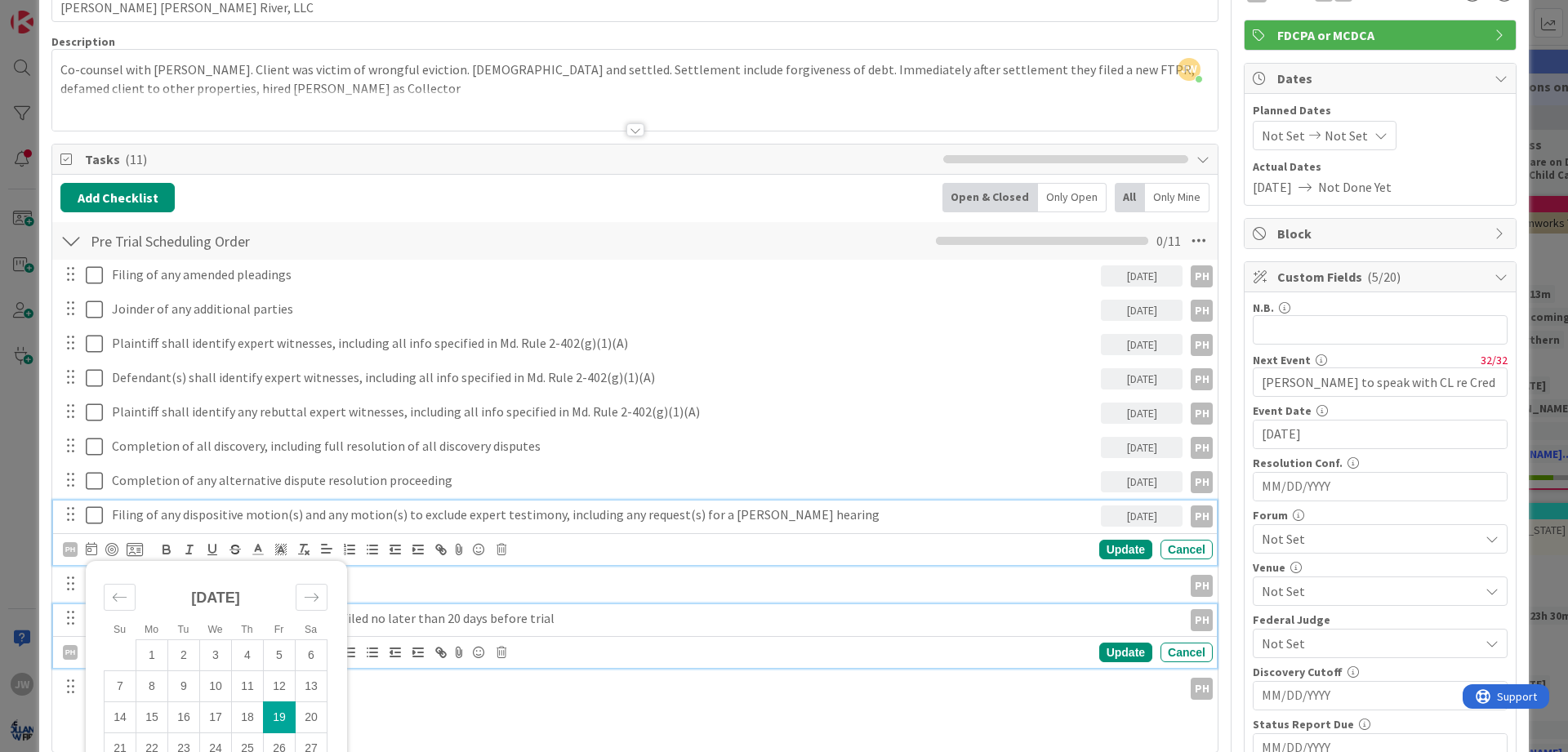
click at [383, 618] on p "Any additional motions in limine shall be filed no later than 20 days before tr…" at bounding box center [643, 618] width 1064 height 19
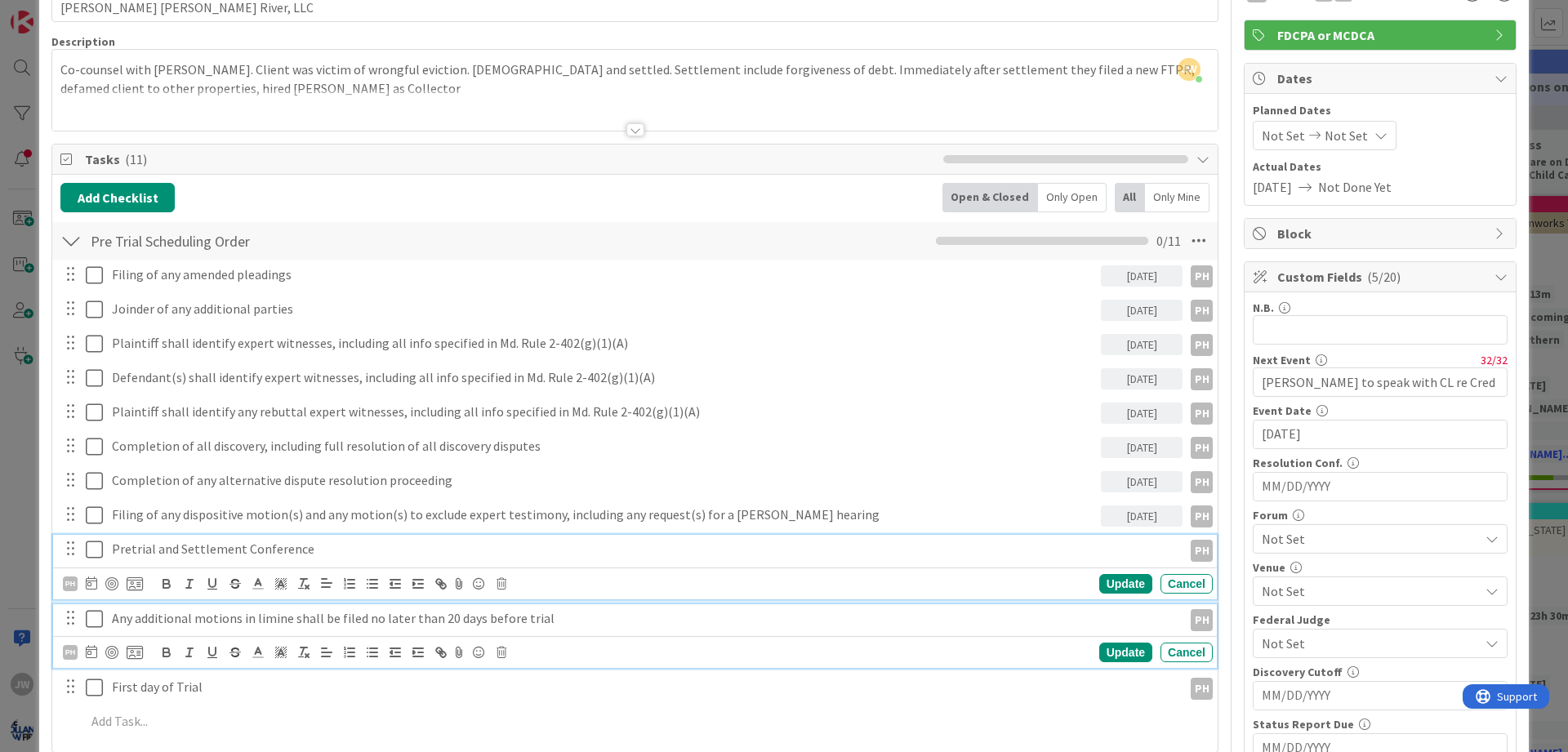
click at [278, 560] on div "Pretrial and Settlement Conference" at bounding box center [644, 549] width 1078 height 28
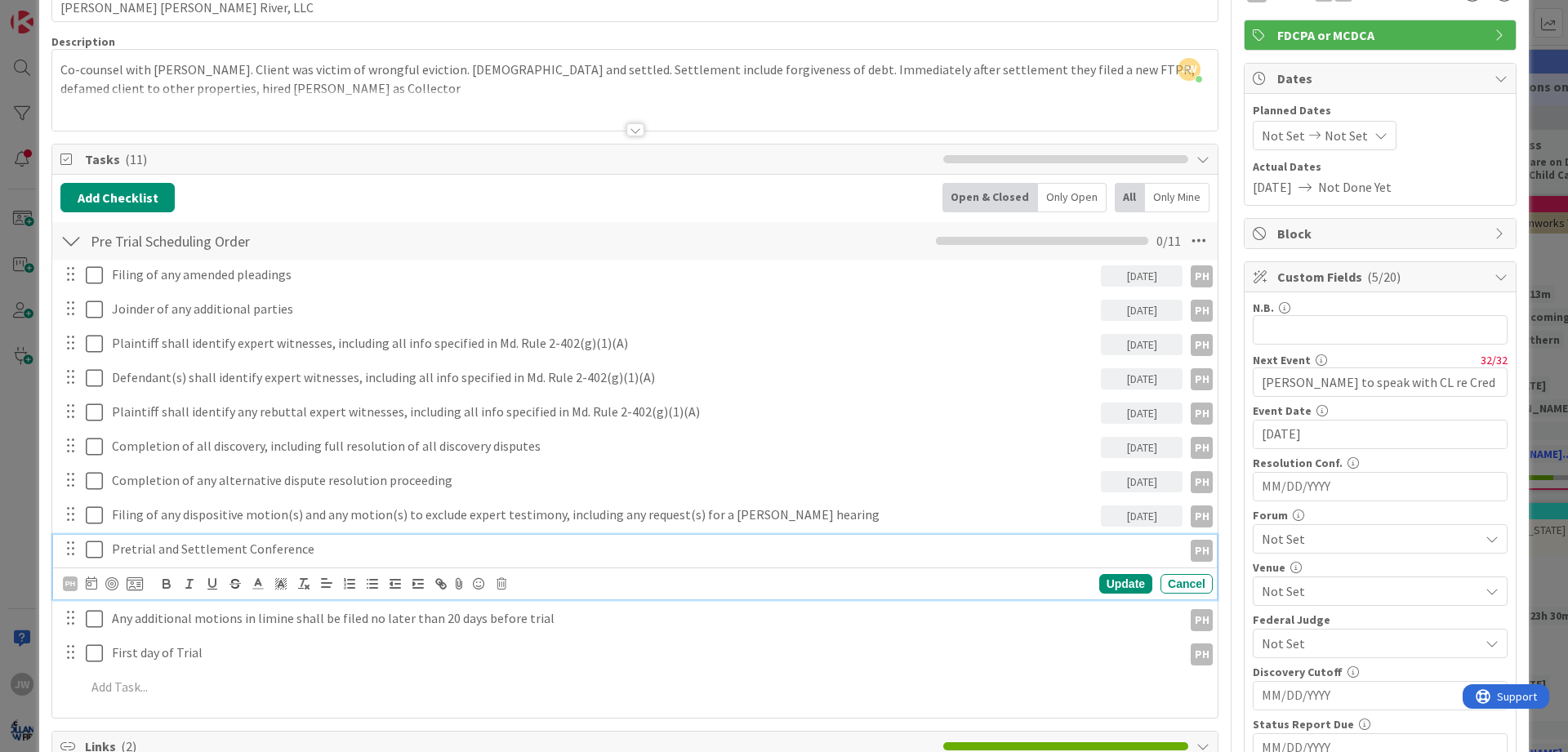
click at [100, 585] on div "PH" at bounding box center [103, 585] width 80 height 20
click at [96, 582] on icon at bounding box center [92, 583] width 12 height 13
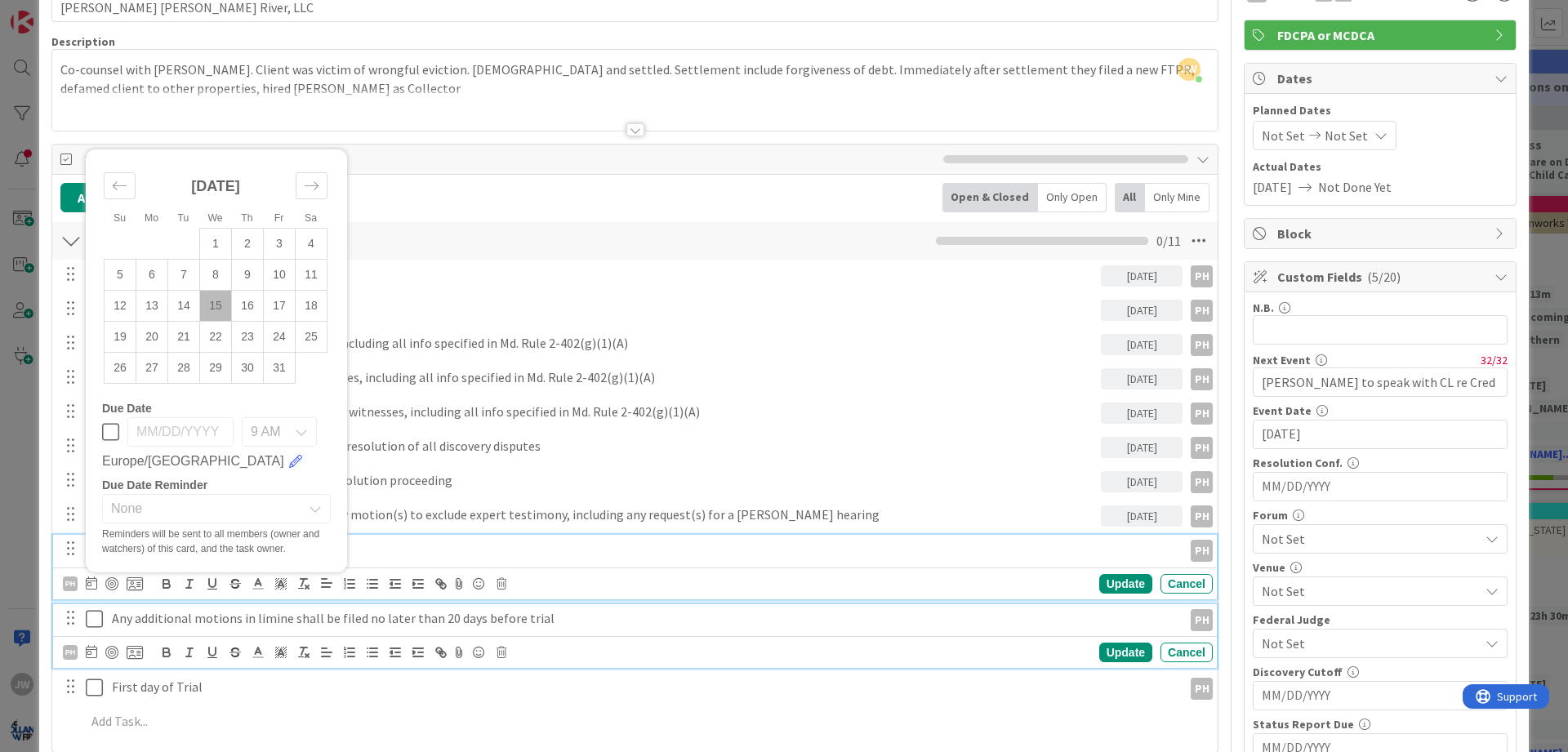
click at [390, 628] on p "Any additional motions in limine shall be filed no later than 20 days before tr…" at bounding box center [643, 618] width 1064 height 19
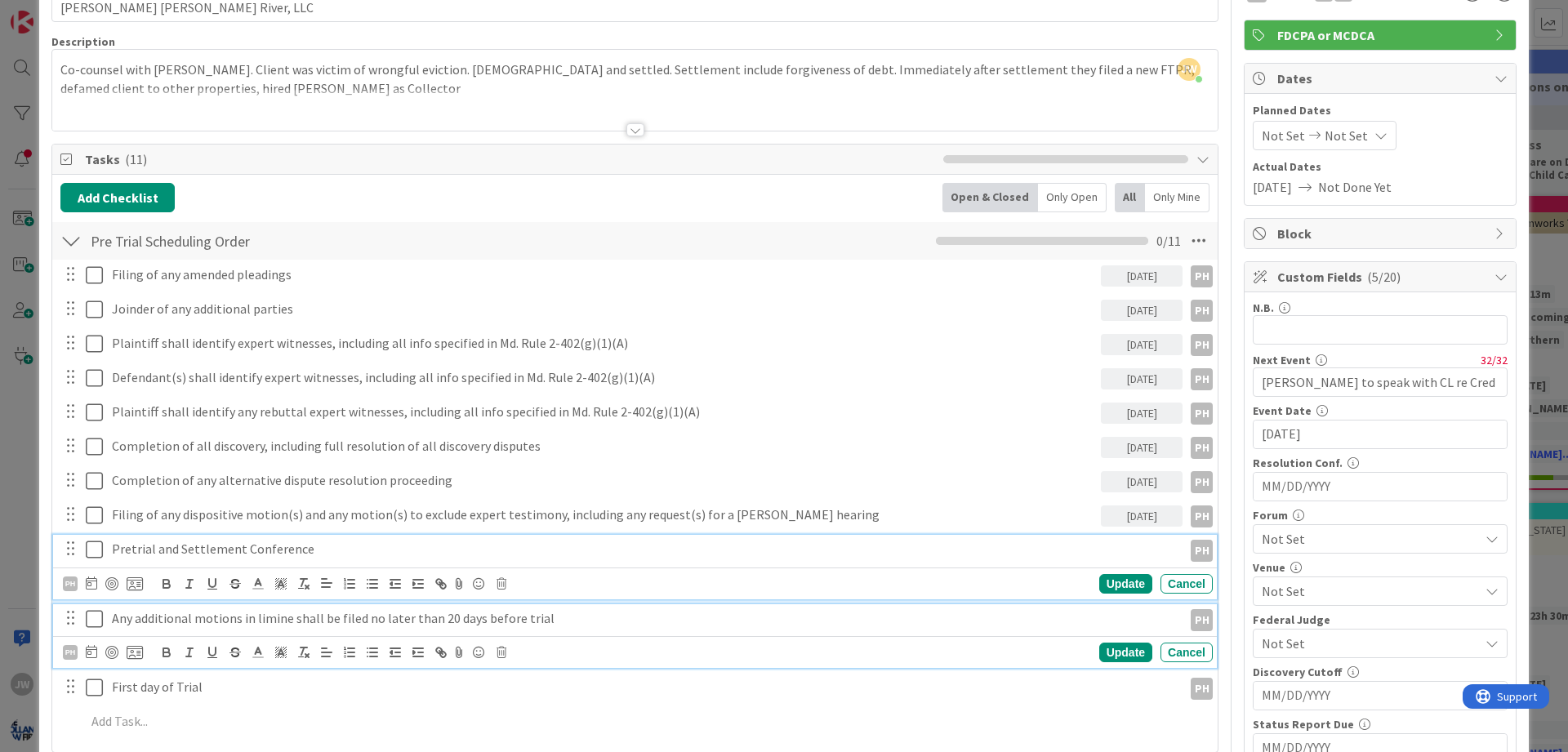
click at [282, 555] on p "Pretrial and Settlement Conference" at bounding box center [643, 549] width 1064 height 19
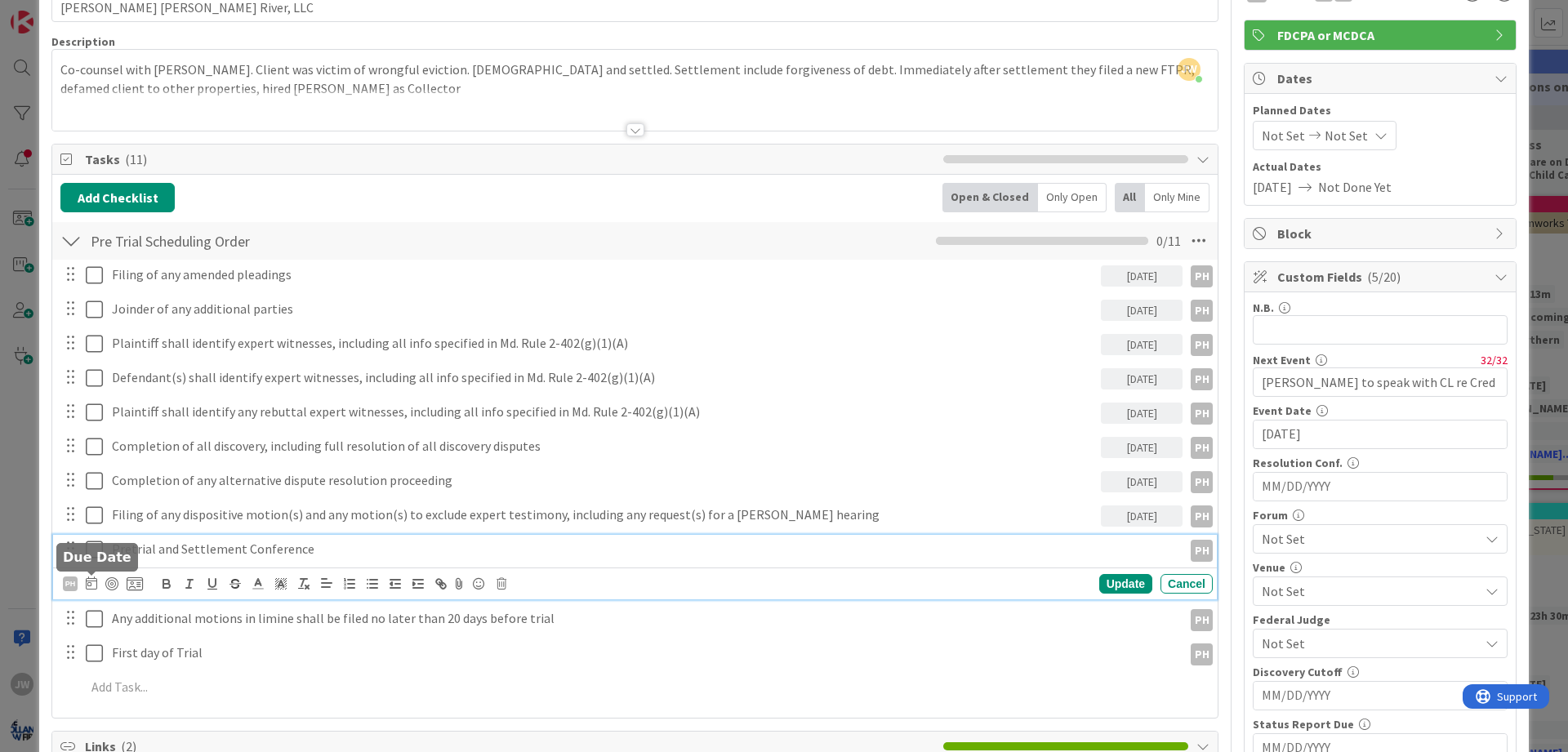
click at [94, 587] on icon at bounding box center [92, 583] width 12 height 13
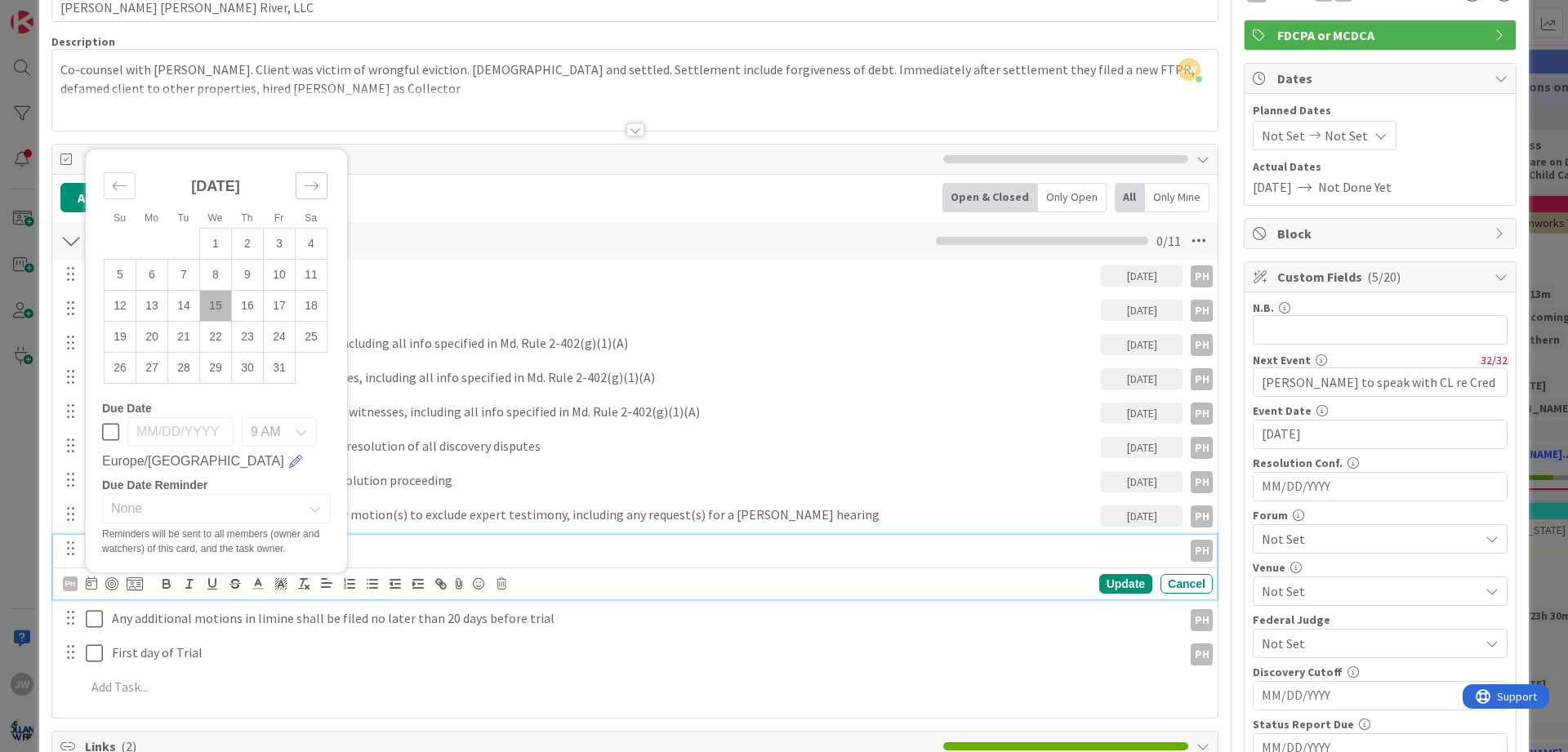
click at [301, 183] on div "Move forward to switch to the next month." at bounding box center [311, 186] width 32 height 27
click at [301, 183] on li "Sa" at bounding box center [310, 187] width 32 height 18
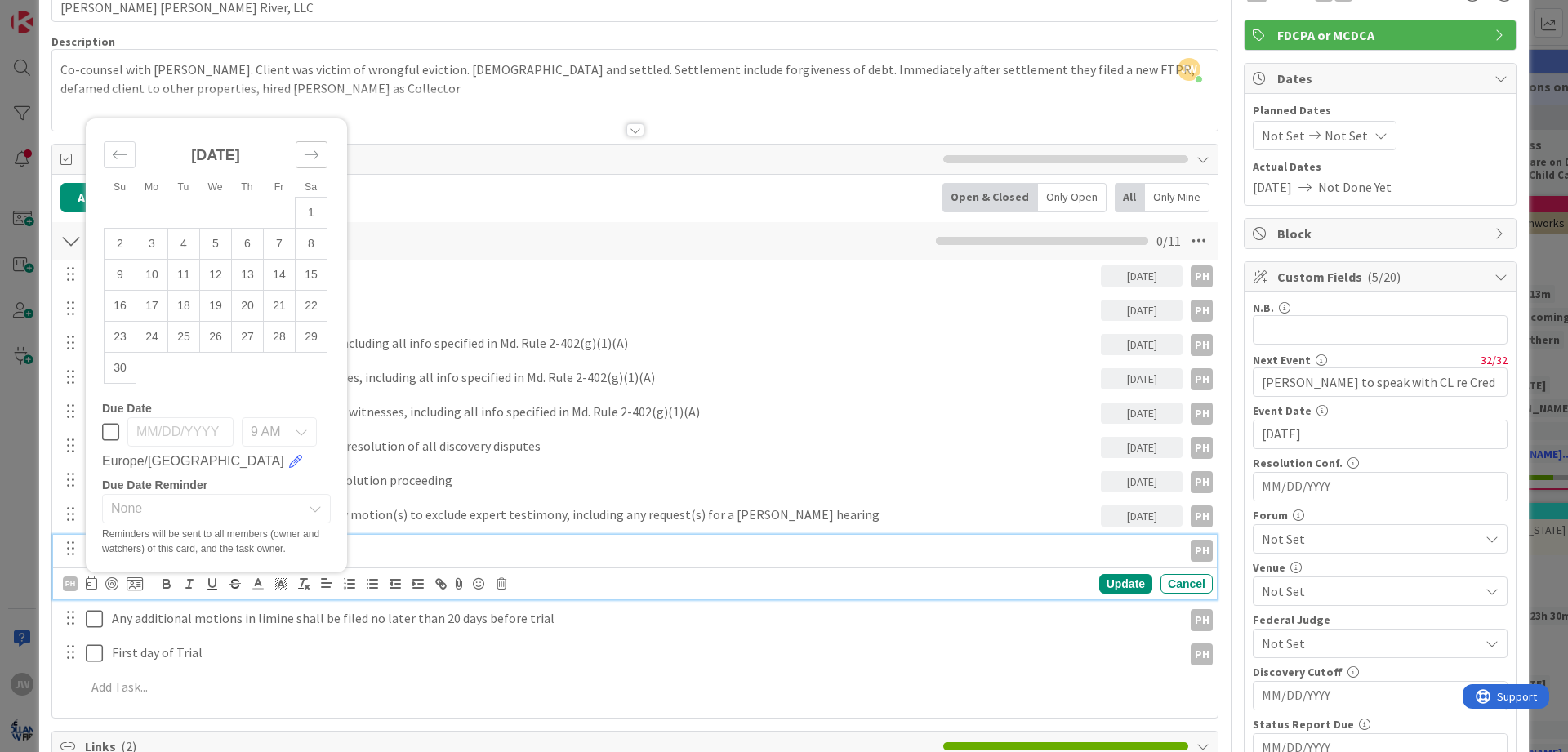
click at [301, 183] on li "Sa" at bounding box center [310, 187] width 32 height 18
click at [308, 167] on div "Move forward to switch to the next month." at bounding box center [311, 155] width 32 height 27
click at [308, 167] on div "[DATE] 1 2 3 4 5 6 7 8 9 10 11 12 13 14 15 16 17 18 19 20 21 22 23 24 25 26 27 …" at bounding box center [215, 264] width 259 height 276
click at [308, 167] on div "[DATE]" at bounding box center [215, 193] width 224 height 70
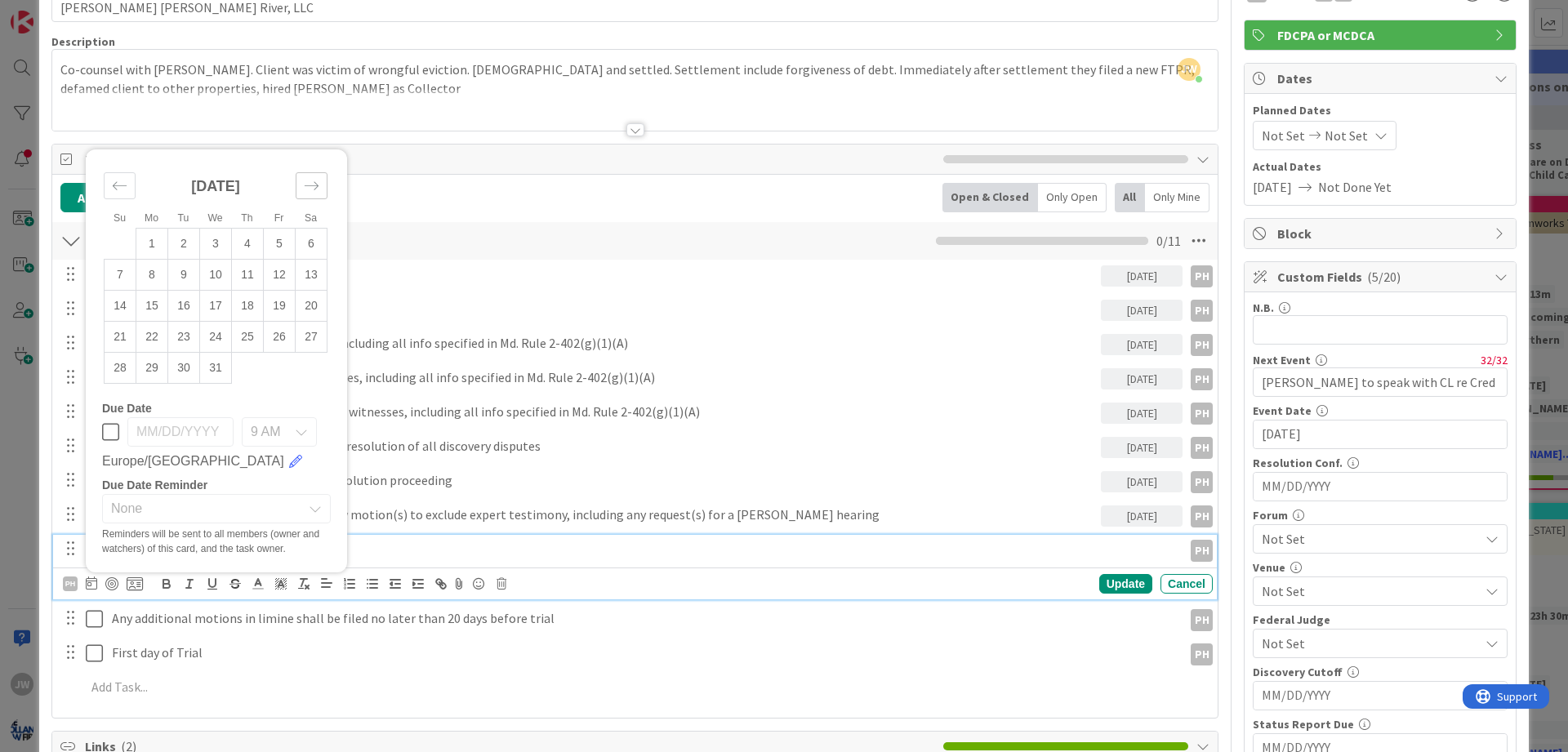
click at [308, 182] on icon "Move forward to switch to the next month." at bounding box center [311, 186] width 16 height 16
click at [308, 182] on div "Su Mo Tu We Th Fr Sa [DATE] 1 2 3 4 5 6 7 8 9 10 11 12 13 14 15 16 17 18 19 20 …" at bounding box center [216, 376] width 261 height 393
click at [313, 209] on div "Move forward to switch to the next month." at bounding box center [311, 217] width 32 height 27
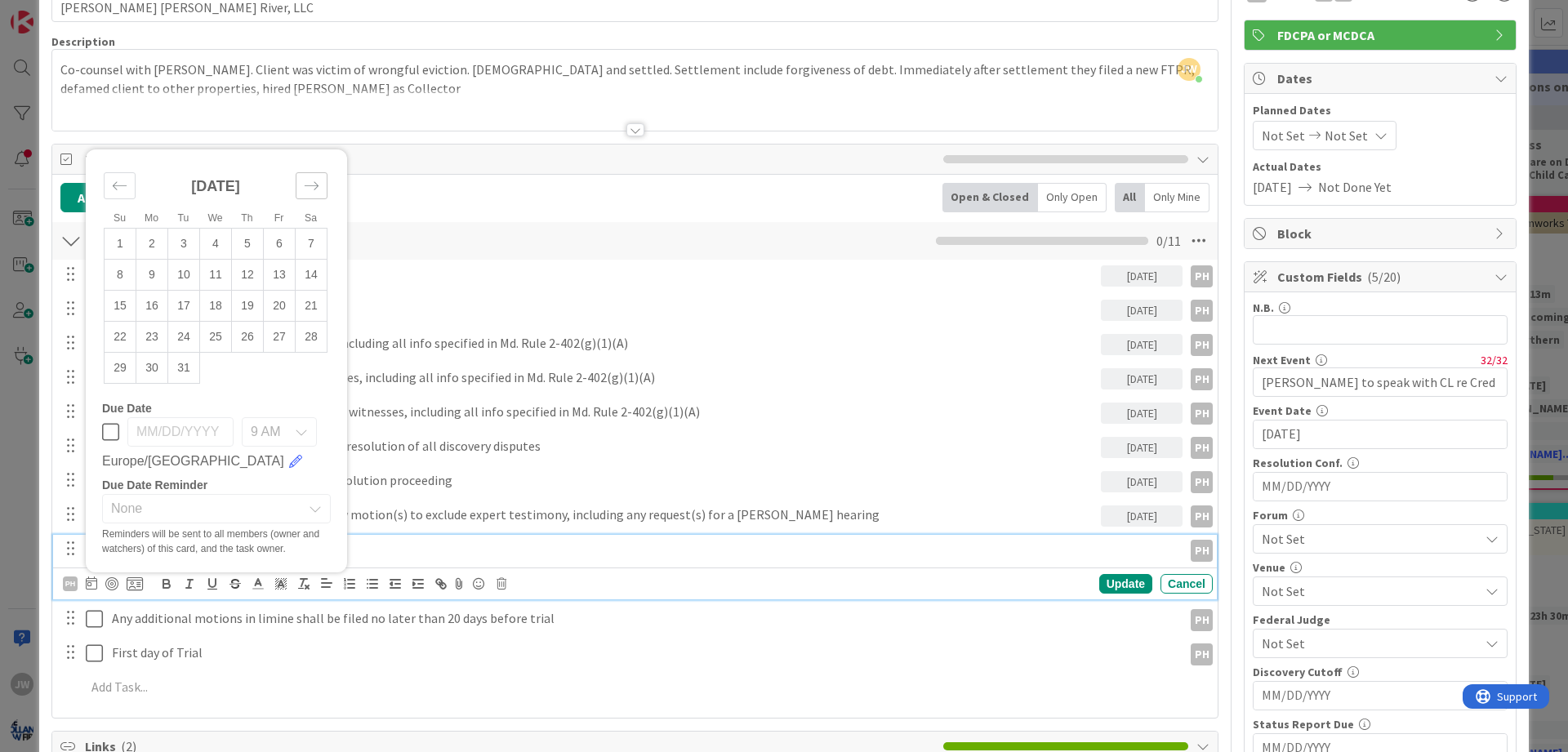
click at [313, 209] on div "Su Mo Tu We Th Fr Sa [DATE] 1 2 3 4 5 6 7 8 9 10 11 12 13 14 15 16 17 18 19 20 …" at bounding box center [215, 280] width 259 height 245
click at [313, 183] on icon "Move forward to switch to the next month." at bounding box center [311, 186] width 16 height 16
click at [313, 191] on icon "Move forward to switch to the next month." at bounding box center [311, 186] width 16 height 16
click at [313, 188] on small "Sa" at bounding box center [310, 187] width 13 height 12
click at [312, 169] on div "[DATE]" at bounding box center [215, 162] width 224 height 70
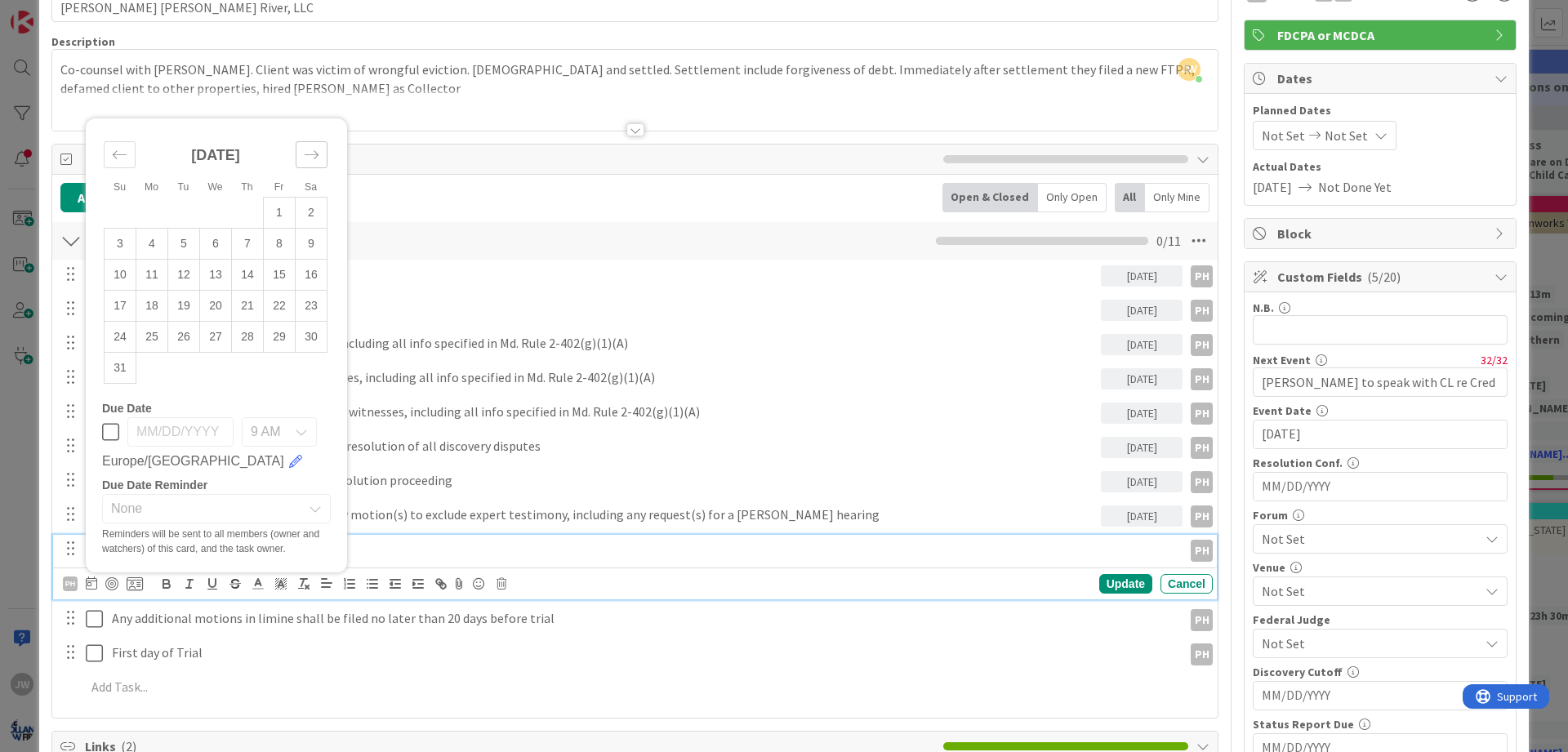
click at [312, 163] on div "Move forward to switch to the next month." at bounding box center [311, 155] width 32 height 27
click at [312, 163] on div "[DATE]" at bounding box center [215, 193] width 224 height 70
click at [309, 181] on icon "Move forward to switch to the next month." at bounding box center [311, 186] width 16 height 16
click at [248, 299] on td "20" at bounding box center [248, 306] width 32 height 31
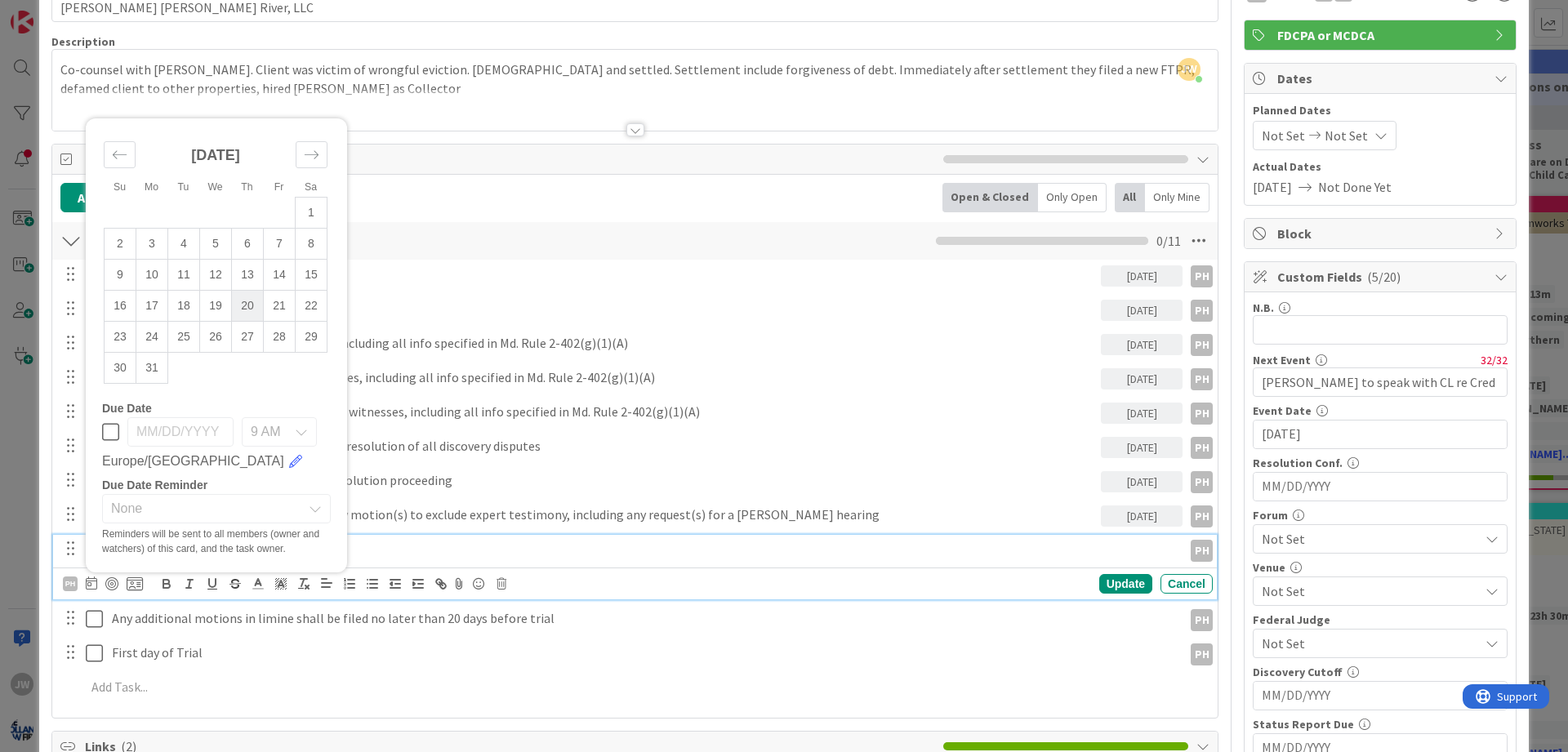
type input "[DATE]"
click at [442, 634] on div "Filing of any amended pleadings [DATE] PH PH Su Mo Tu We Th Fr Sa [DATE] 1 2 3 …" at bounding box center [635, 484] width 1149 height 448
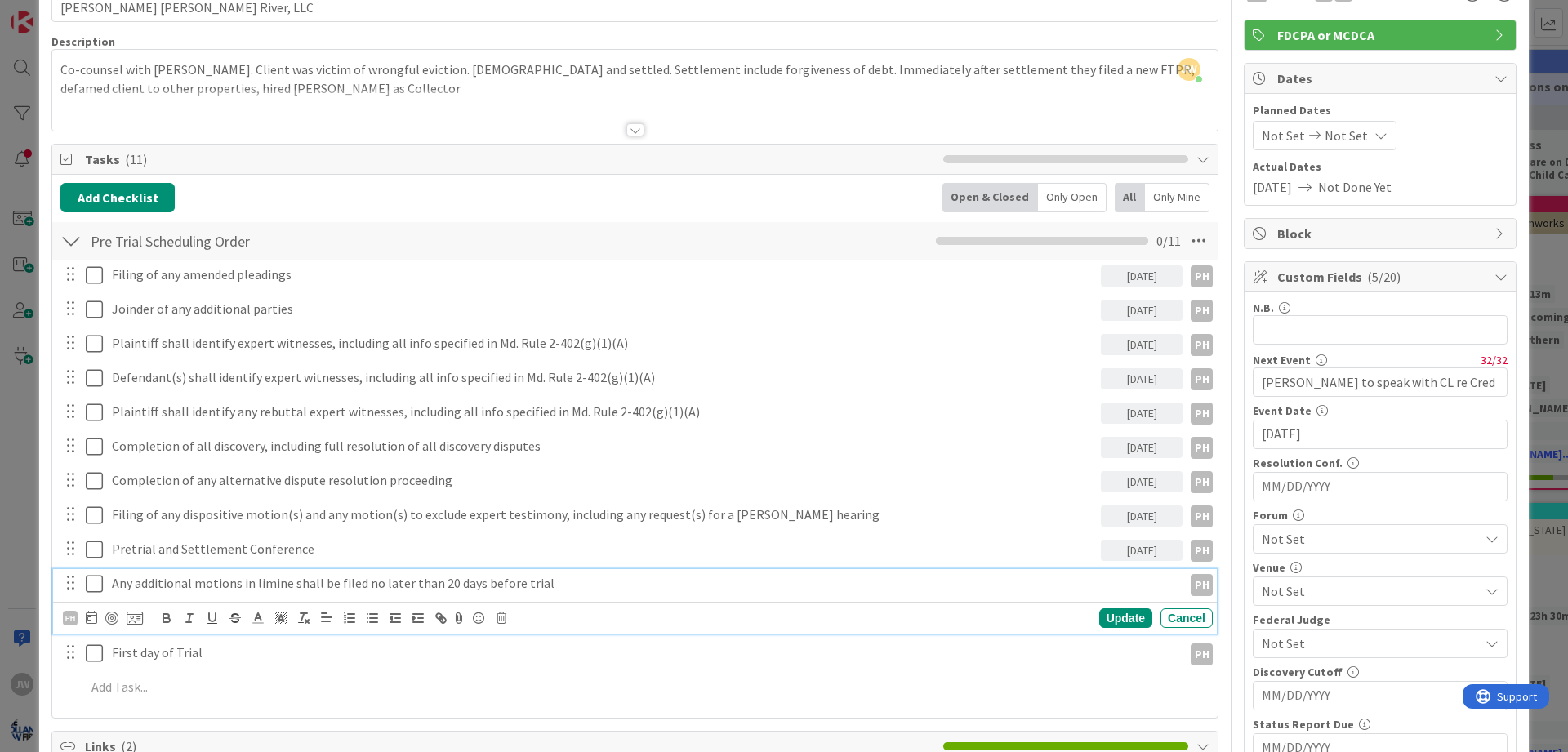
click at [208, 589] on p "Any additional motions in limine shall be filed no later than 20 days before tr…" at bounding box center [643, 584] width 1064 height 19
click at [90, 621] on icon at bounding box center [92, 617] width 12 height 13
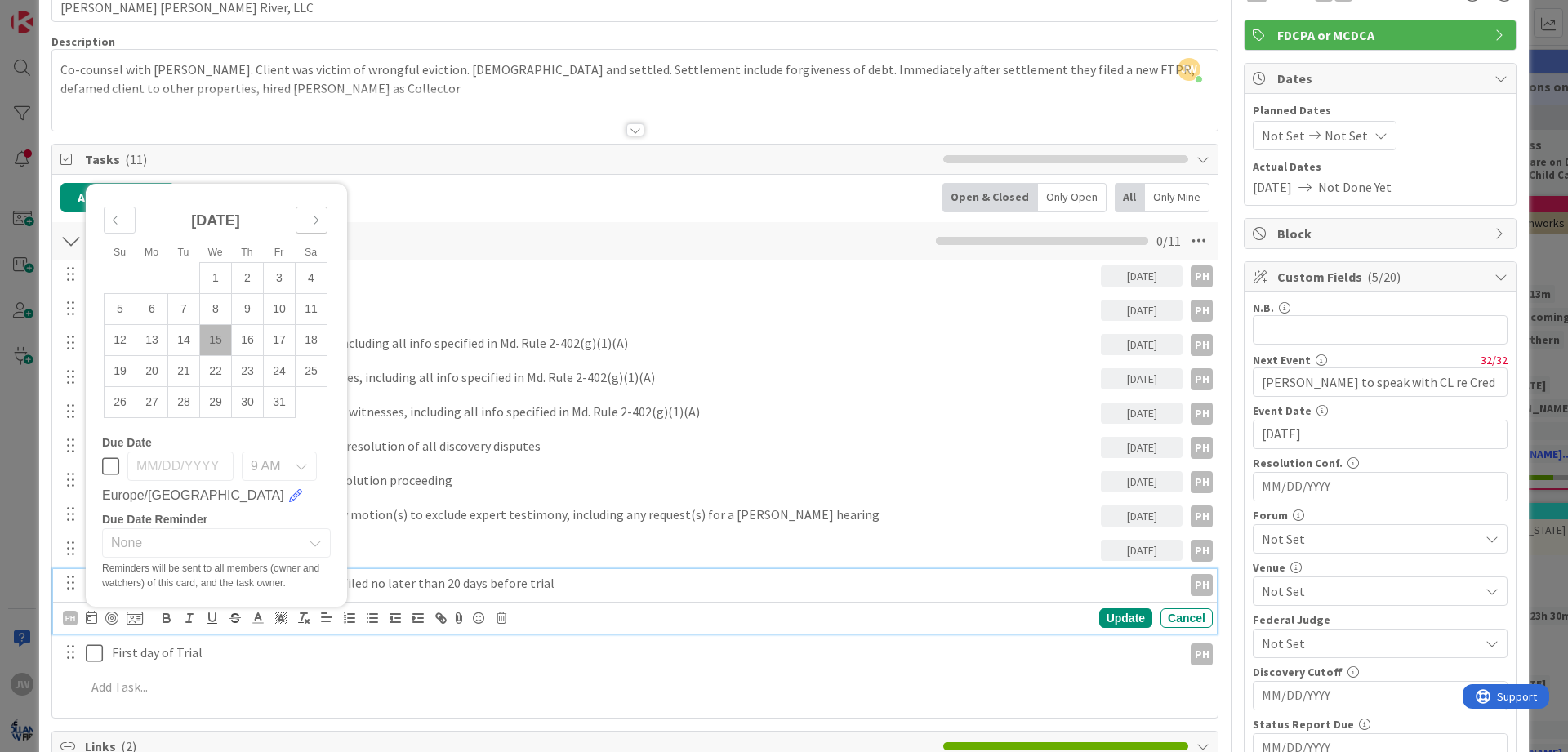
click at [317, 226] on icon "Move forward to switch to the next month." at bounding box center [311, 220] width 16 height 16
click at [316, 194] on icon "Move forward to switch to the next month." at bounding box center [311, 189] width 16 height 16
click at [312, 201] on div "[DATE]" at bounding box center [215, 227] width 224 height 70
click at [311, 213] on icon "Move forward to switch to the next month." at bounding box center [311, 220] width 16 height 16
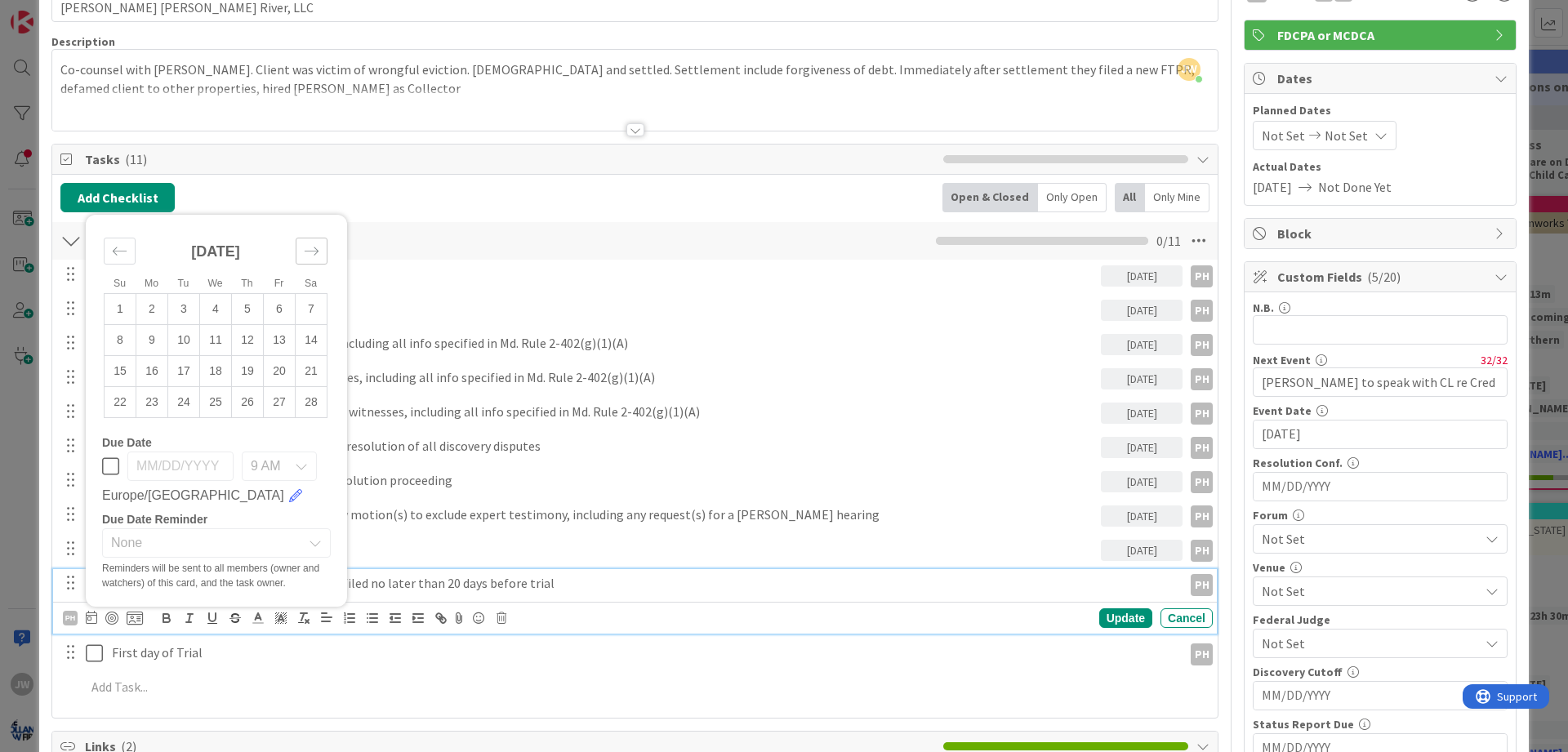
click at [311, 213] on div "Add Checklist Open & Closed Only Open All Only Mine Pre Trial Scheduling Order …" at bounding box center [635, 446] width 1149 height 527
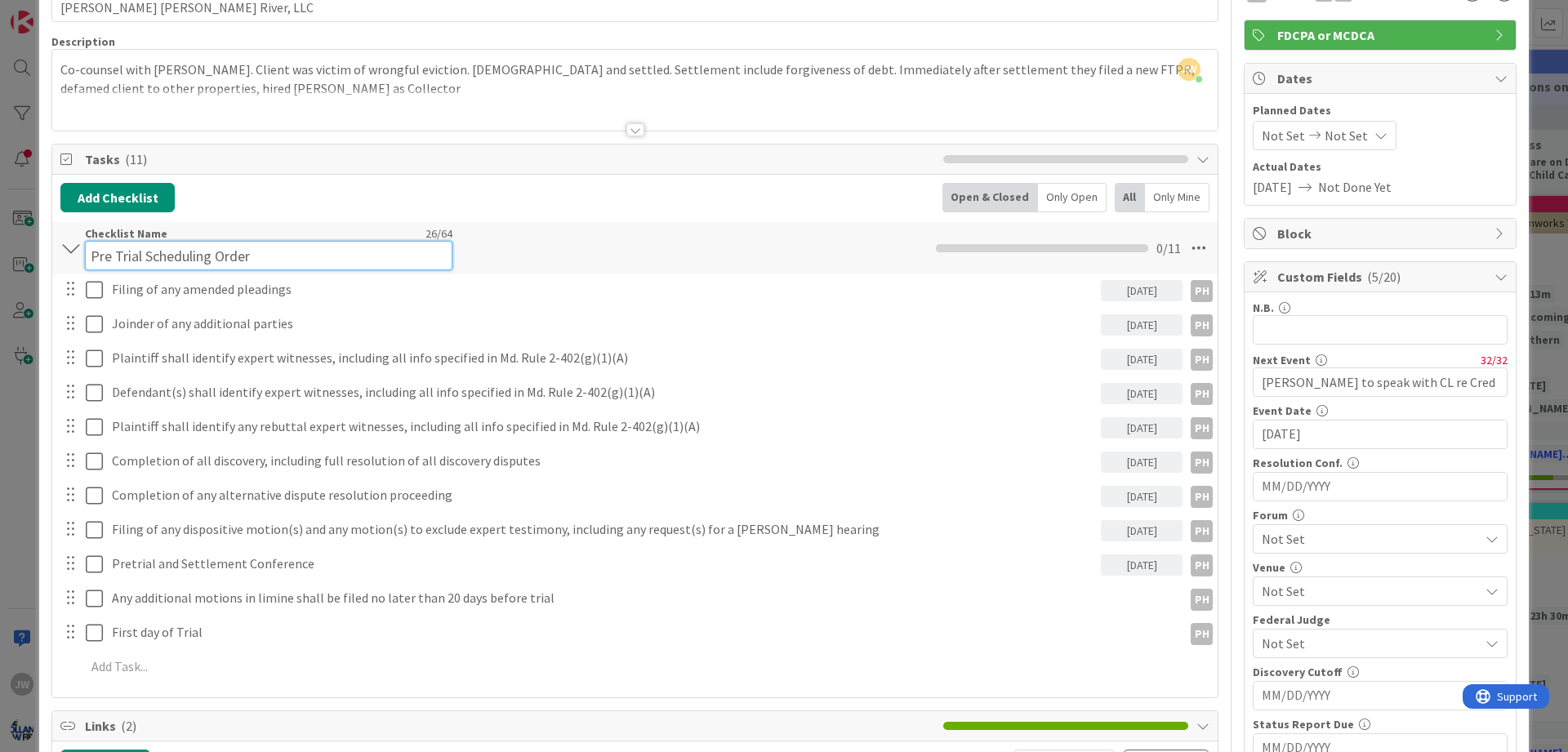
click at [310, 251] on input "Pre Trial Scheduling Order" at bounding box center [268, 256] width 367 height 29
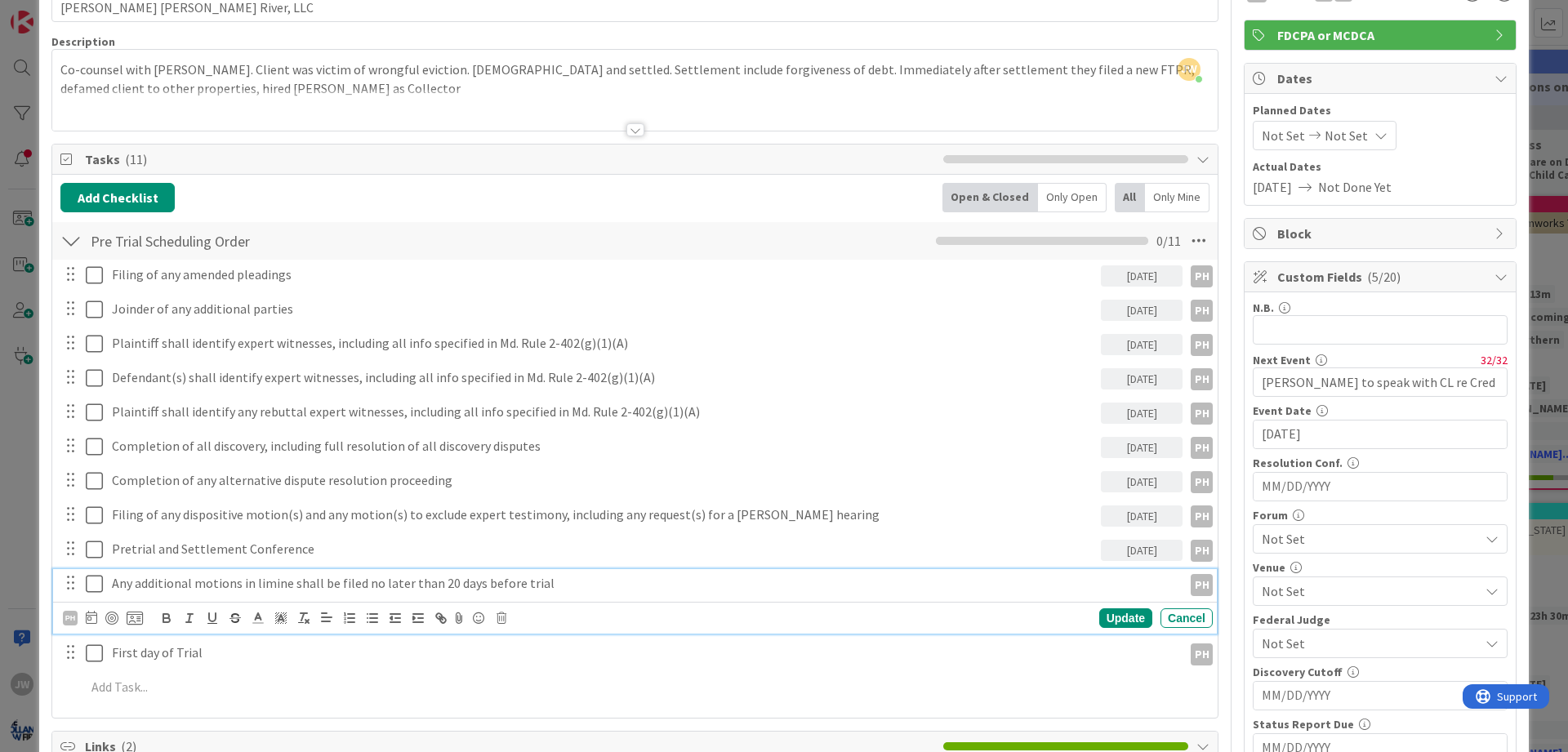
click at [192, 598] on div "Any additional motions in limine shall be filed no later than 20 days before tr…" at bounding box center [644, 584] width 1078 height 28
click at [87, 620] on icon at bounding box center [92, 617] width 12 height 13
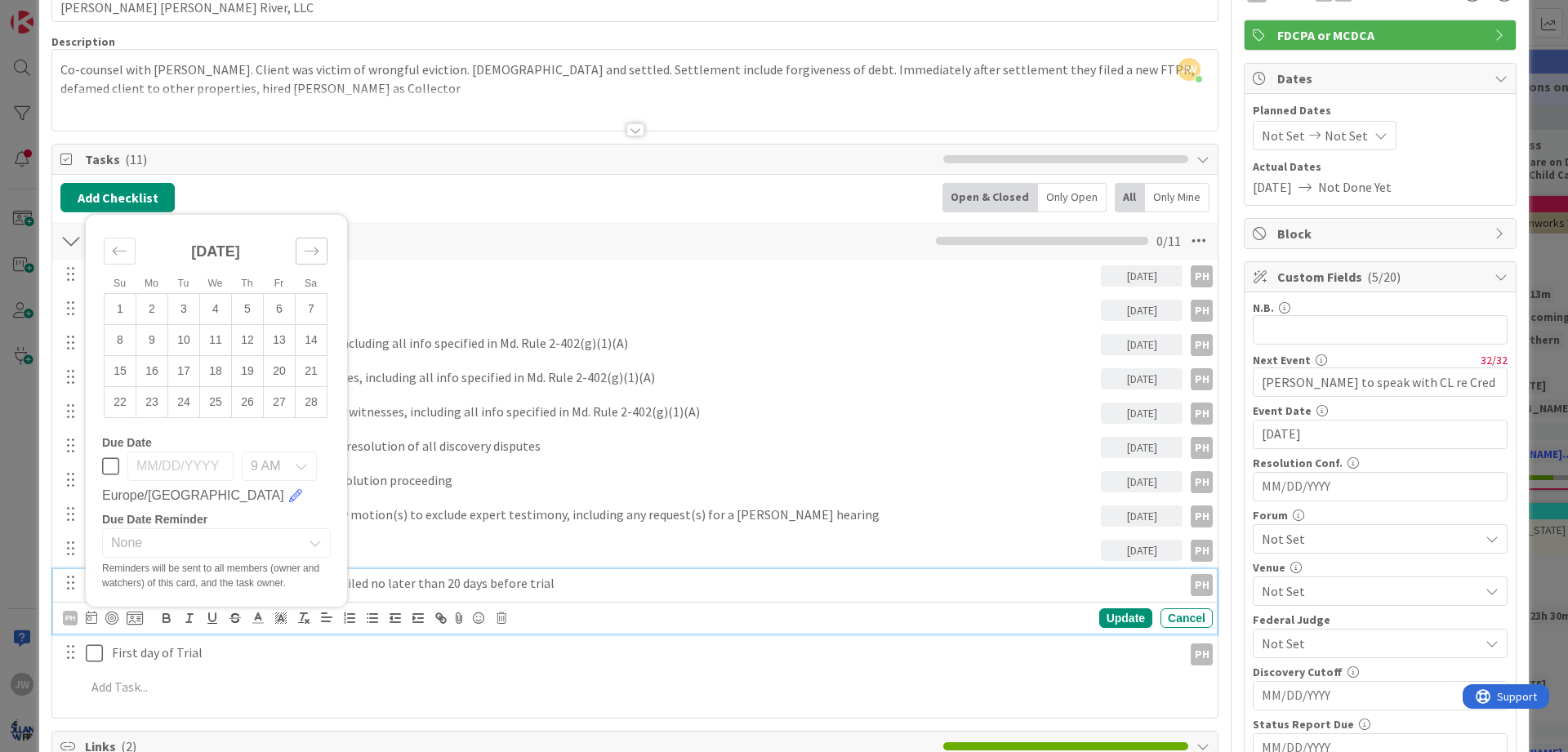
click at [308, 248] on icon "Move forward to switch to the next month." at bounding box center [311, 252] width 16 height 16
click at [317, 223] on icon "Move forward to switch to the next month." at bounding box center [311, 220] width 16 height 16
click at [317, 229] on div "Move forward to switch to the next month." at bounding box center [311, 220] width 32 height 27
click at [317, 197] on div "Move forward to switch to the next month." at bounding box center [311, 189] width 32 height 27
click at [316, 220] on icon "Move forward to switch to the next month." at bounding box center [311, 219] width 14 height 8
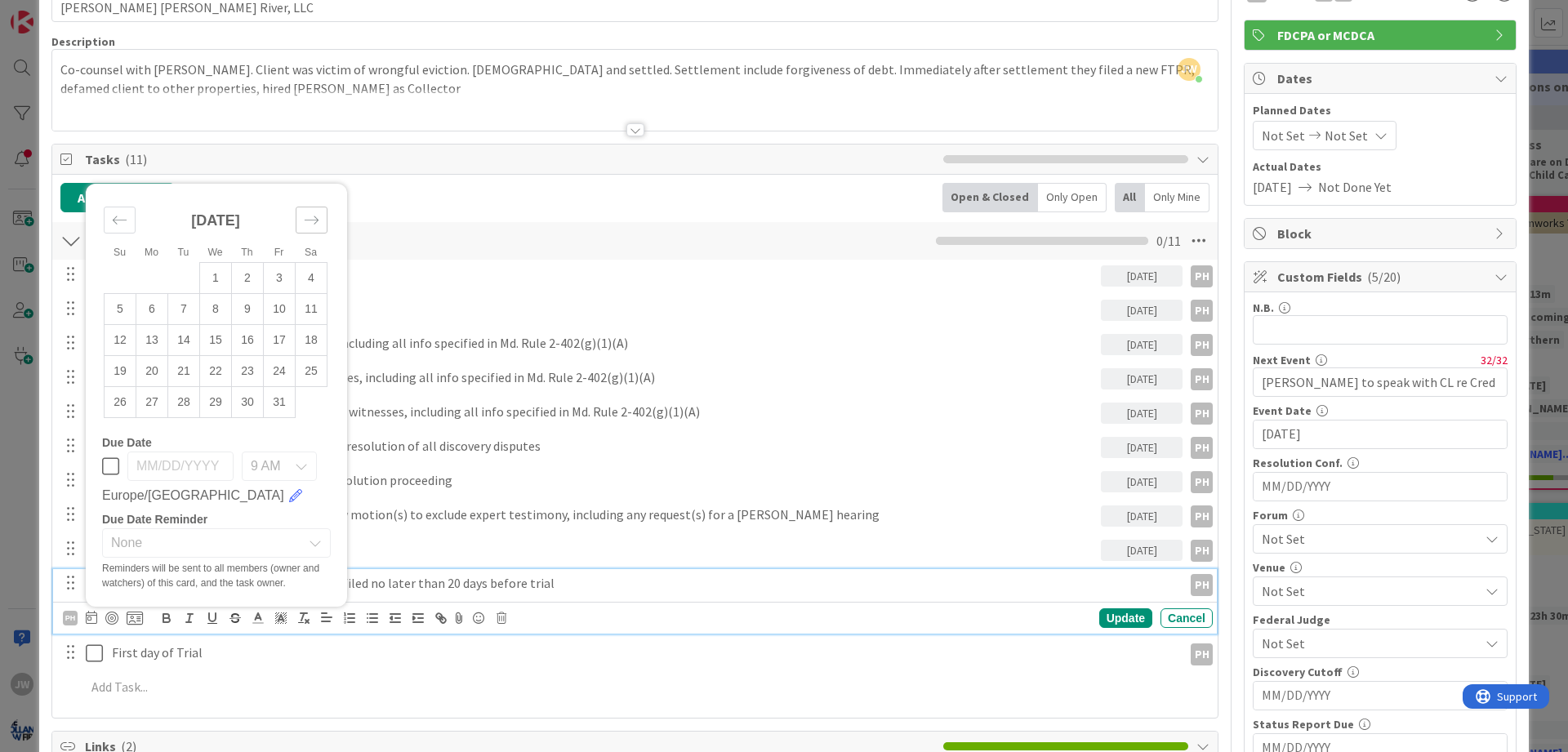
click at [316, 220] on icon "Move forward to switch to the next month." at bounding box center [311, 219] width 14 height 8
click at [316, 195] on icon "Move forward to switch to the next month." at bounding box center [311, 189] width 16 height 16
click at [313, 219] on icon "Move forward to switch to the next month." at bounding box center [311, 220] width 16 height 16
click at [128, 220] on div "Move backward to switch to the previous month." at bounding box center [119, 220] width 32 height 27
click at [254, 279] on td "3" at bounding box center [248, 278] width 32 height 31
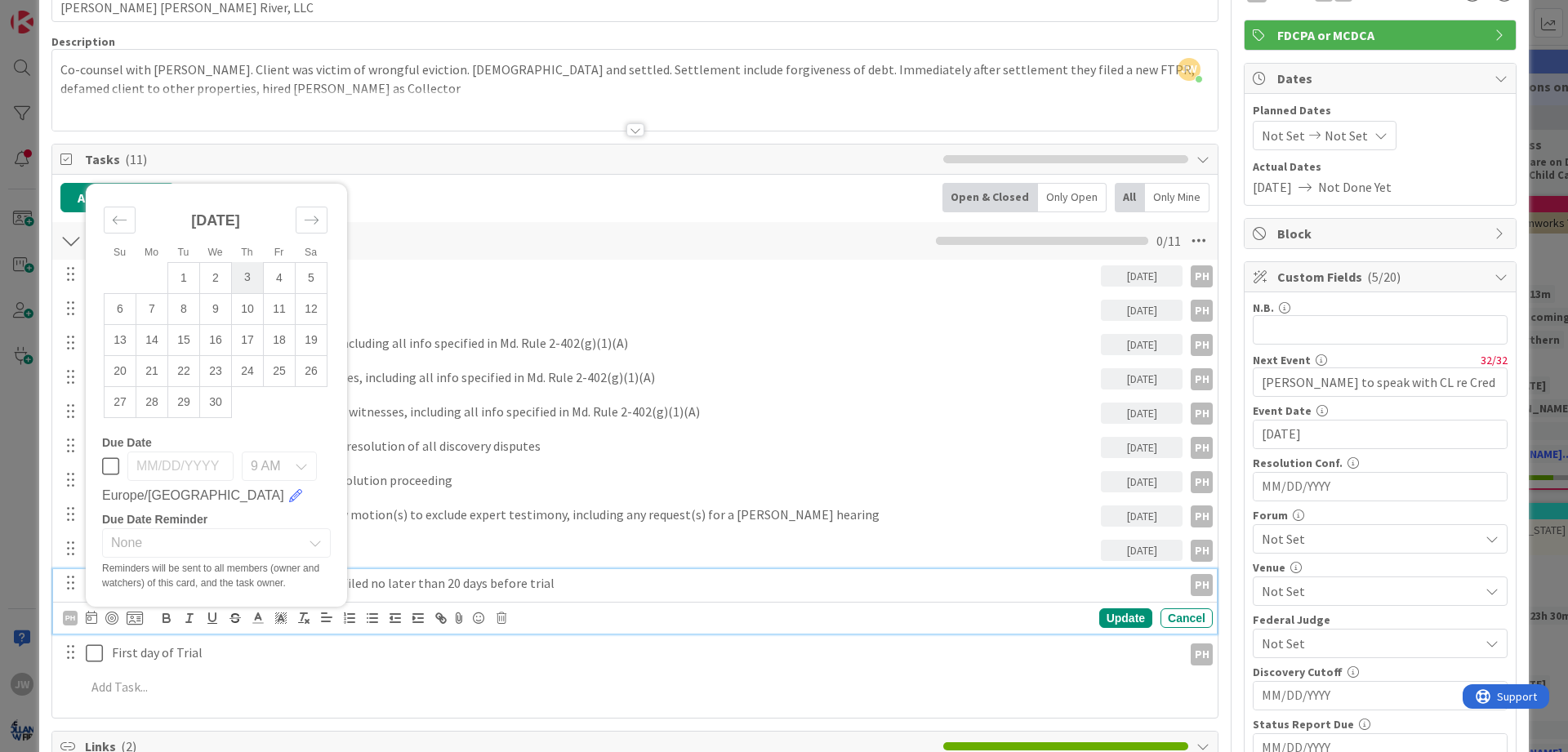
type input "[DATE]"
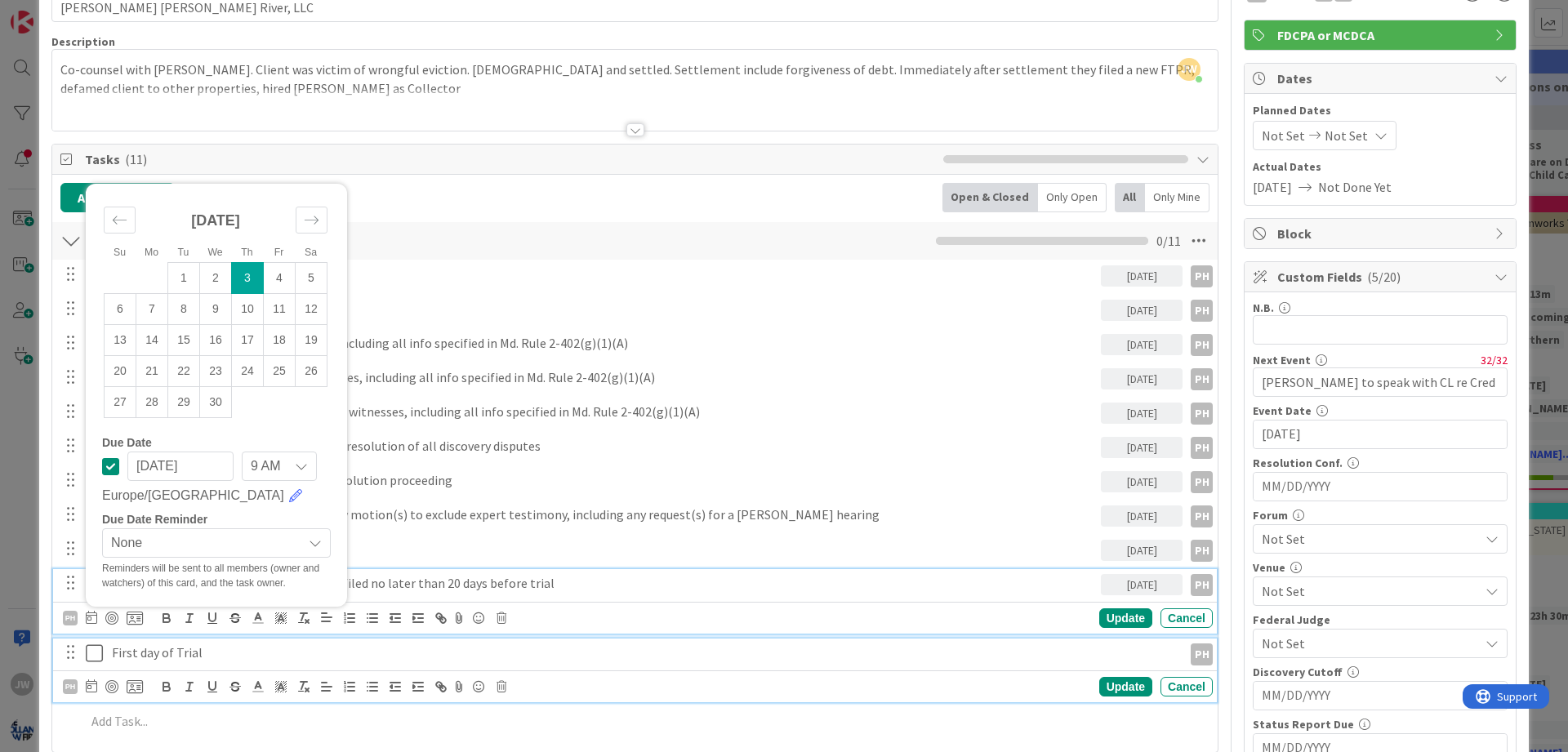
click at [365, 650] on p "First day of Trial" at bounding box center [643, 653] width 1064 height 19
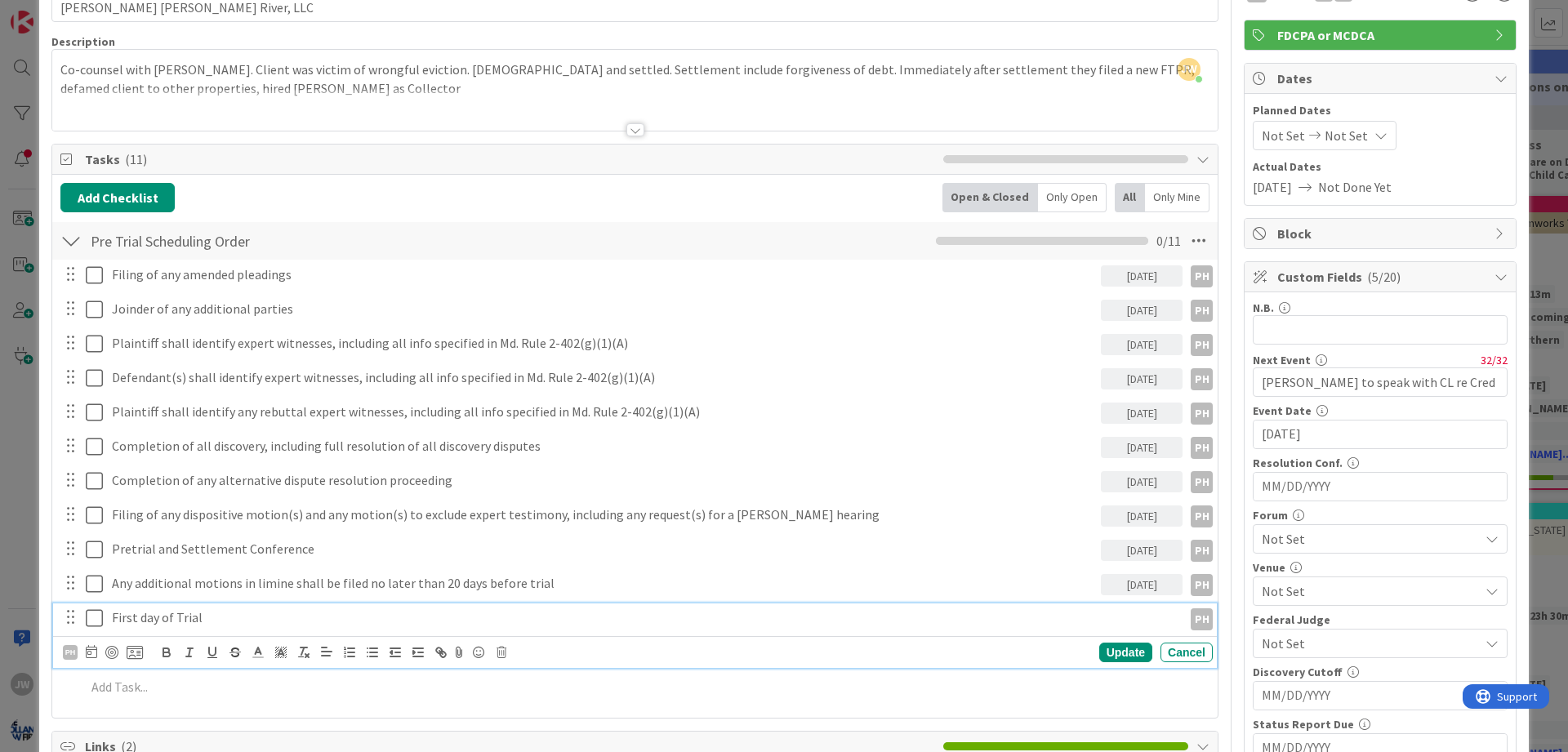
click at [241, 616] on p "First day of Trial" at bounding box center [643, 618] width 1064 height 19
click at [96, 652] on icon at bounding box center [92, 651] width 12 height 13
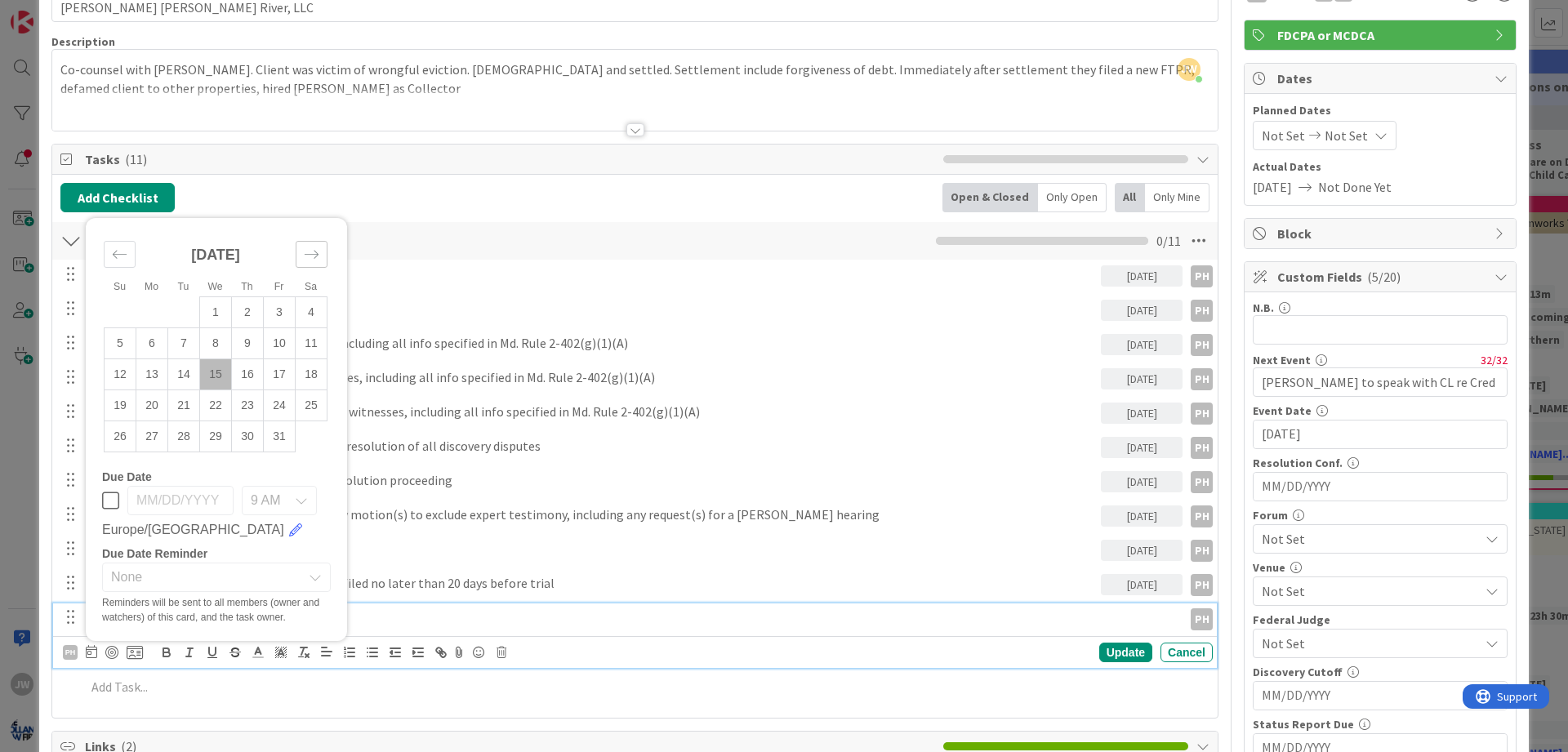
click at [308, 260] on icon "Move forward to switch to the next month." at bounding box center [311, 255] width 16 height 16
click at [308, 260] on small "Sa" at bounding box center [310, 256] width 13 height 12
click at [316, 232] on div "Move forward to switch to the next month." at bounding box center [311, 223] width 32 height 27
click at [316, 254] on icon "Move forward to switch to the next month." at bounding box center [311, 255] width 16 height 16
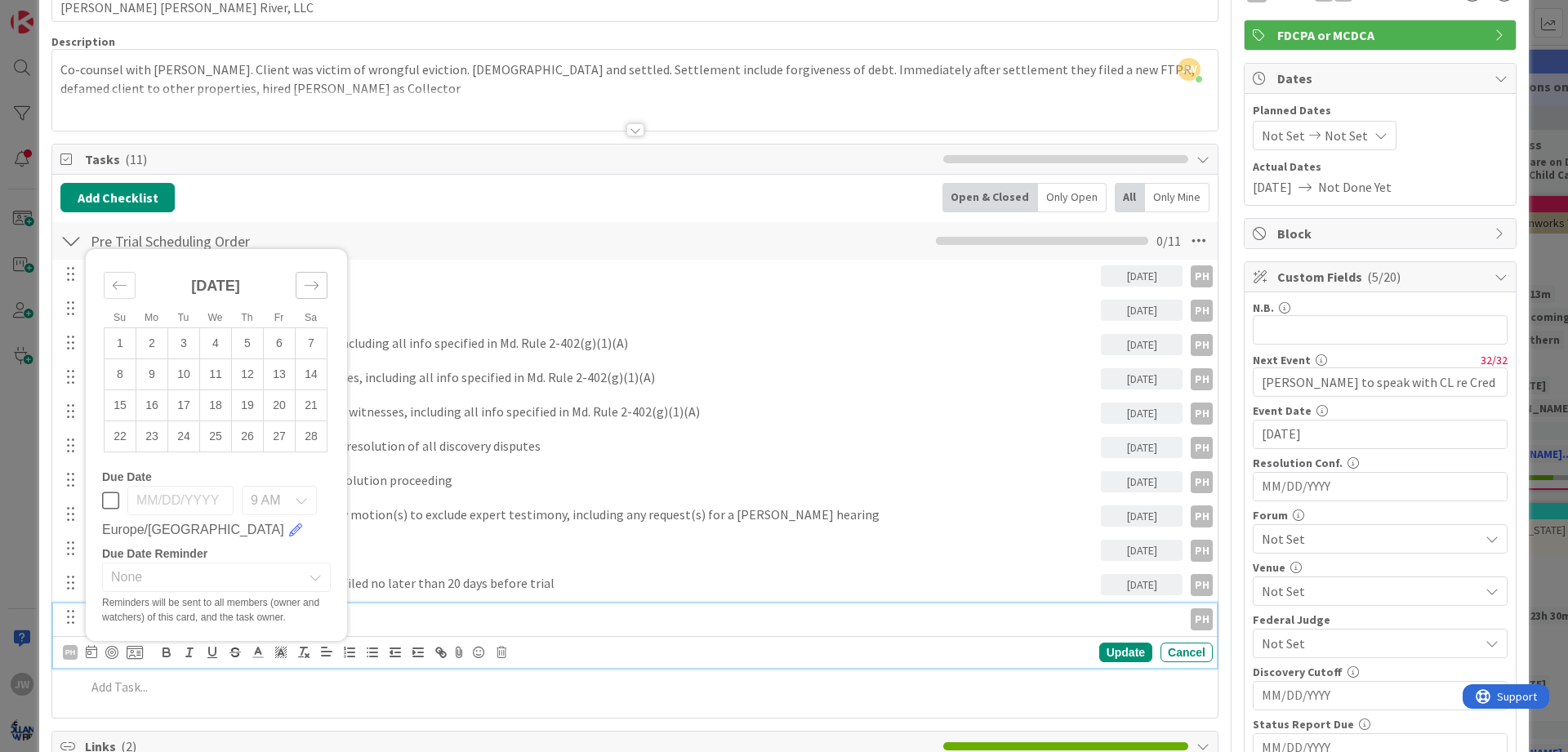
click at [316, 254] on div "Su Mo Tu We Th Fr Sa [DATE] 1 2 3 4 5 6 7 8 9 10 11 12 13 14 15 16 17 18 19 20 …" at bounding box center [216, 445] width 261 height 393
click at [314, 282] on icon "Move forward to switch to the next month." at bounding box center [311, 285] width 14 height 8
click at [314, 282] on small "Sa" at bounding box center [310, 287] width 13 height 12
click at [312, 262] on div "Move forward to switch to the next month." at bounding box center [311, 255] width 32 height 27
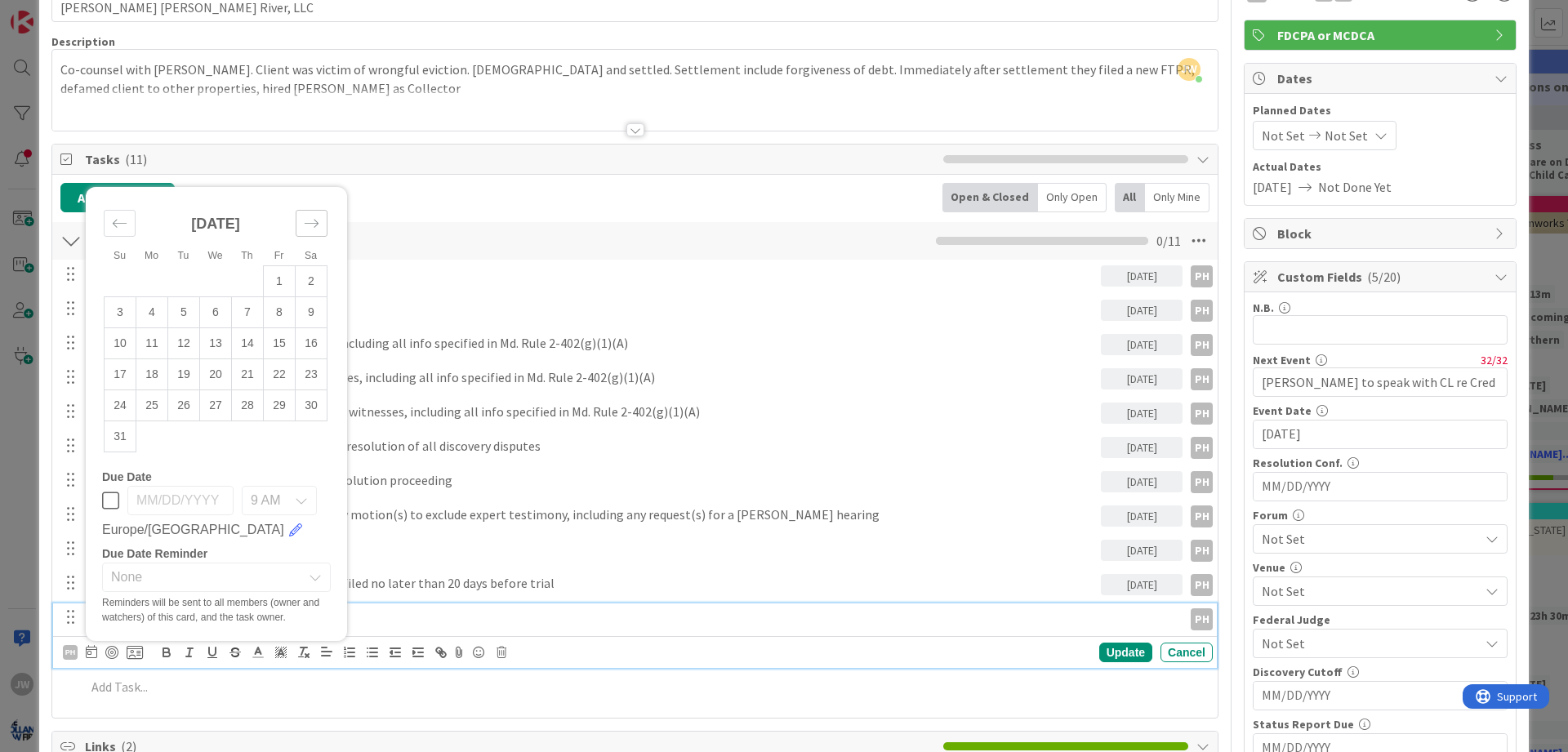
click at [312, 262] on li "Sa" at bounding box center [310, 256] width 32 height 18
click at [312, 232] on div "Move forward to switch to the next month." at bounding box center [311, 223] width 32 height 27
click at [312, 232] on div "[DATE]" at bounding box center [215, 261] width 224 height 70
click at [311, 247] on icon "Move forward to switch to the next month." at bounding box center [311, 255] width 16 height 16
click at [310, 234] on div "[DATE]" at bounding box center [215, 261] width 224 height 70
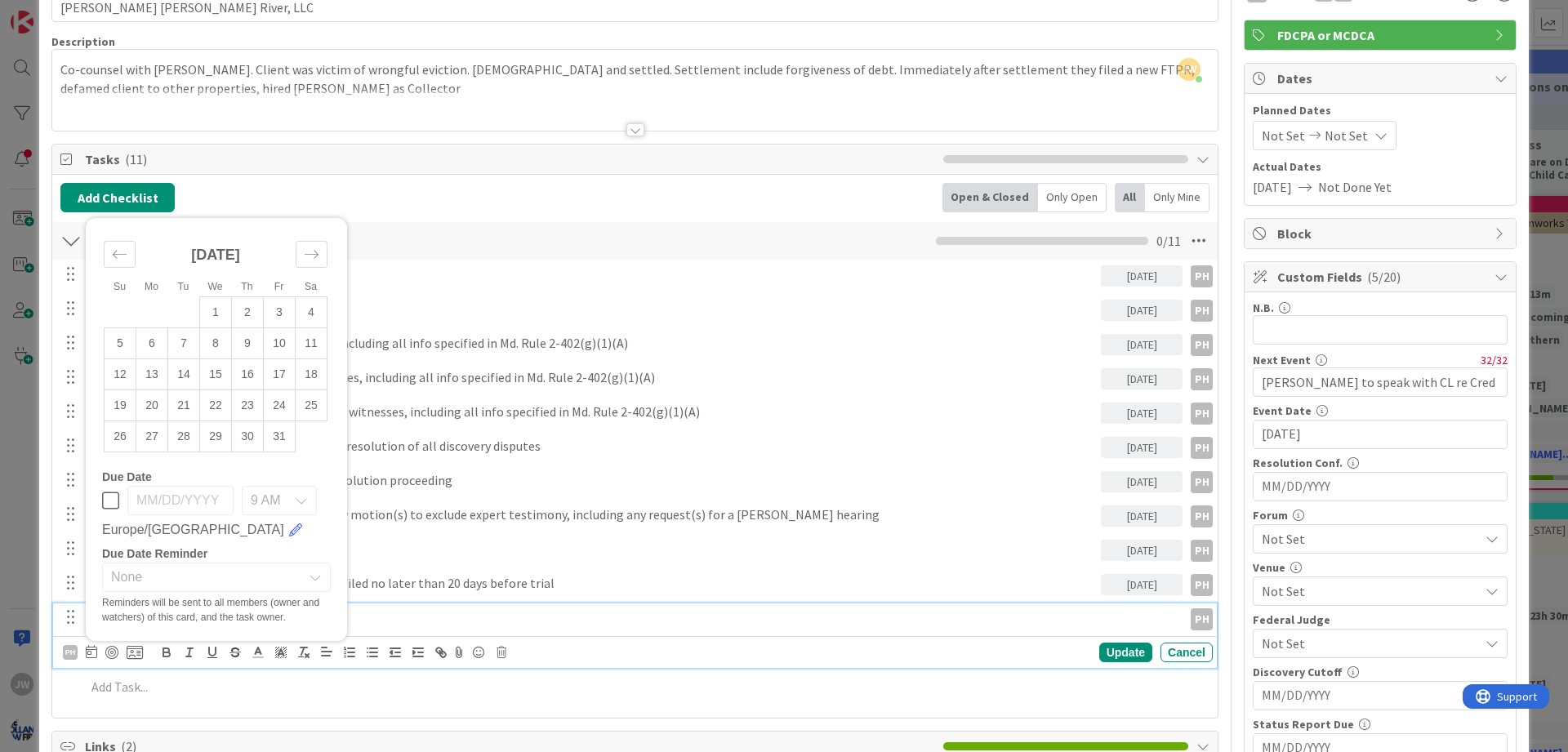
click at [310, 240] on div "[DATE]" at bounding box center [215, 261] width 224 height 70
click at [310, 247] on icon "Move forward to switch to the next month." at bounding box center [311, 255] width 16 height 16
click at [310, 223] on icon "Move forward to switch to the next month." at bounding box center [311, 223] width 16 height 16
click at [220, 409] on td "23" at bounding box center [215, 405] width 32 height 31
type input "[DATE]"
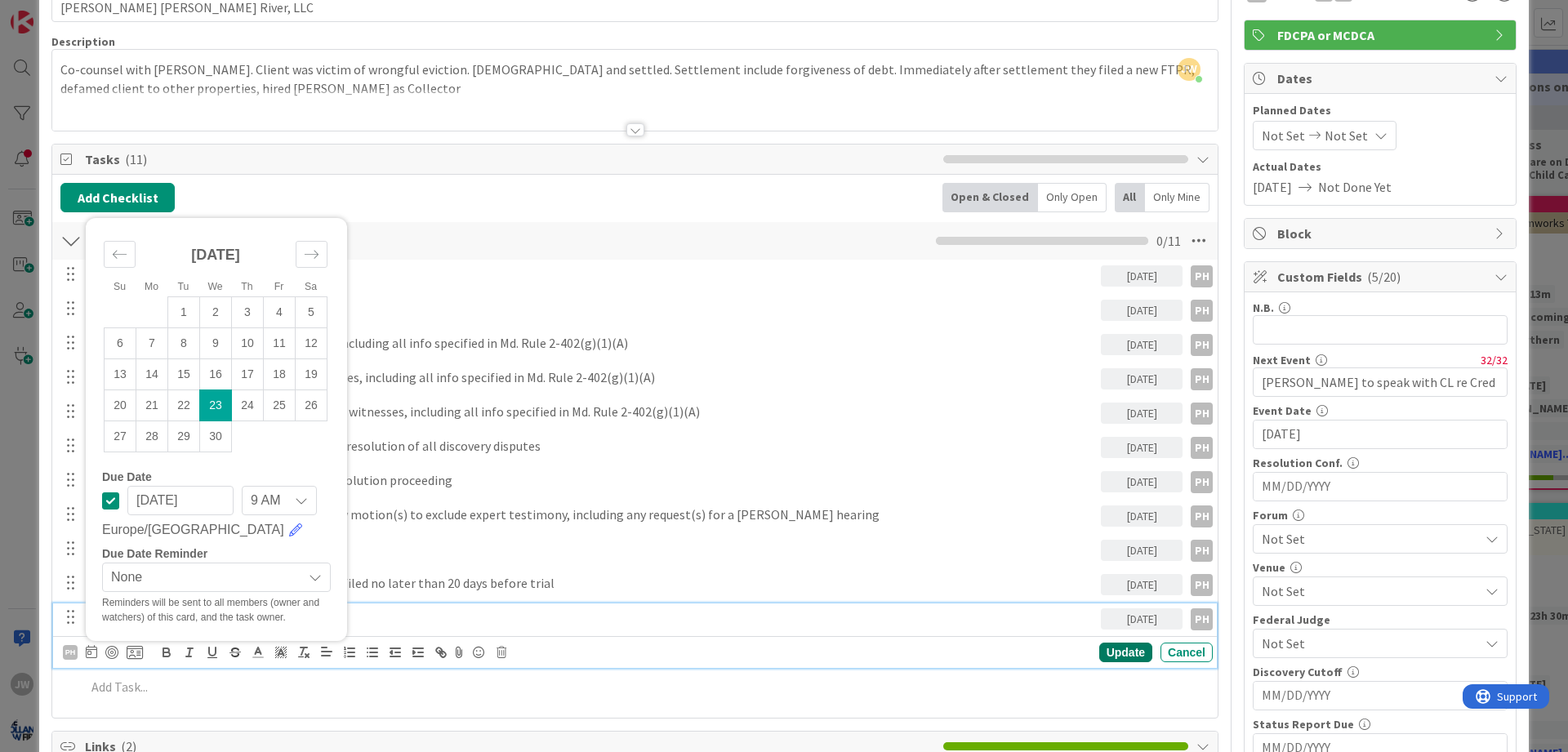
click at [1124, 655] on div "Update" at bounding box center [1126, 653] width 53 height 20
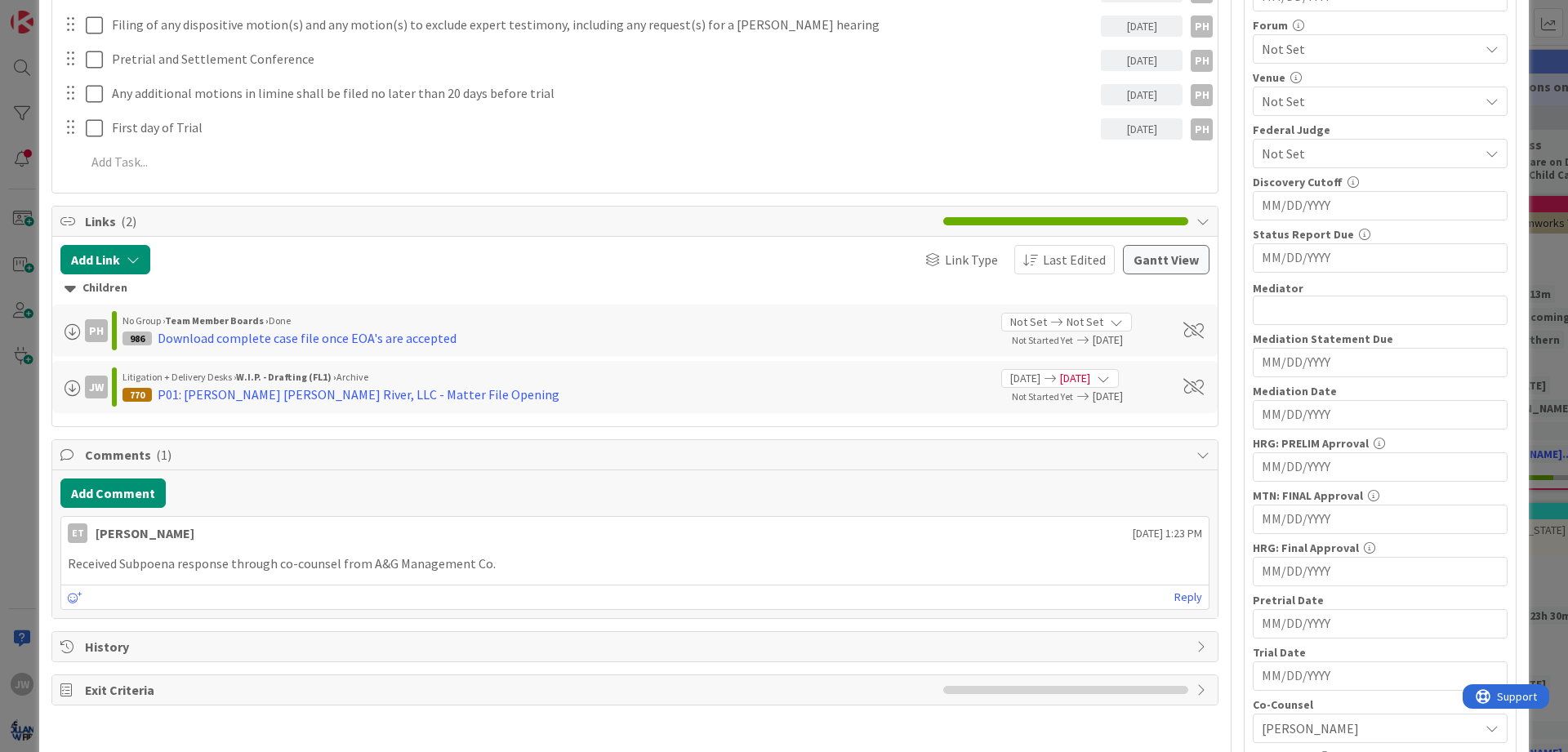
scroll to position [686, 0]
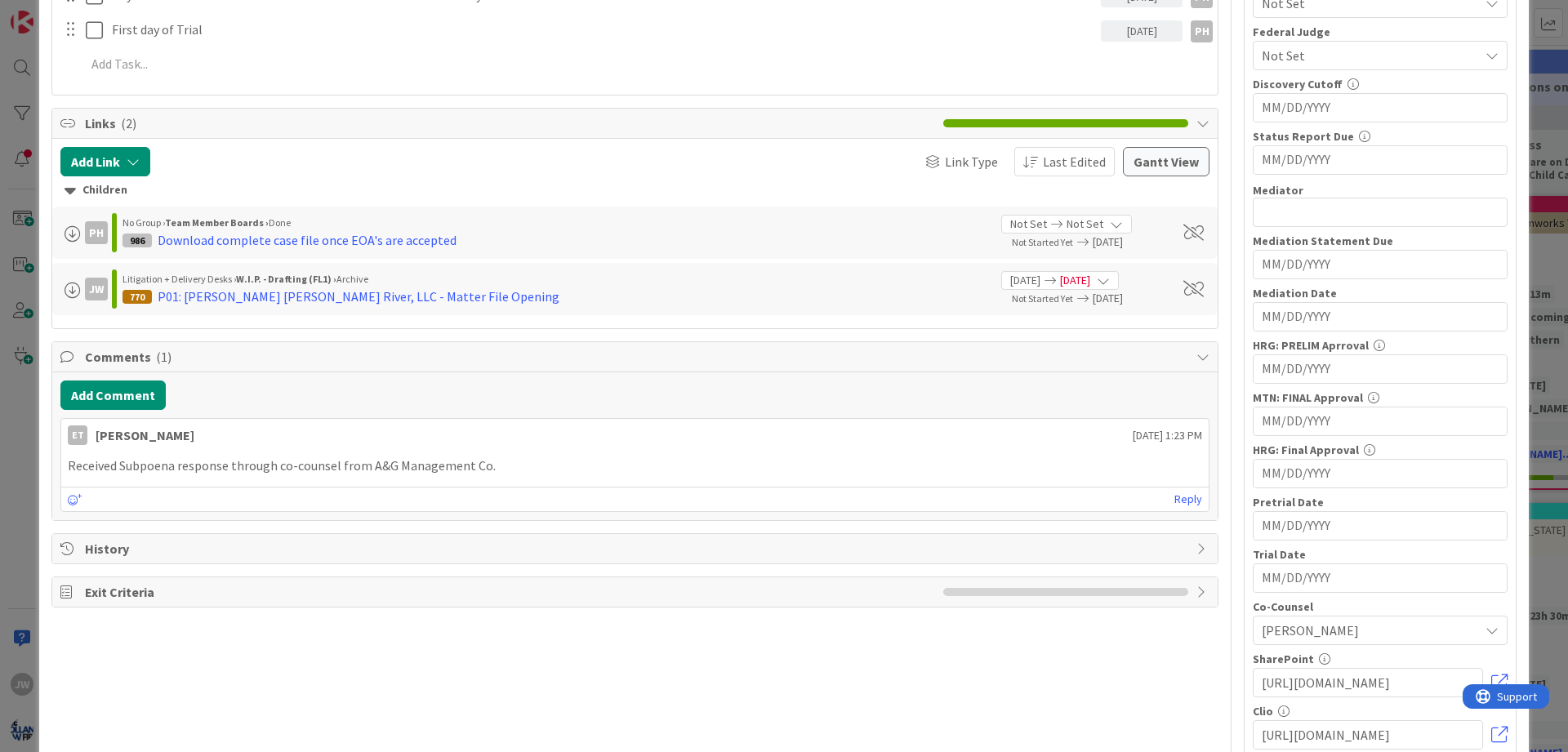
click at [1314, 586] on input "MM/DD/YYYY" at bounding box center [1380, 579] width 237 height 27
click at [1480, 619] on icon "Move forward to switch to the next month." at bounding box center [1480, 621] width 16 height 16
click at [1482, 611] on div "Move forward to switch to the next month." at bounding box center [1479, 621] width 32 height 27
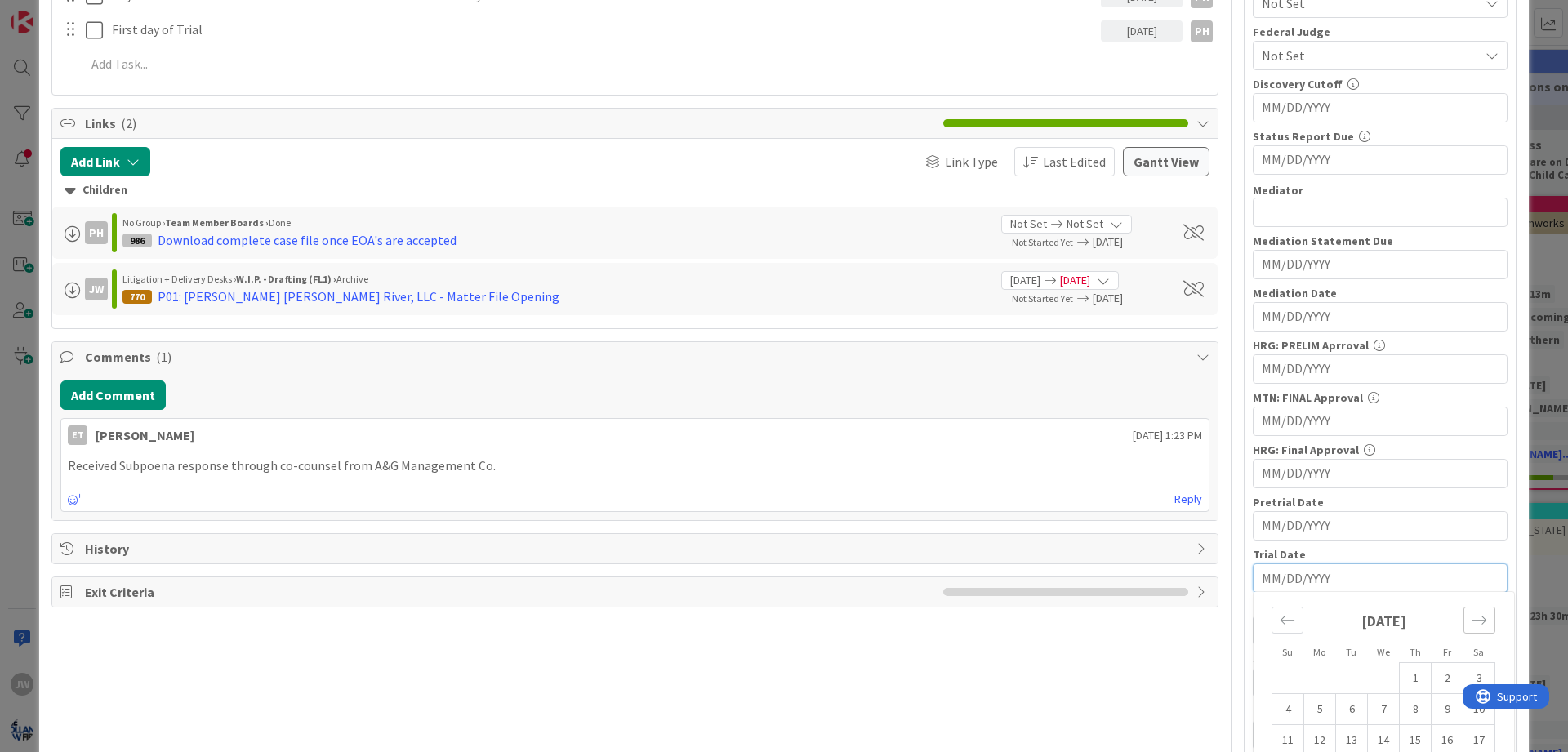
click at [1482, 611] on div "Move forward to switch to the next month." at bounding box center [1479, 621] width 32 height 27
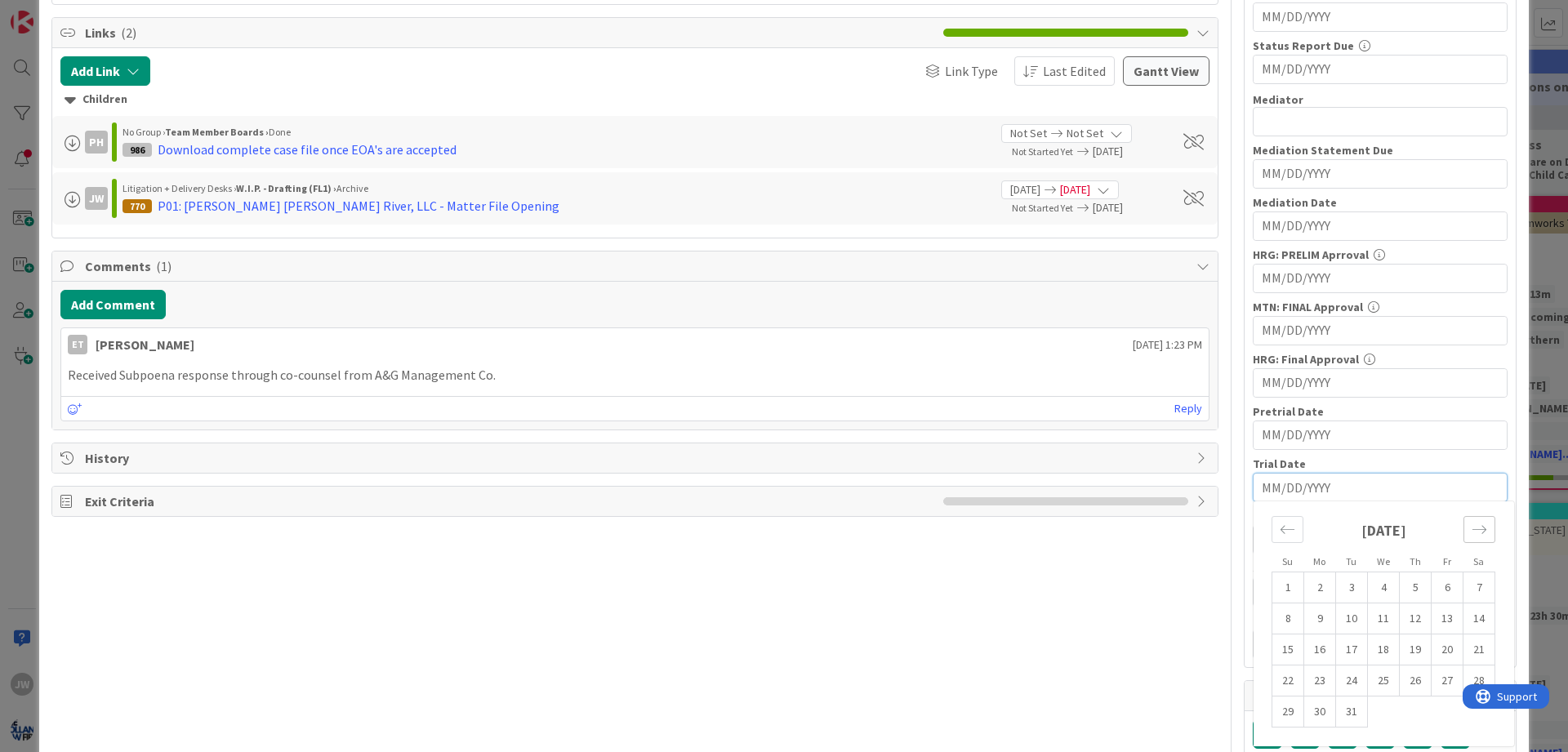
scroll to position [784, 0]
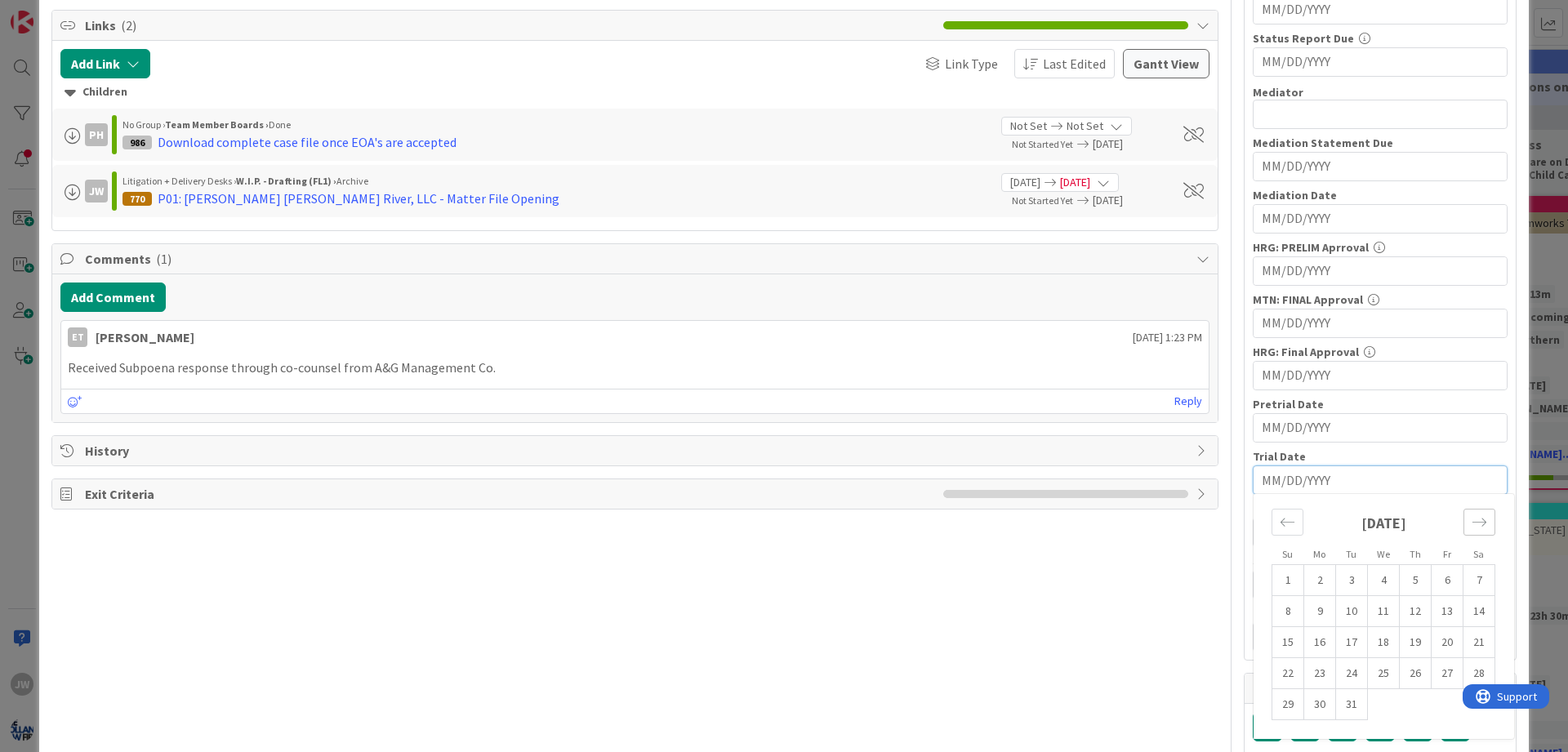
click at [1482, 519] on icon "Move forward to switch to the next month." at bounding box center [1480, 523] width 16 height 16
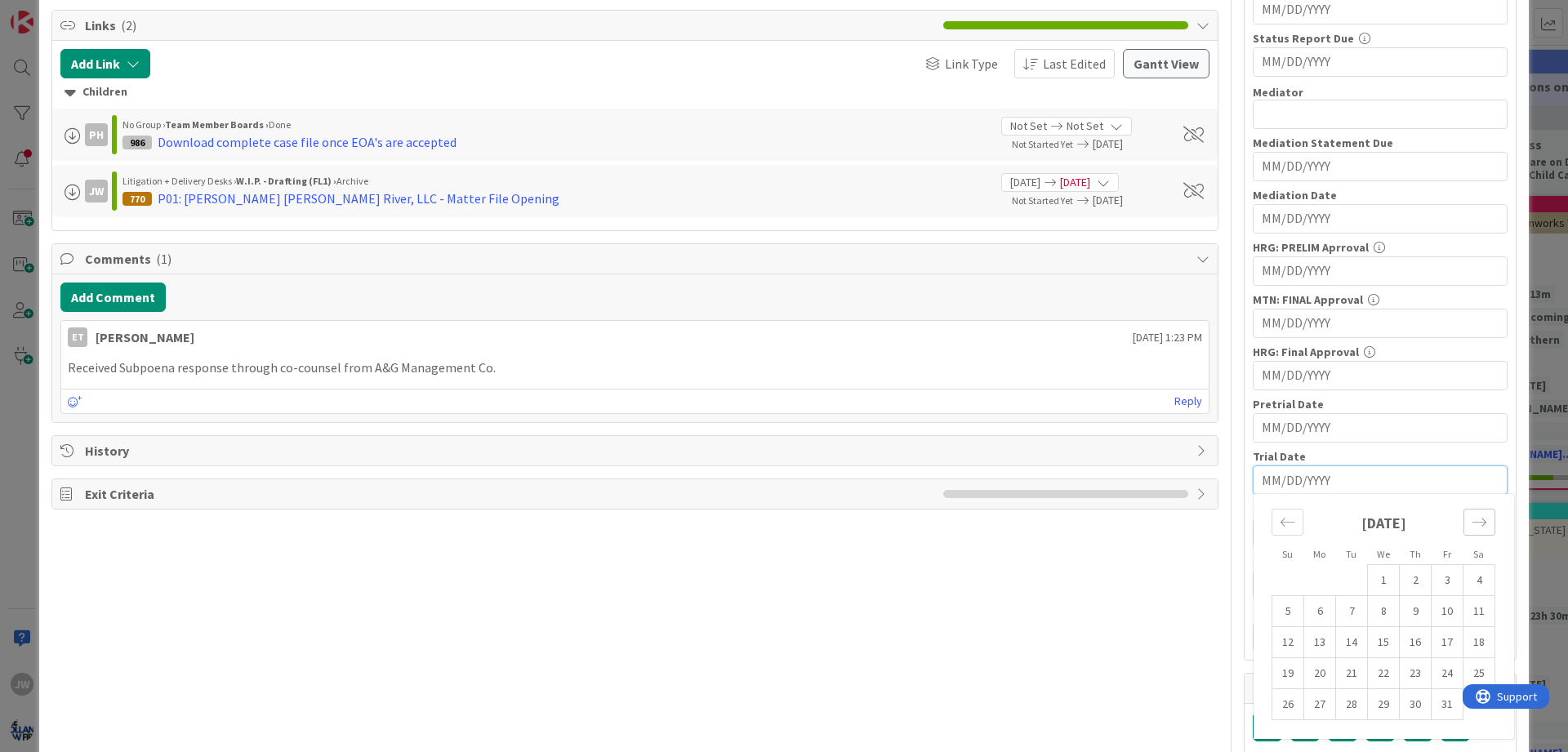
click at [1482, 519] on icon "Move forward to switch to the next month." at bounding box center [1480, 523] width 16 height 16
click at [1298, 523] on div "Move backward to switch to the previous month." at bounding box center [1287, 523] width 32 height 27
click at [1378, 669] on td "23" at bounding box center [1384, 675] width 32 height 31
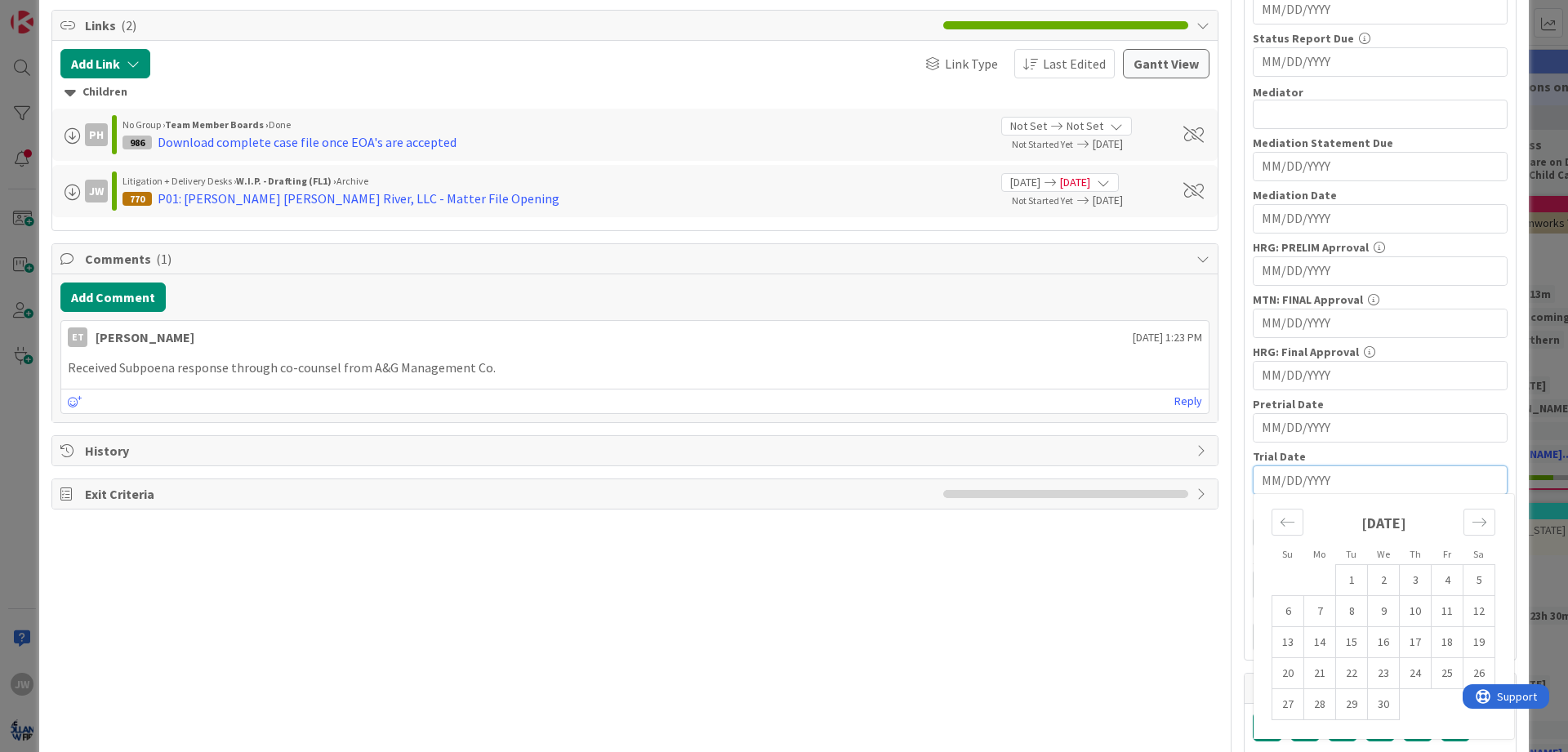
type input "[DATE]"
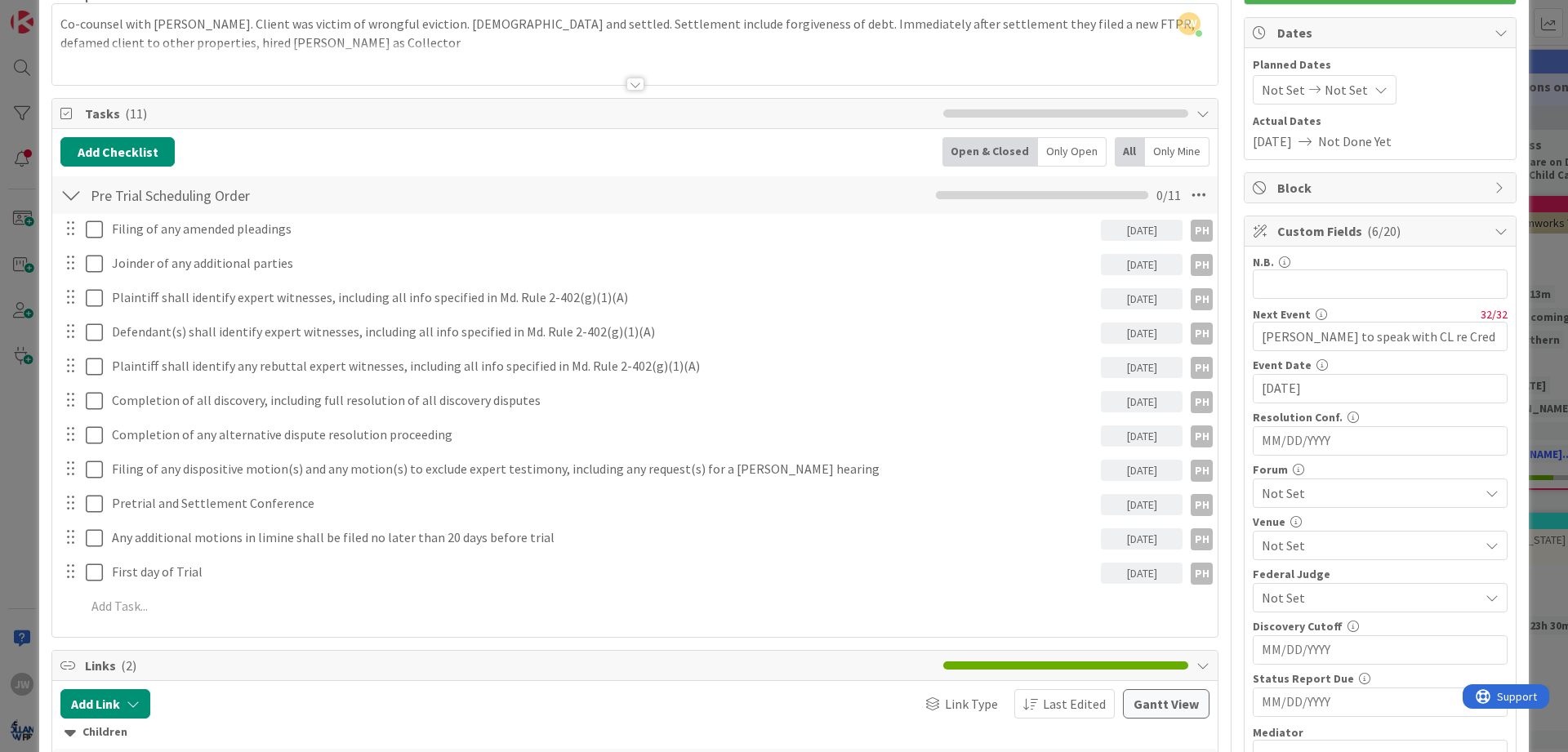
scroll to position [98, 0]
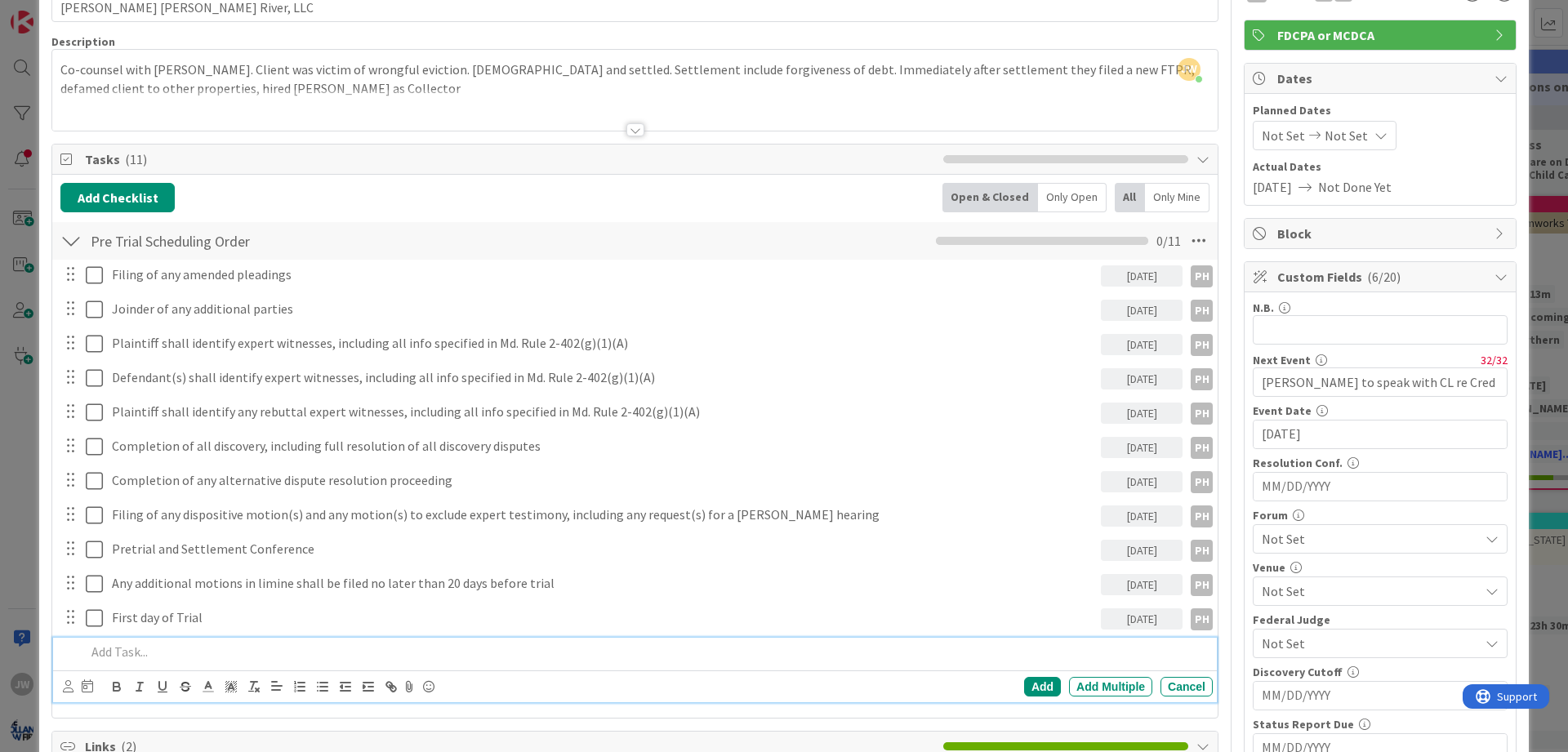
click at [154, 654] on p at bounding box center [646, 652] width 1121 height 19
click at [61, 686] on div "Add Add Multiple Cancel" at bounding box center [634, 686] width 1164 height 32
click at [69, 686] on icon at bounding box center [68, 686] width 11 height 13
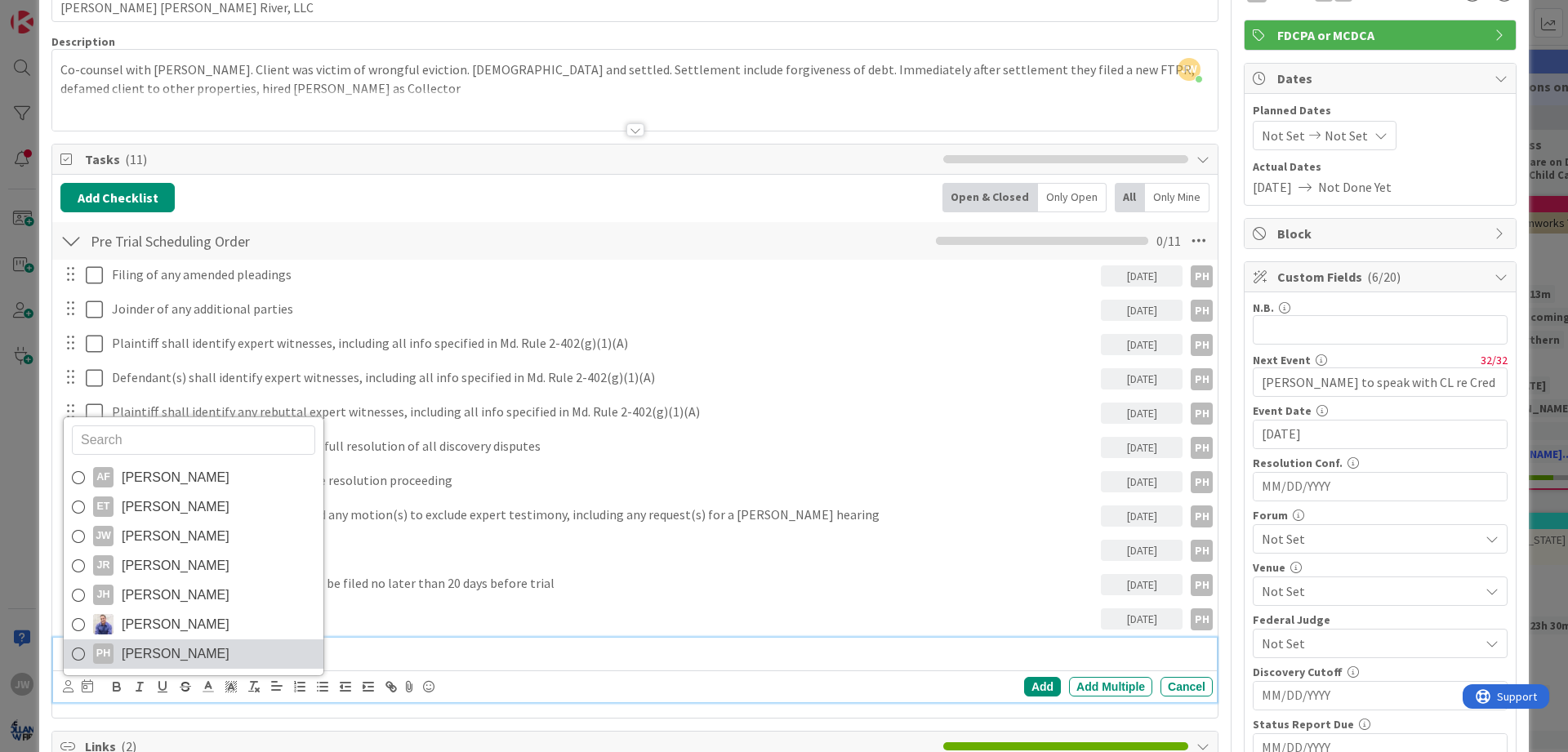
click at [128, 648] on span "[PERSON_NAME]" at bounding box center [175, 654] width 108 height 24
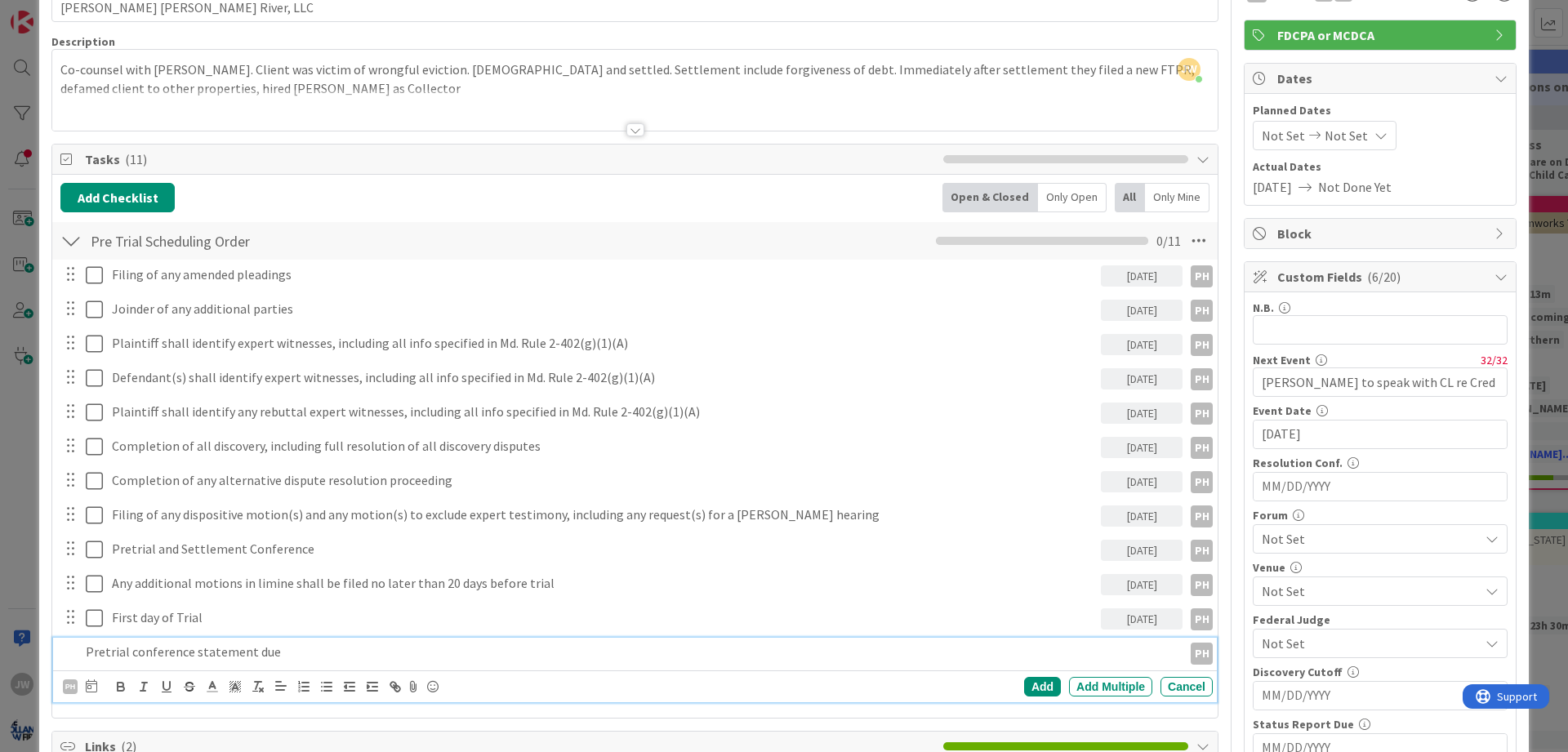
click at [99, 686] on div "PH AF [PERSON_NAME] ET [PERSON_NAME] [PERSON_NAME] [PERSON_NAME] JR [PERSON_NAM…" at bounding box center [637, 686] width 1150 height 23
click at [96, 683] on icon at bounding box center [92, 685] width 12 height 13
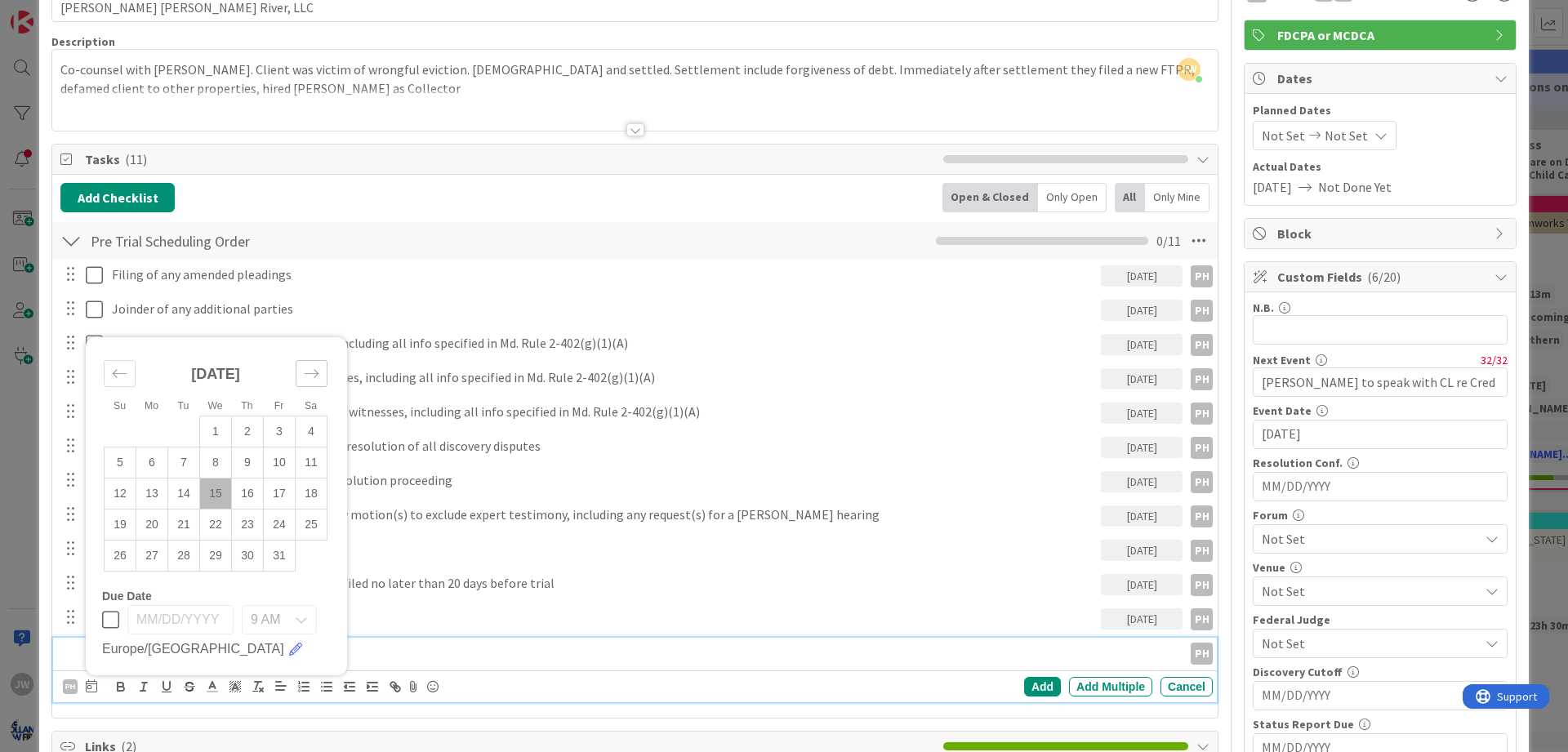
click at [310, 379] on icon "Move forward to switch to the next month." at bounding box center [311, 374] width 16 height 16
click at [310, 379] on div "Su Mo Tu We Th Fr Sa [DATE] 1 2 3 4 5 6 7 8 9 10 11 12 13 14 15 16 17 18 19 20 …" at bounding box center [215, 452] width 259 height 276
click at [310, 379] on small "Sa" at bounding box center [310, 375] width 13 height 12
click at [310, 361] on div "[DATE]" at bounding box center [215, 350] width 224 height 70
click at [310, 352] on div "Move forward to switch to the next month." at bounding box center [311, 343] width 32 height 27
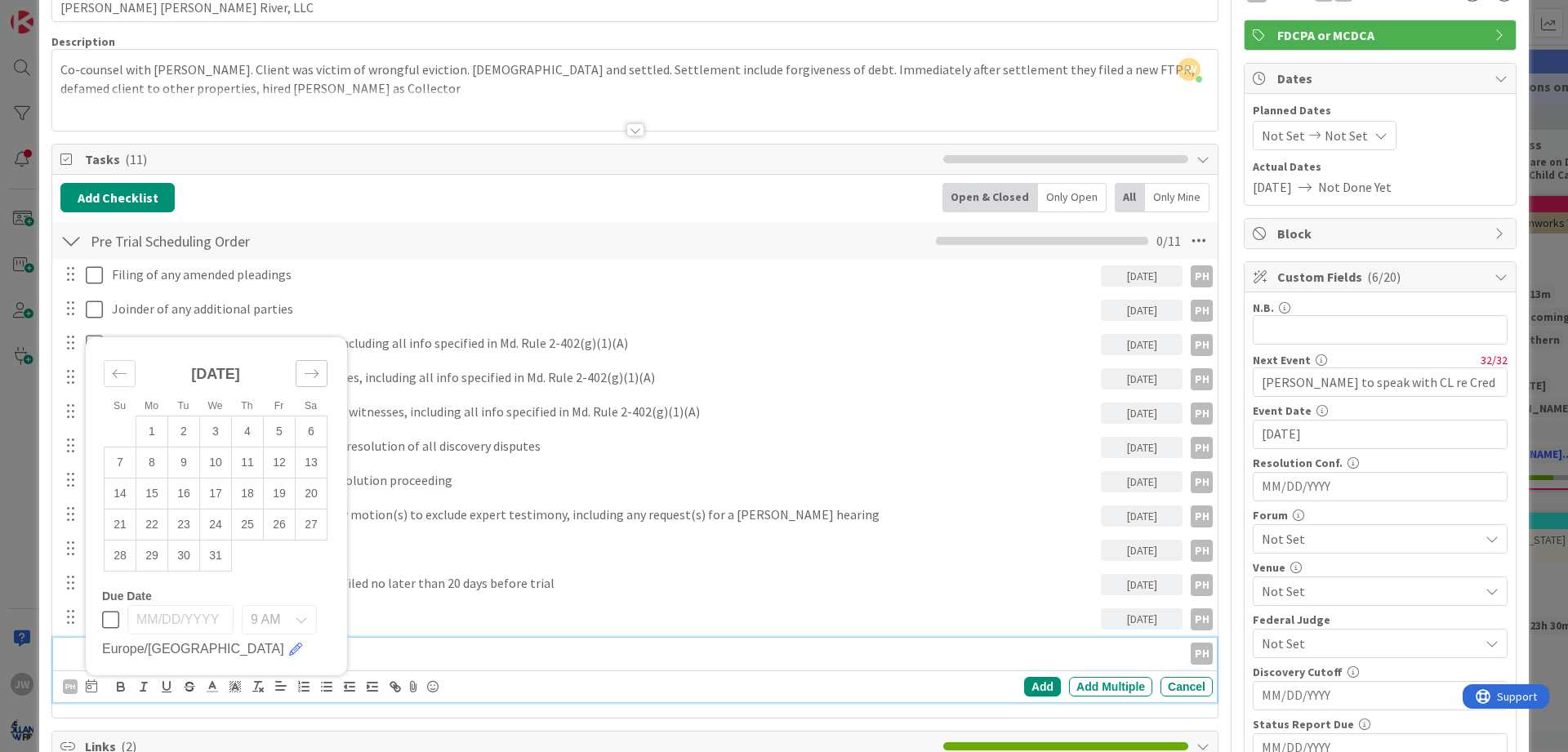
click at [310, 352] on div "[DATE]" at bounding box center [215, 381] width 224 height 70
click at [310, 372] on icon "Move forward to switch to the next month." at bounding box center [311, 374] width 16 height 16
click at [308, 364] on div "Move forward to switch to the next month." at bounding box center [311, 374] width 32 height 27
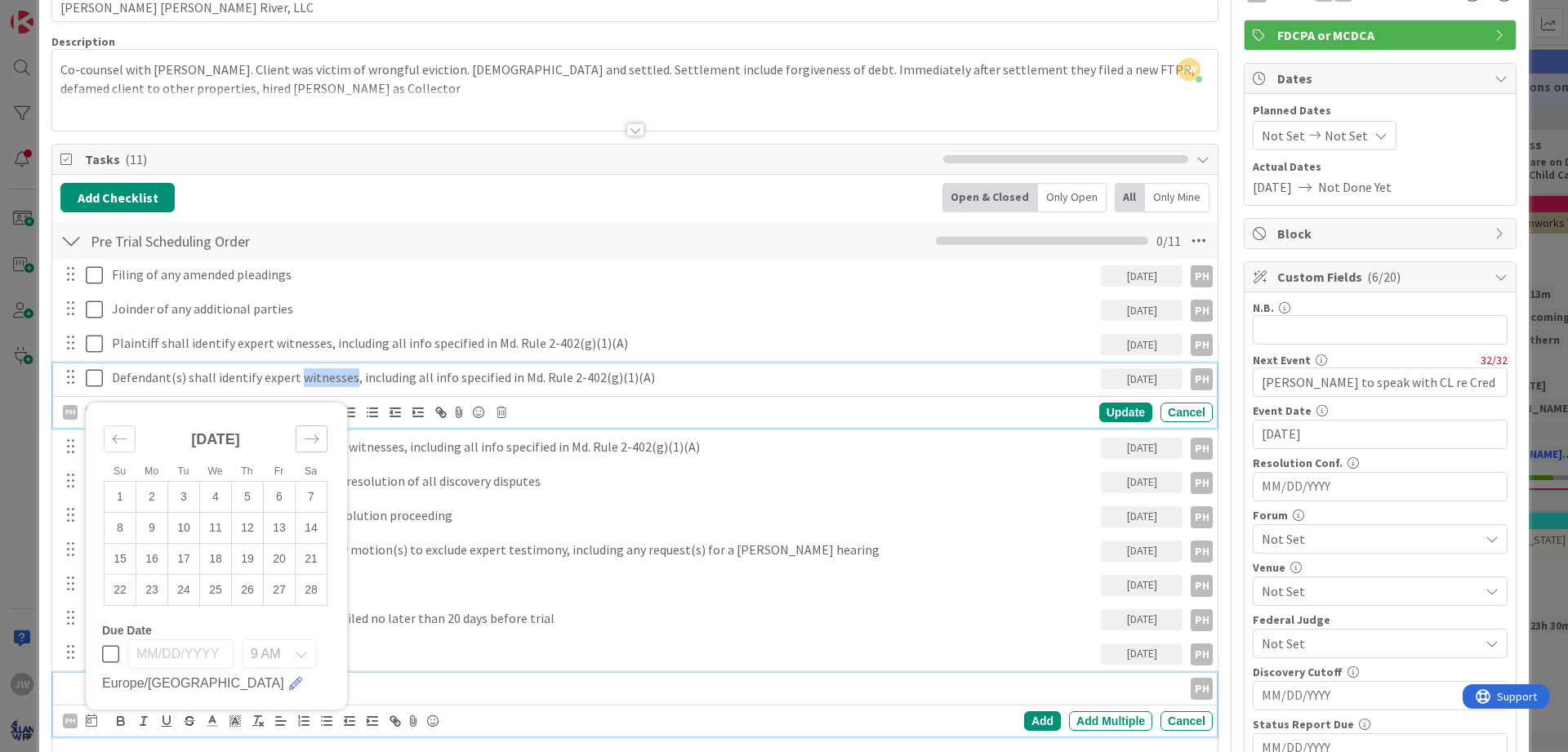
click at [308, 364] on div "Defendant(s) shall identify expert witnesses, including all info specified in M…" at bounding box center [603, 377] width 995 height 28
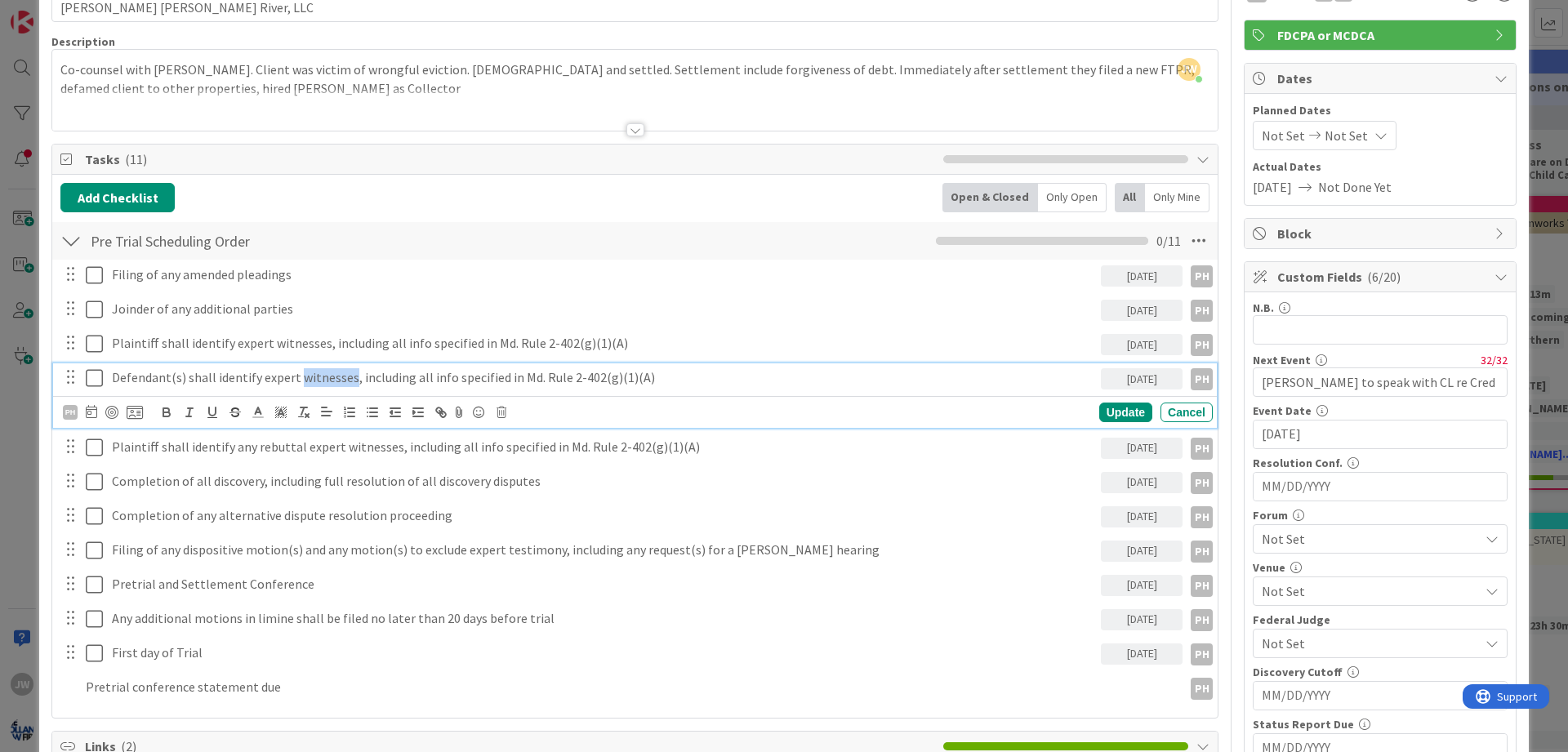
click at [311, 397] on div "PH Su Mo Tu We Th Fr Sa [DATE] 1 2 3 4 5 6 7 8 9 10 11 12 13 14 15 16 17 18 19 …" at bounding box center [634, 412] width 1164 height 32
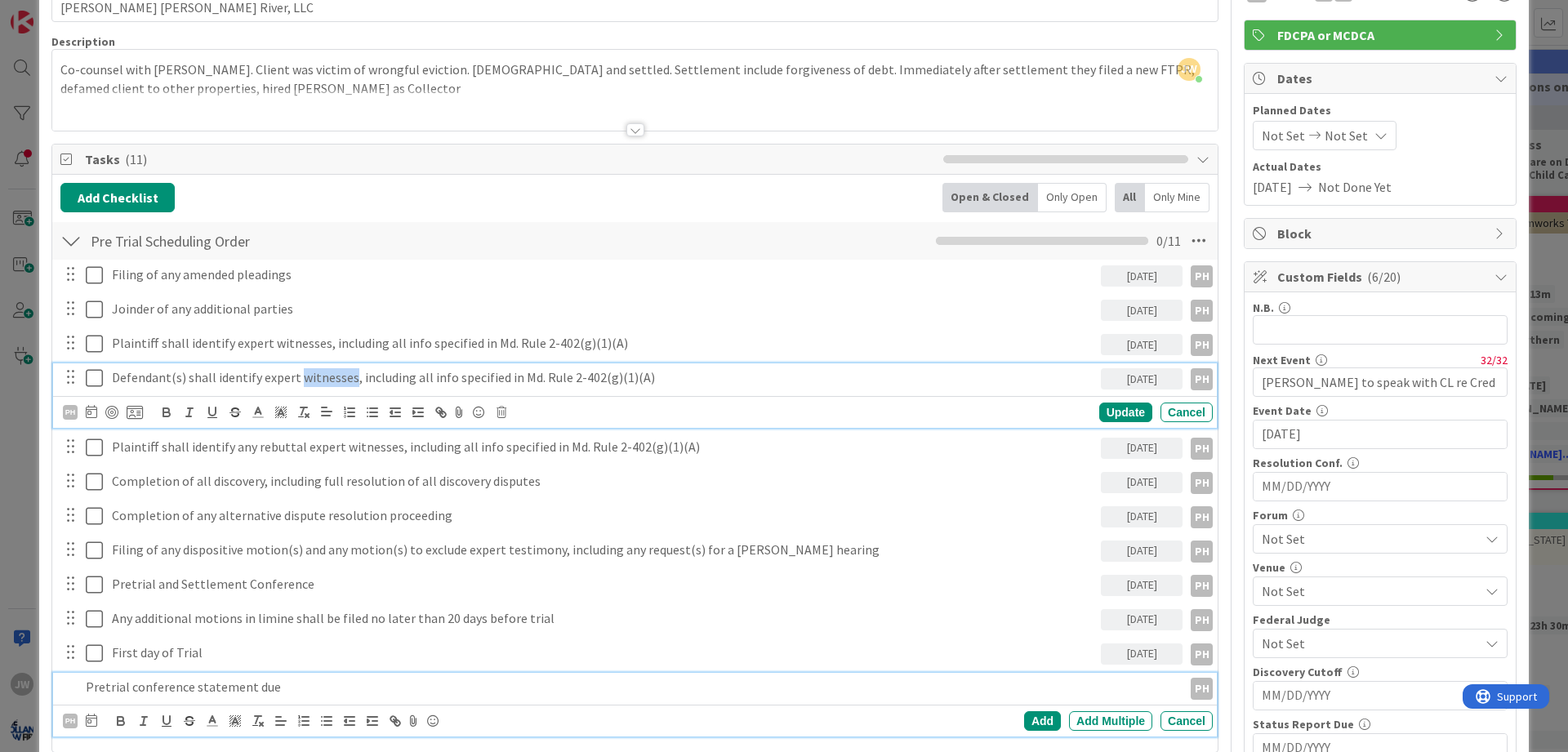
click at [260, 687] on p "Pretrial conference statement due" at bounding box center [631, 687] width 1090 height 19
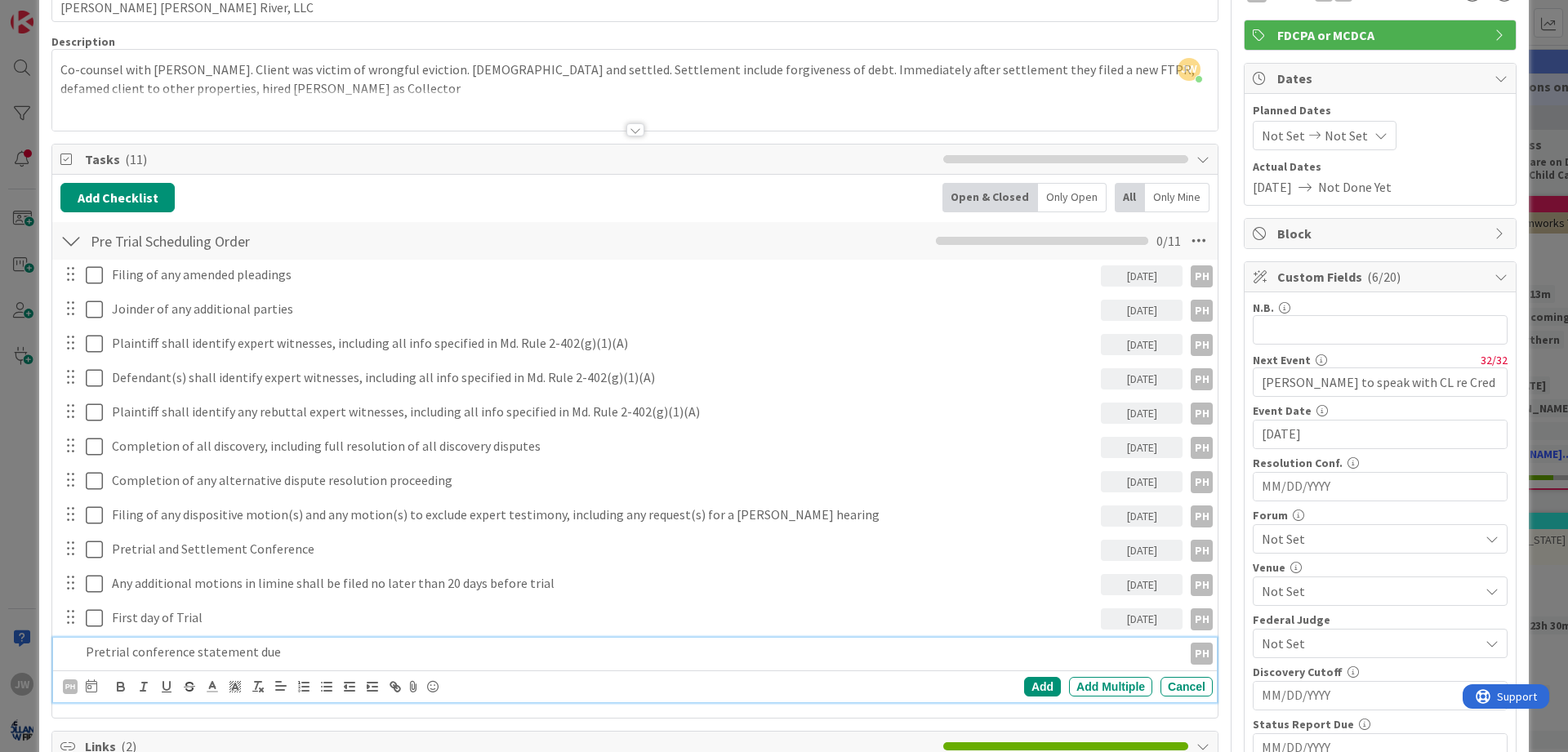
click at [99, 682] on div "PH AF [PERSON_NAME] ET [PERSON_NAME] [PERSON_NAME] [PERSON_NAME] [PERSON_NAME] …" at bounding box center [637, 686] width 1150 height 23
click at [93, 685] on icon at bounding box center [92, 685] width 12 height 13
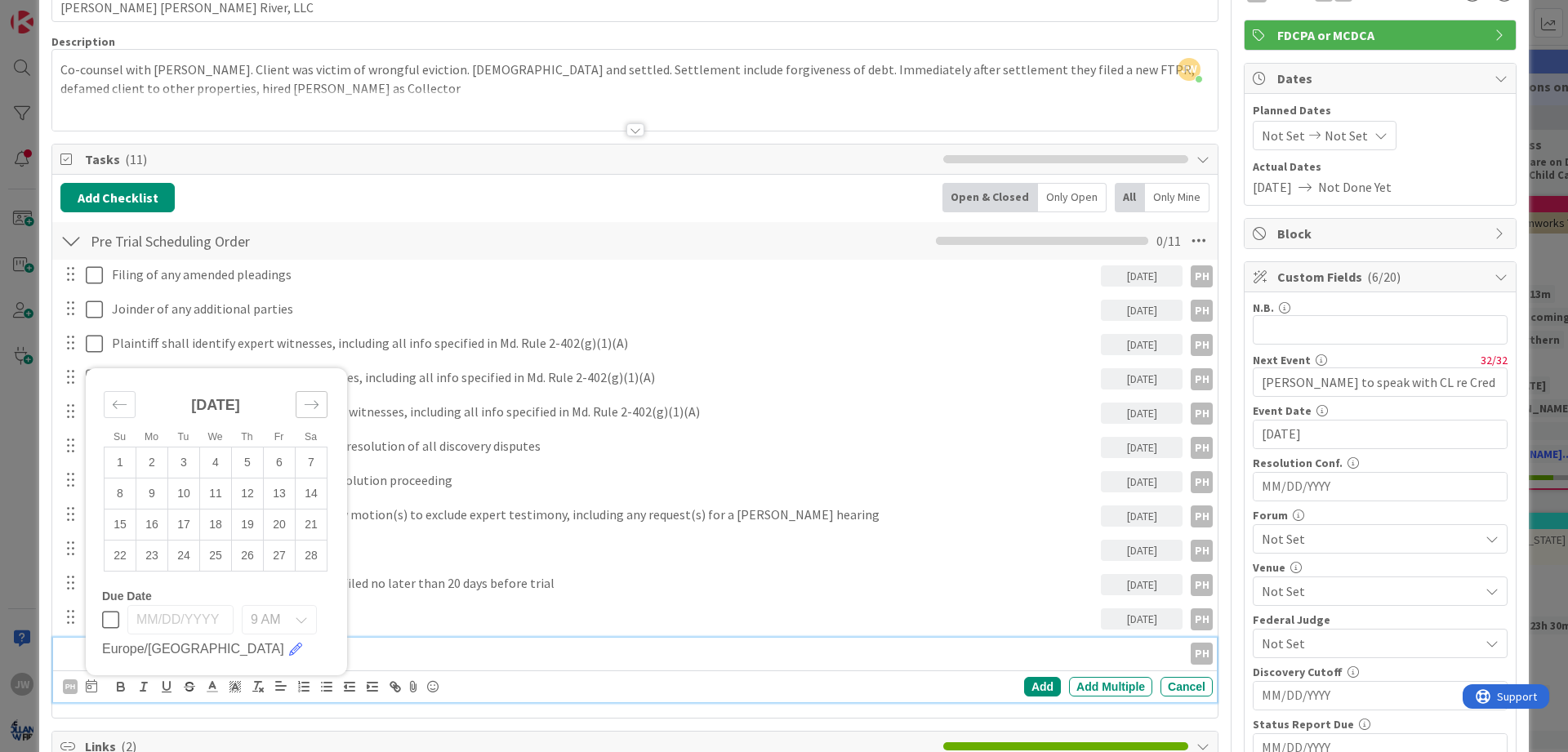
click at [313, 402] on icon "Move forward to switch to the next month." at bounding box center [311, 405] width 16 height 16
click at [313, 373] on icon "Move forward to switch to the next month." at bounding box center [311, 374] width 16 height 16
click at [313, 340] on icon "Move forward to switch to the next month." at bounding box center [311, 343] width 16 height 16
click at [311, 367] on icon "Move forward to switch to the next month." at bounding box center [311, 374] width 16 height 16
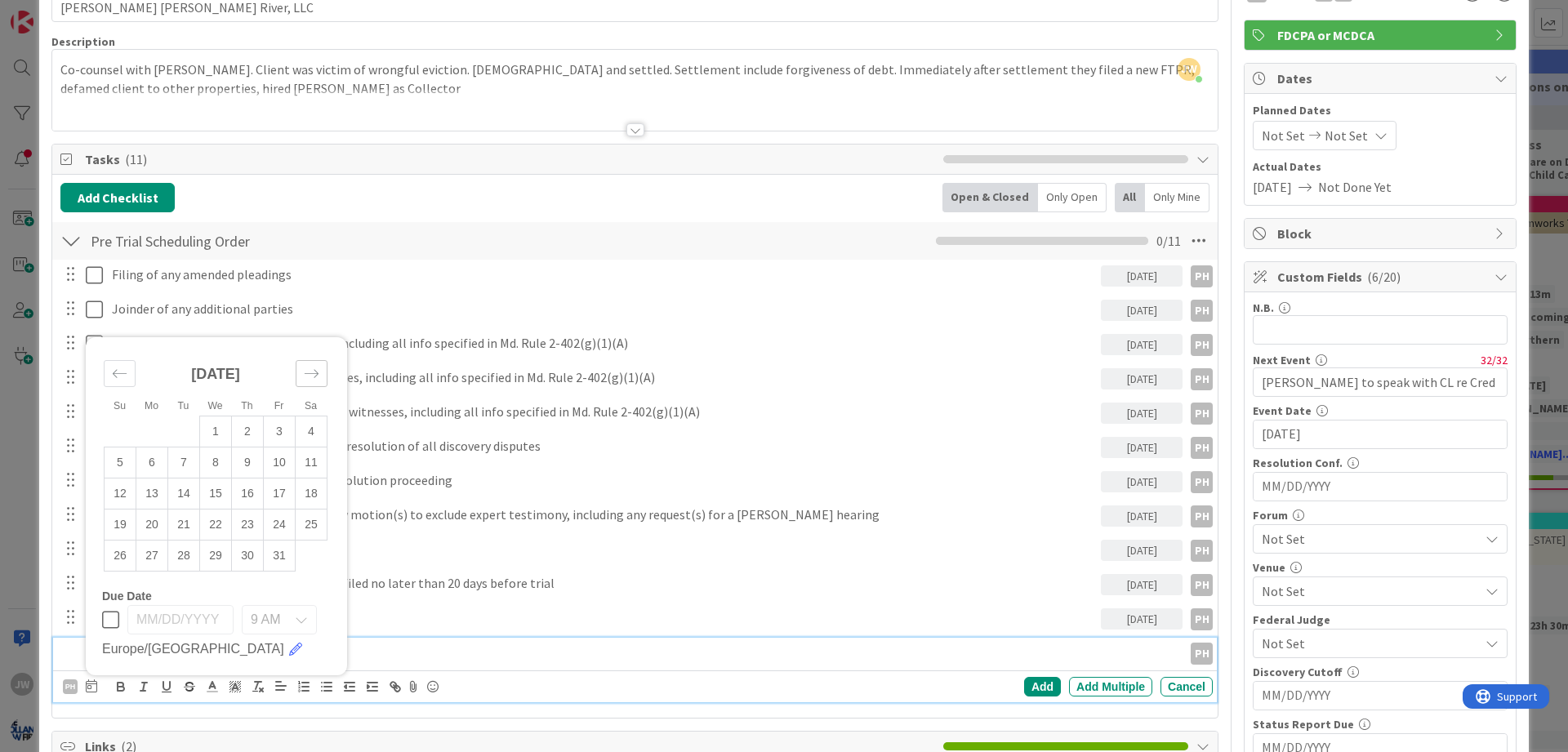
click at [311, 367] on icon "Move forward to switch to the next month." at bounding box center [311, 374] width 16 height 16
click at [310, 354] on div "Move forward to switch to the next month." at bounding box center [311, 343] width 32 height 27
click at [130, 372] on div "Move backward to switch to the previous month." at bounding box center [119, 374] width 32 height 27
click at [313, 494] on td "15" at bounding box center [311, 494] width 32 height 31
type input "[DATE]"
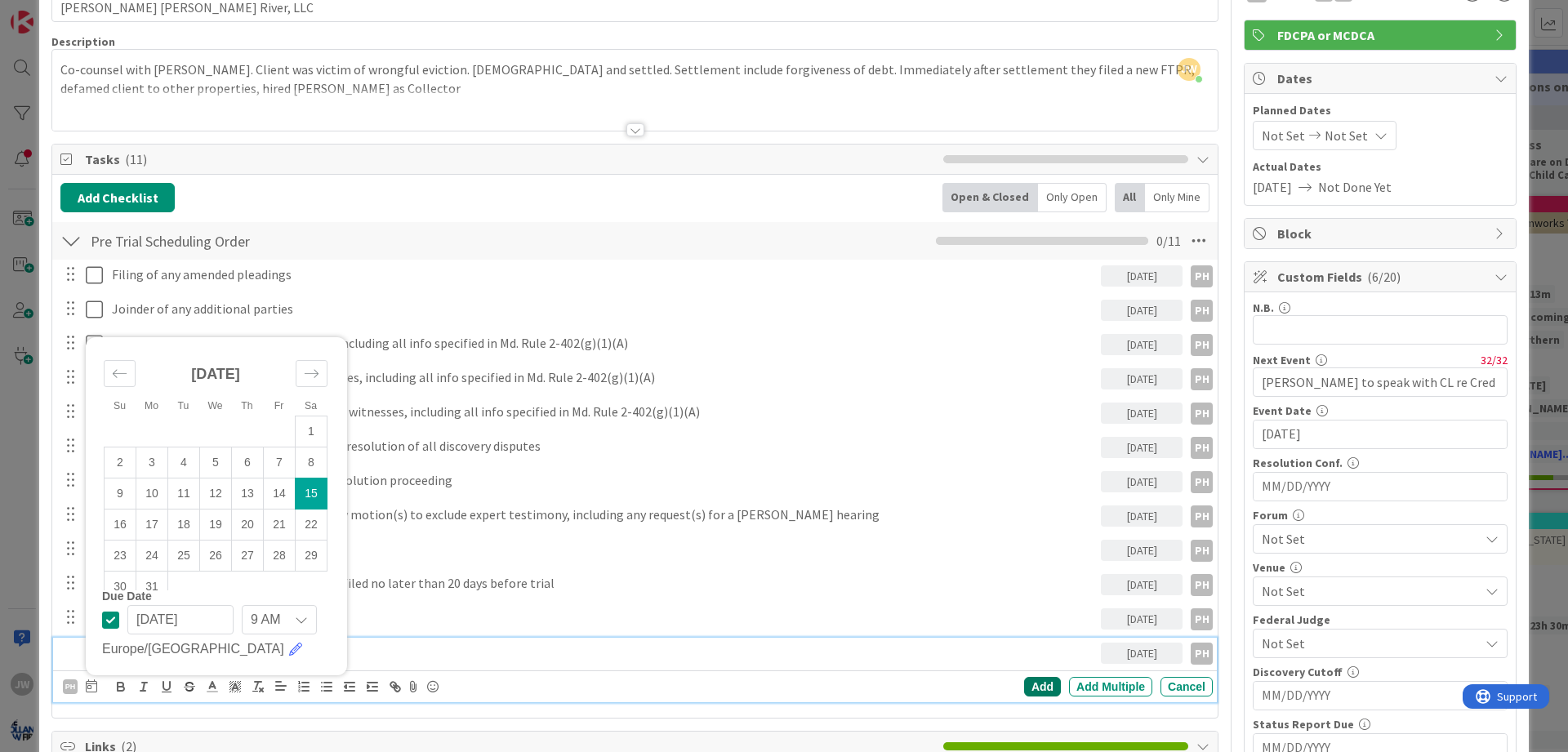
click at [1038, 686] on div "Add" at bounding box center [1042, 687] width 37 height 20
